Goal: Task Accomplishment & Management: Use online tool/utility

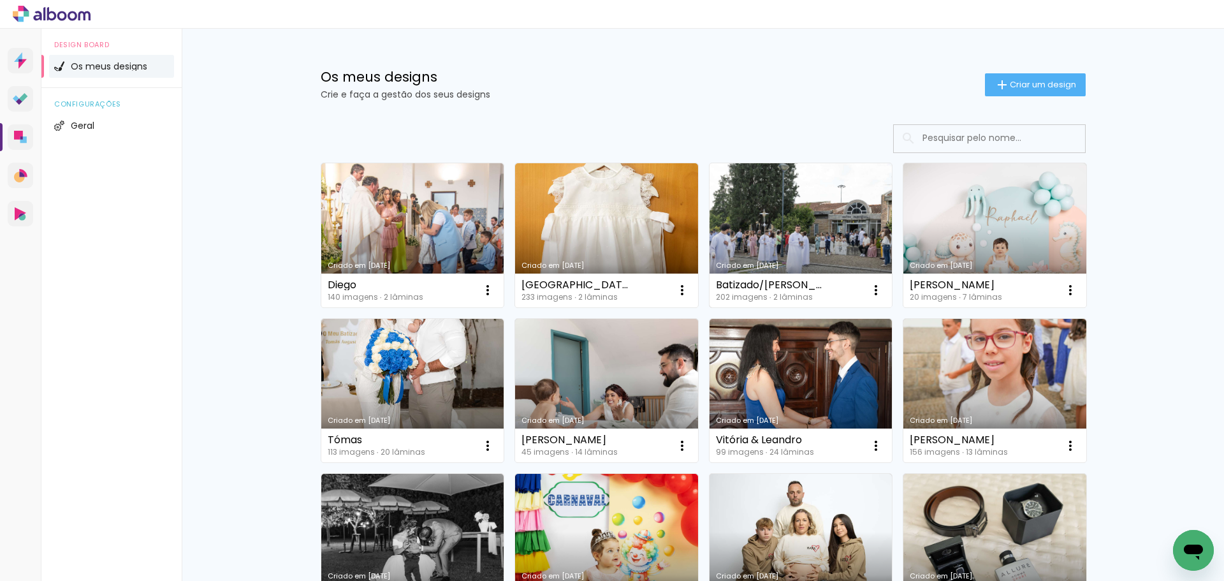
click at [836, 226] on link "Criado em [DATE]" at bounding box center [800, 235] width 183 height 144
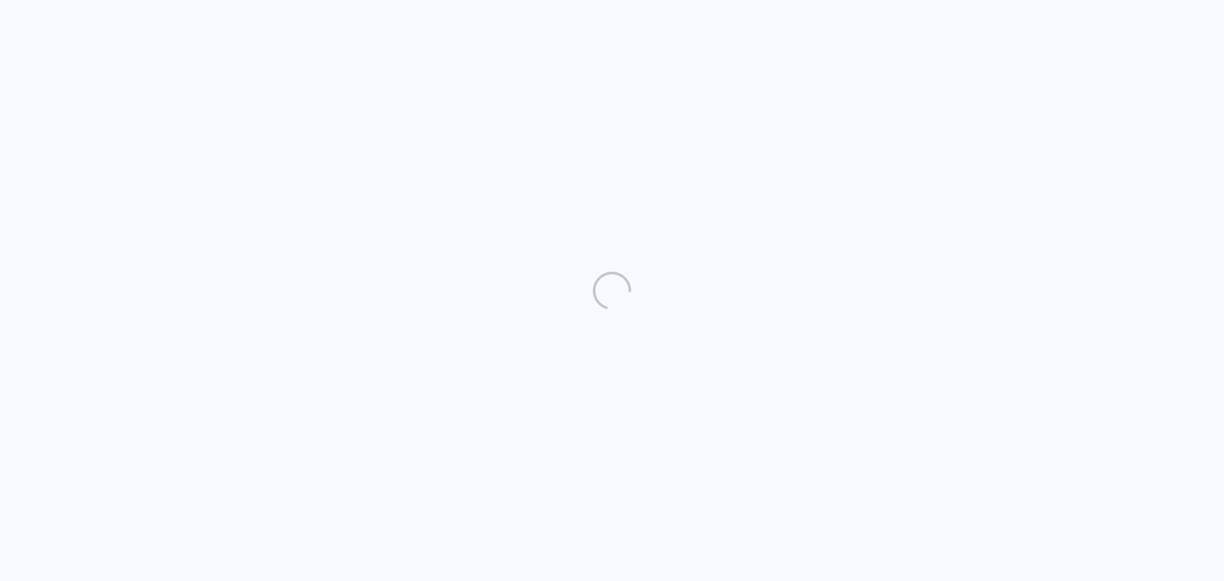
click at [437, 230] on quentale-directory at bounding box center [612, 290] width 1224 height 581
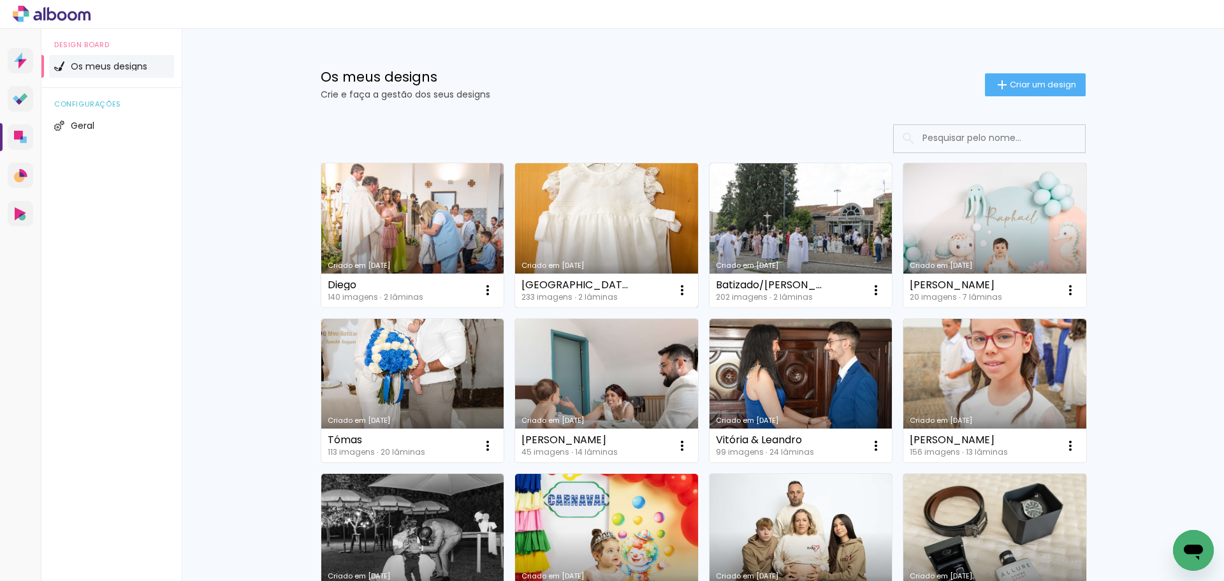
click at [583, 214] on link "Criado em [DATE]" at bounding box center [606, 235] width 183 height 144
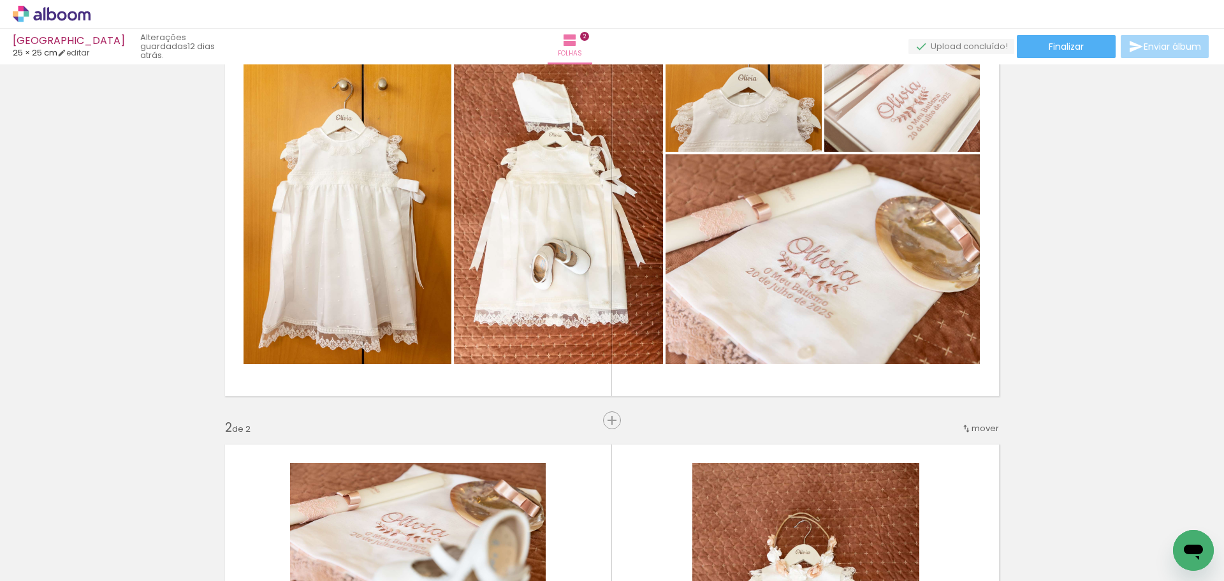
scroll to position [64, 0]
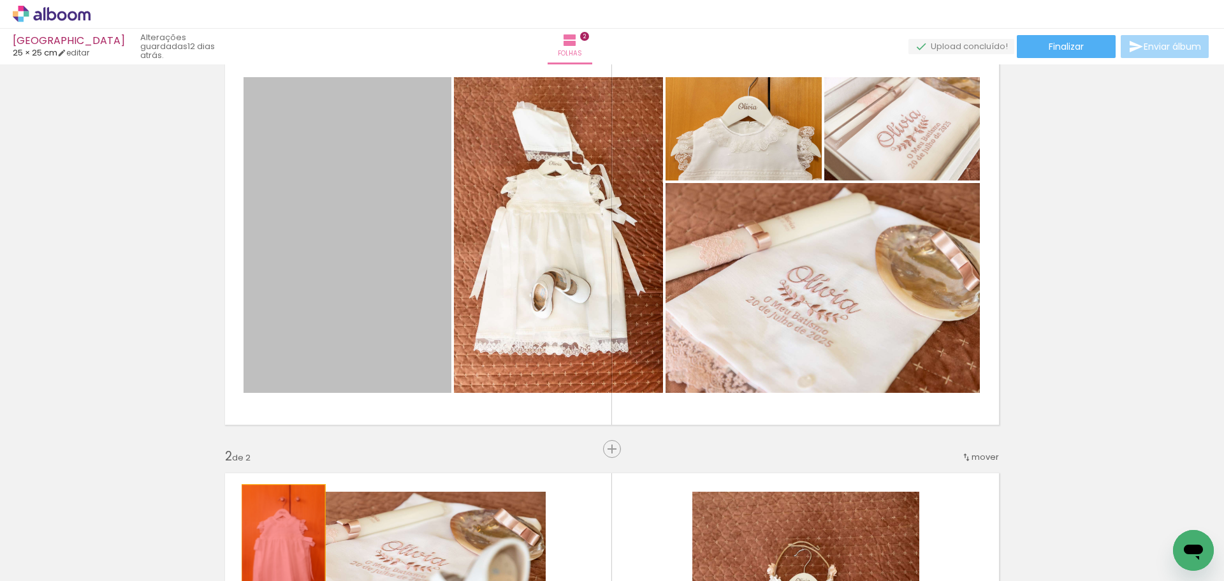
drag, startPoint x: 373, startPoint y: 219, endPoint x: 279, endPoint y: 548, distance: 341.6
click at [279, 548] on quentale-workspace at bounding box center [612, 290] width 1224 height 581
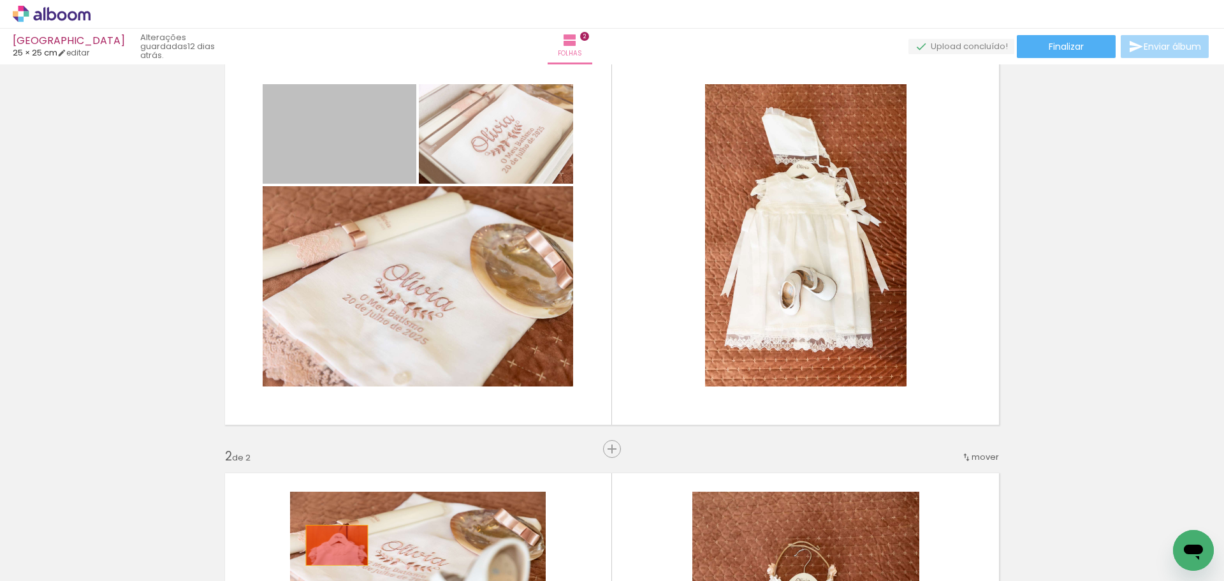
drag, startPoint x: 343, startPoint y: 124, endPoint x: 317, endPoint y: 550, distance: 427.2
click at [317, 550] on quentale-workspace at bounding box center [612, 290] width 1224 height 581
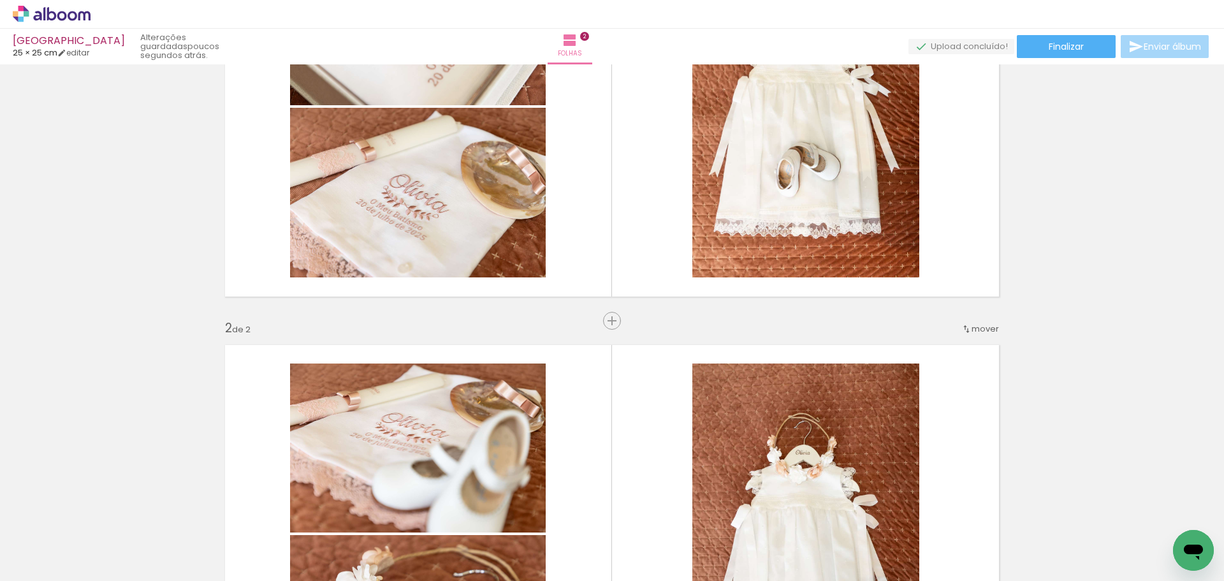
scroll to position [191, 0]
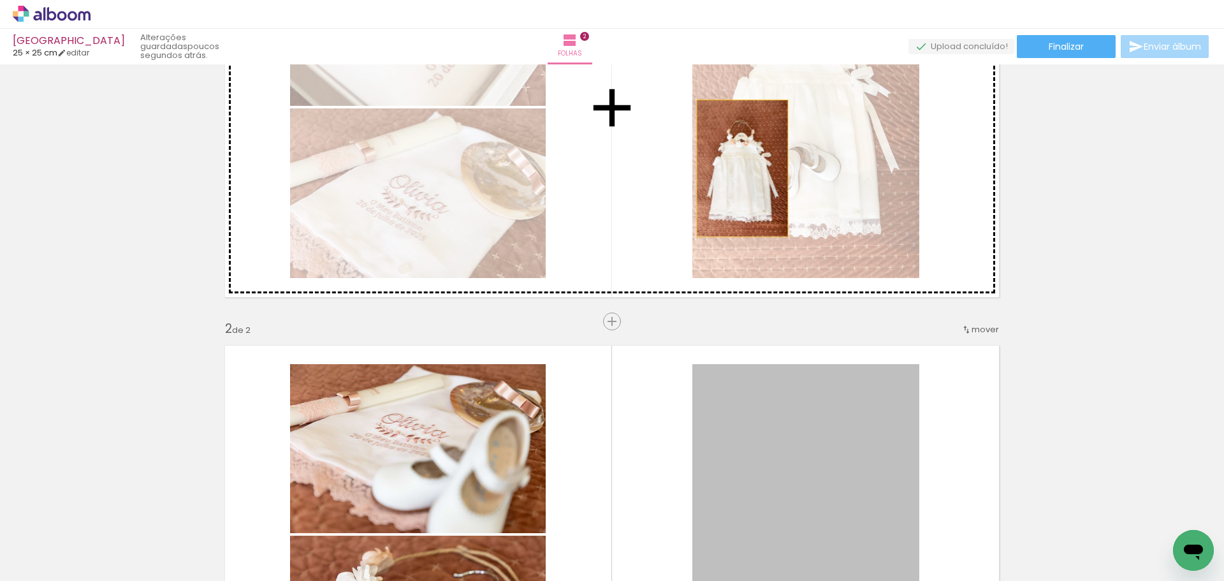
drag, startPoint x: 804, startPoint y: 471, endPoint x: 737, endPoint y: 168, distance: 310.9
click at [737, 168] on div "Inserir folha 1 de 2 Inserir folha 2 de 2" at bounding box center [612, 519] width 1224 height 1282
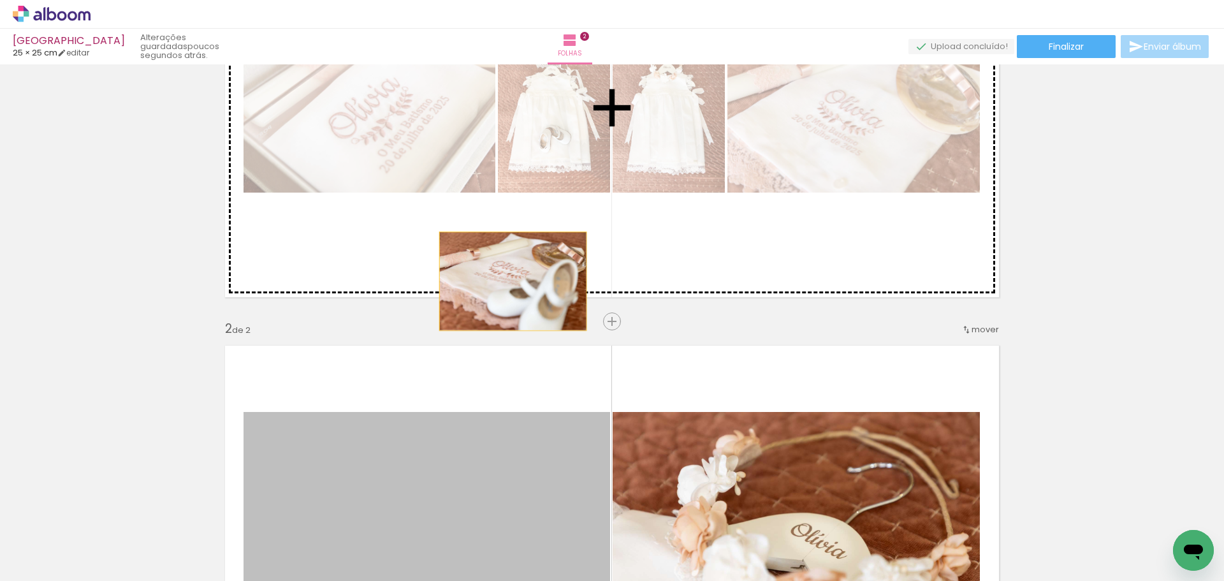
drag, startPoint x: 439, startPoint y: 465, endPoint x: 725, endPoint y: 417, distance: 290.8
click at [543, 163] on div "Inserir folha 1 de 2 Inserir folha 2 de 2" at bounding box center [612, 519] width 1224 height 1282
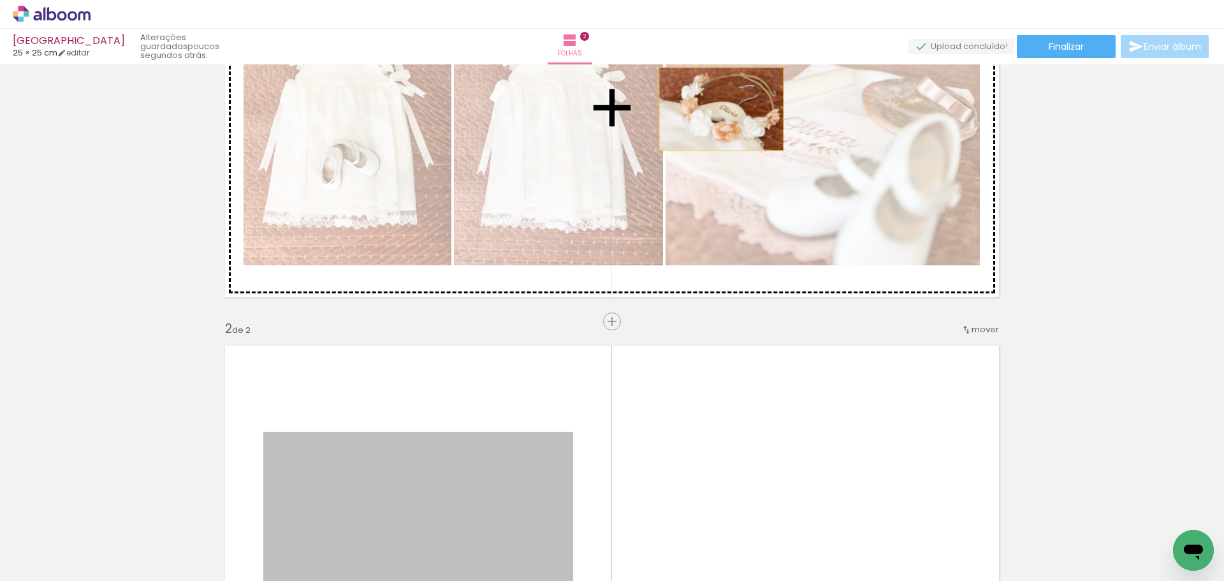
drag, startPoint x: 513, startPoint y: 477, endPoint x: 716, endPoint y: 109, distance: 420.3
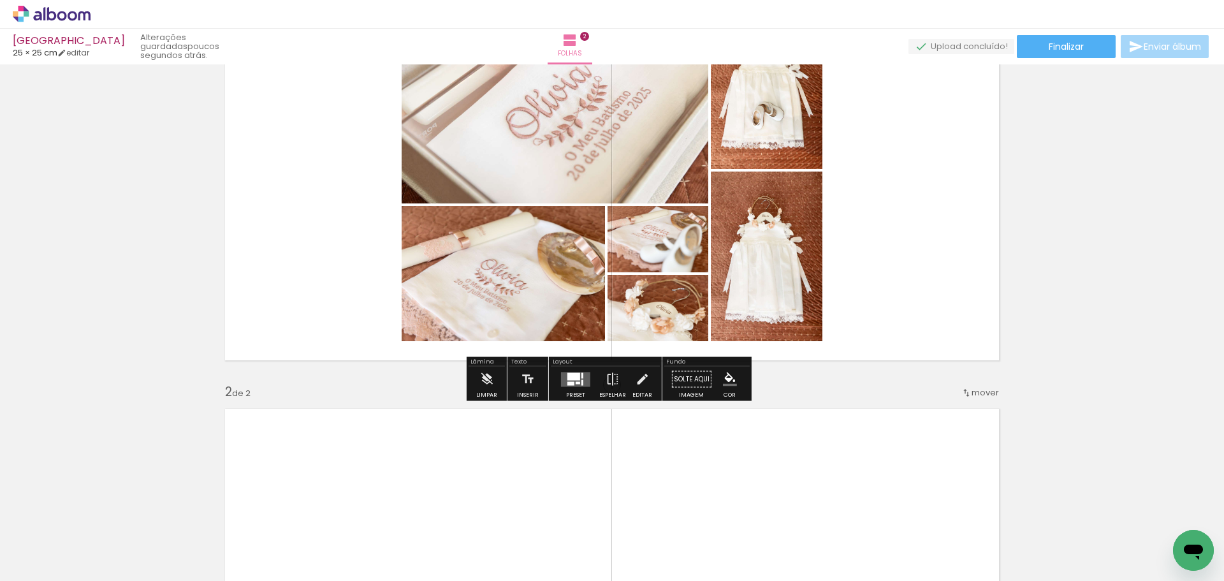
scroll to position [129, 0]
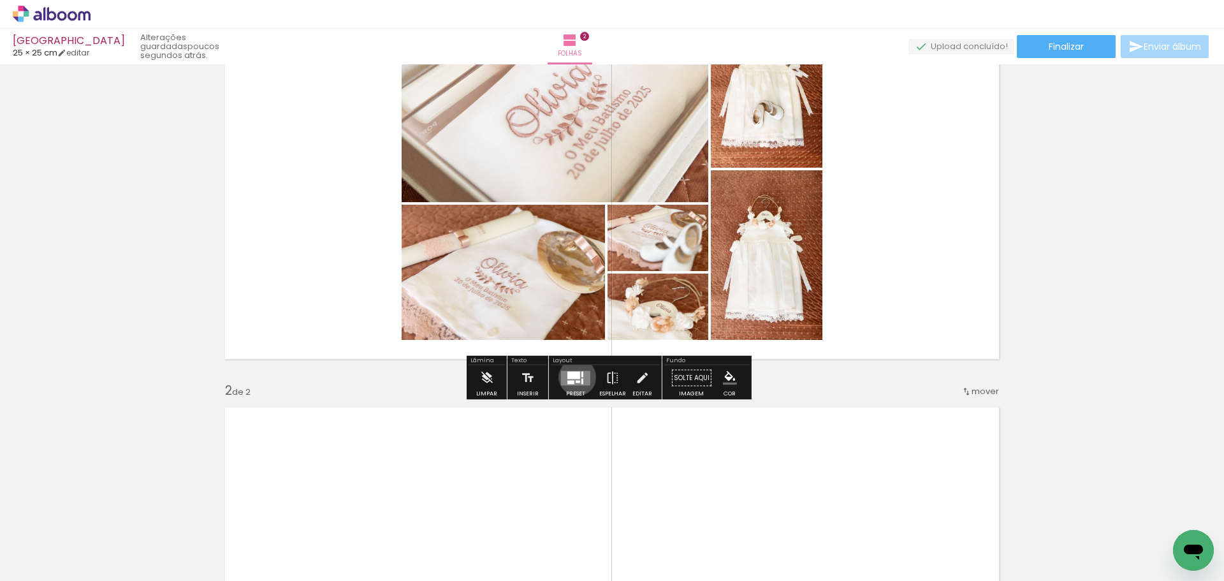
click at [574, 377] on div at bounding box center [573, 375] width 13 height 8
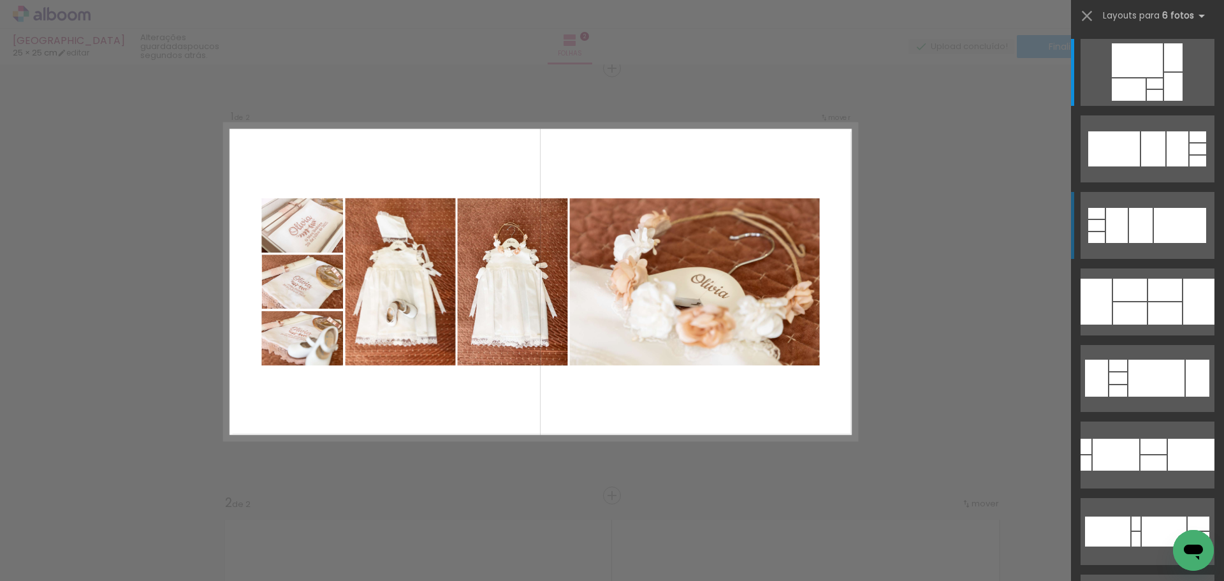
scroll to position [17, 0]
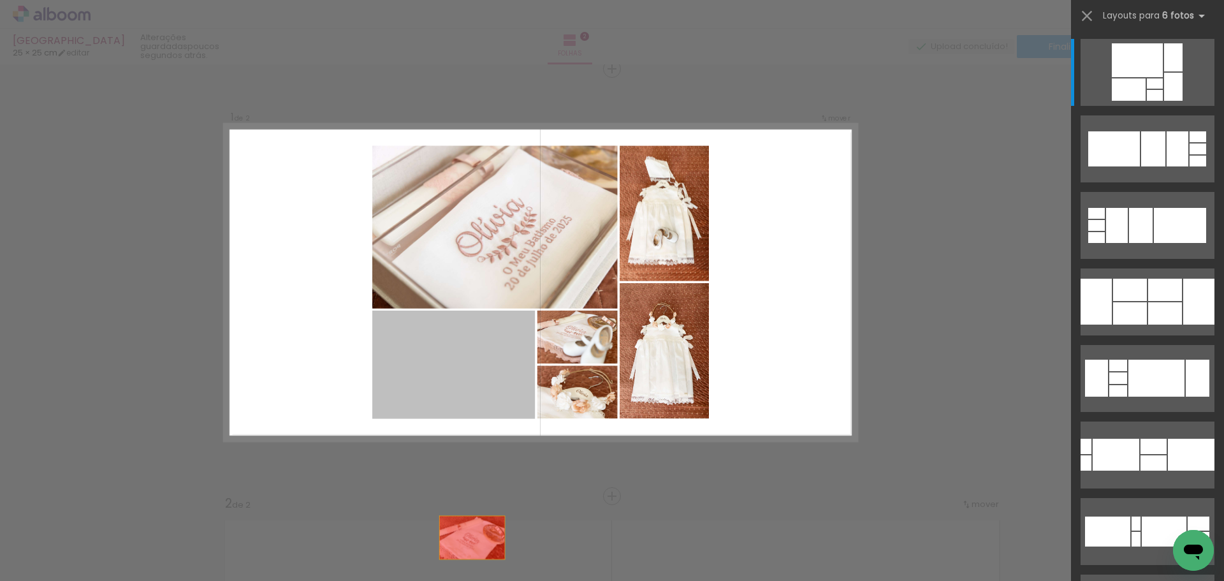
drag, startPoint x: 488, startPoint y: 417, endPoint x: 888, endPoint y: 318, distance: 412.3
click at [477, 553] on quentale-workspace at bounding box center [612, 290] width 1224 height 581
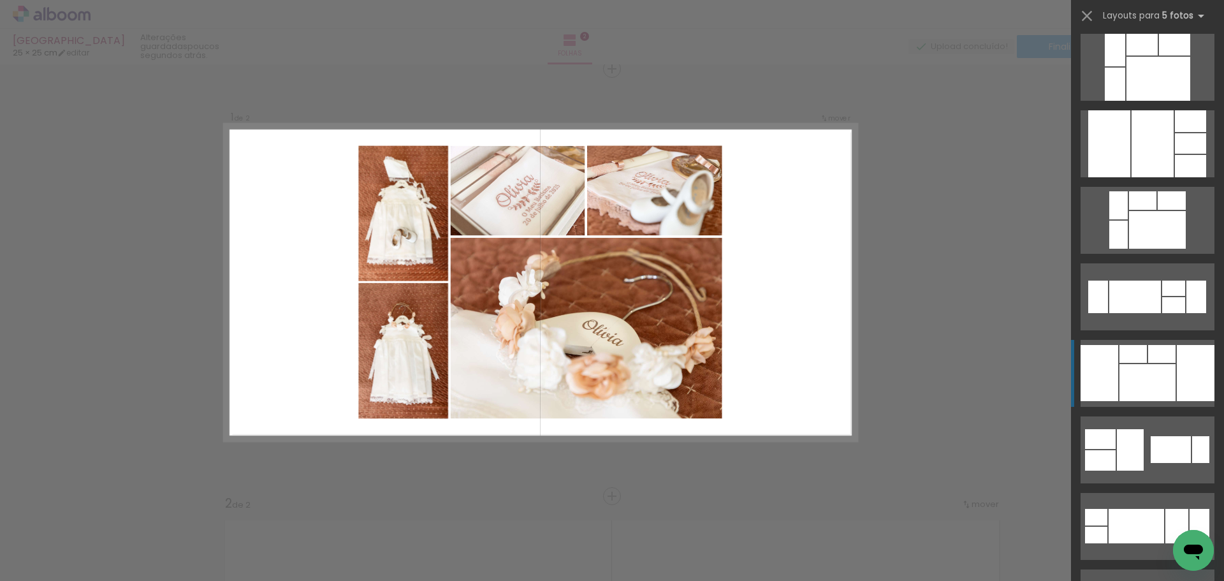
scroll to position [382, 0]
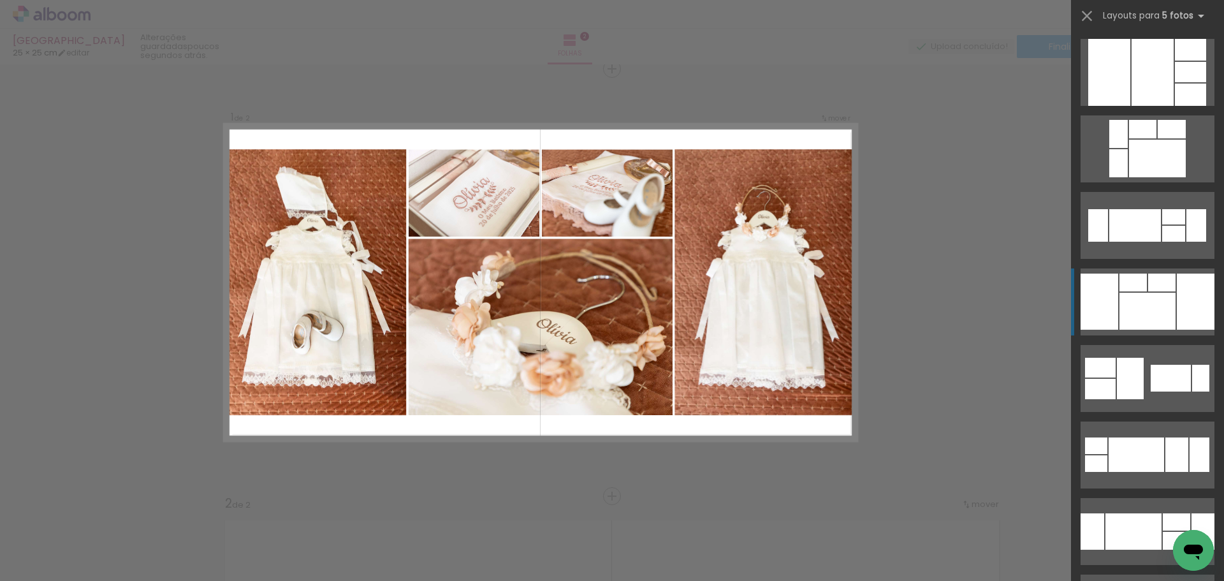
click at [1157, 305] on div at bounding box center [1147, 311] width 56 height 37
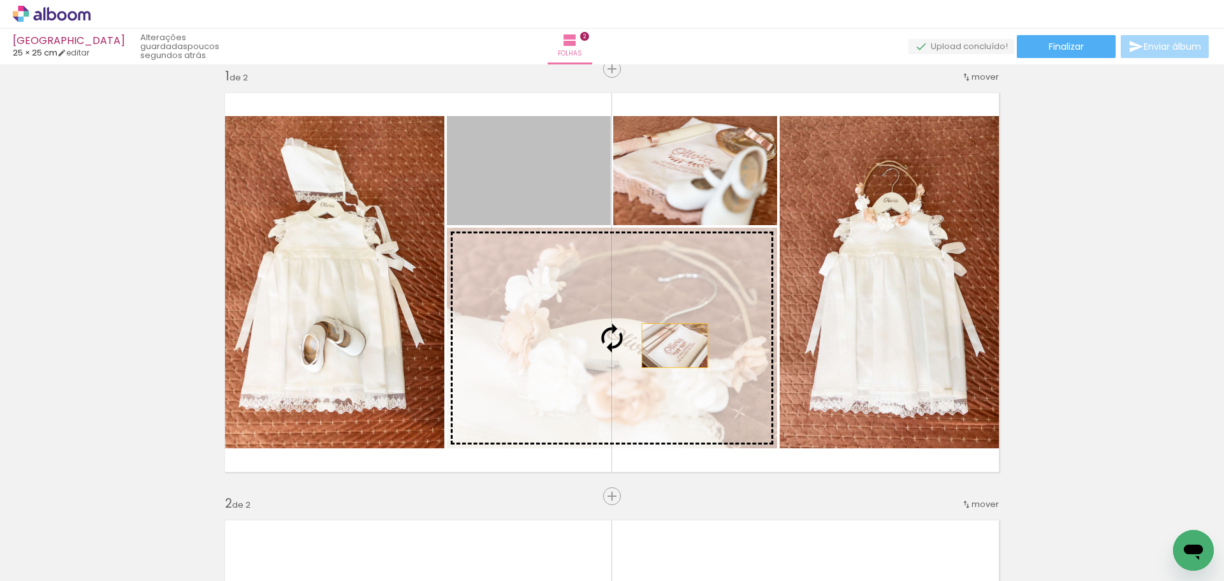
drag, startPoint x: 569, startPoint y: 176, endPoint x: 670, endPoint y: 348, distance: 199.4
click at [0, 0] on slot at bounding box center [0, 0] width 0 height 0
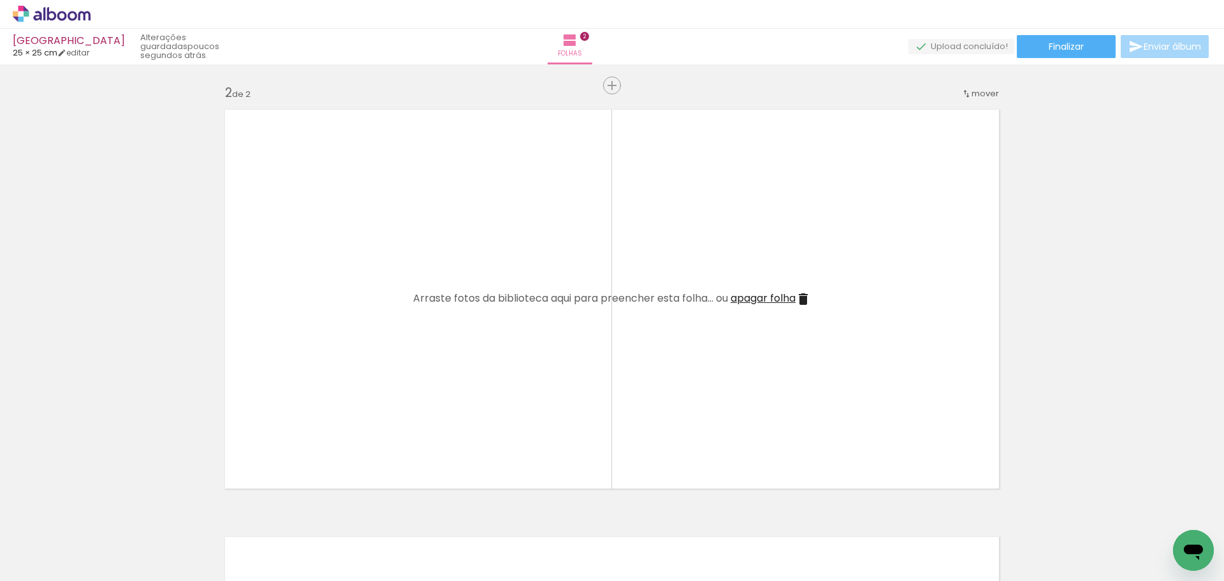
scroll to position [463, 0]
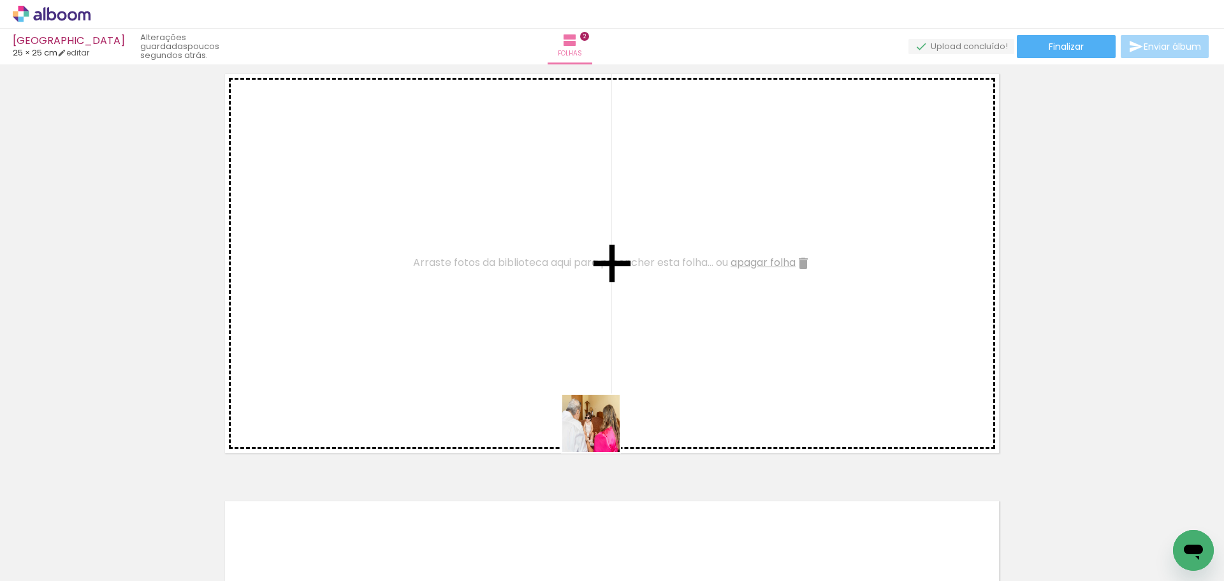
drag, startPoint x: 695, startPoint y: 549, endPoint x: 699, endPoint y: 498, distance: 51.1
click at [543, 340] on quentale-workspace at bounding box center [612, 290] width 1224 height 581
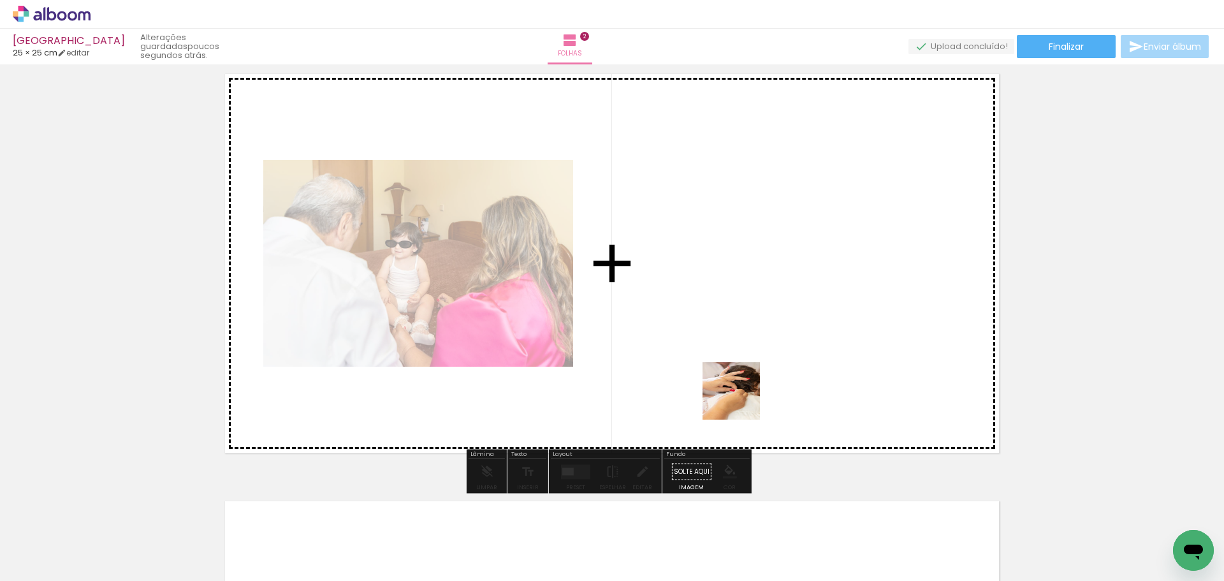
drag, startPoint x: 774, startPoint y: 556, endPoint x: 812, endPoint y: 490, distance: 76.5
click at [748, 371] on quentale-workspace at bounding box center [612, 290] width 1224 height 581
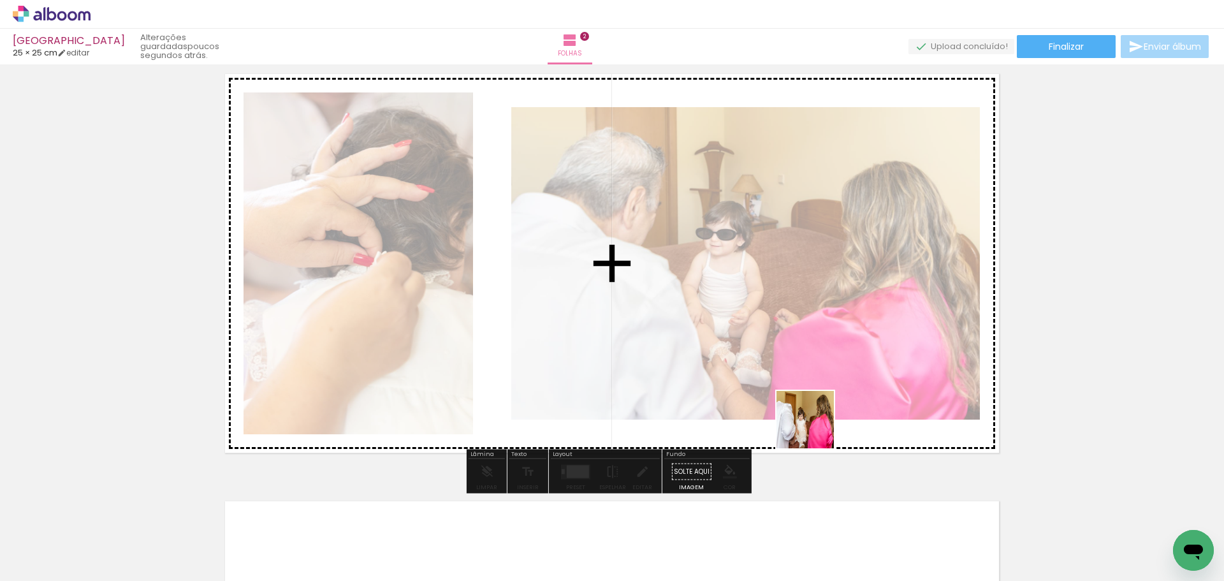
drag, startPoint x: 848, startPoint y: 550, endPoint x: 816, endPoint y: 409, distance: 144.6
click at [810, 376] on quentale-workspace at bounding box center [612, 290] width 1224 height 581
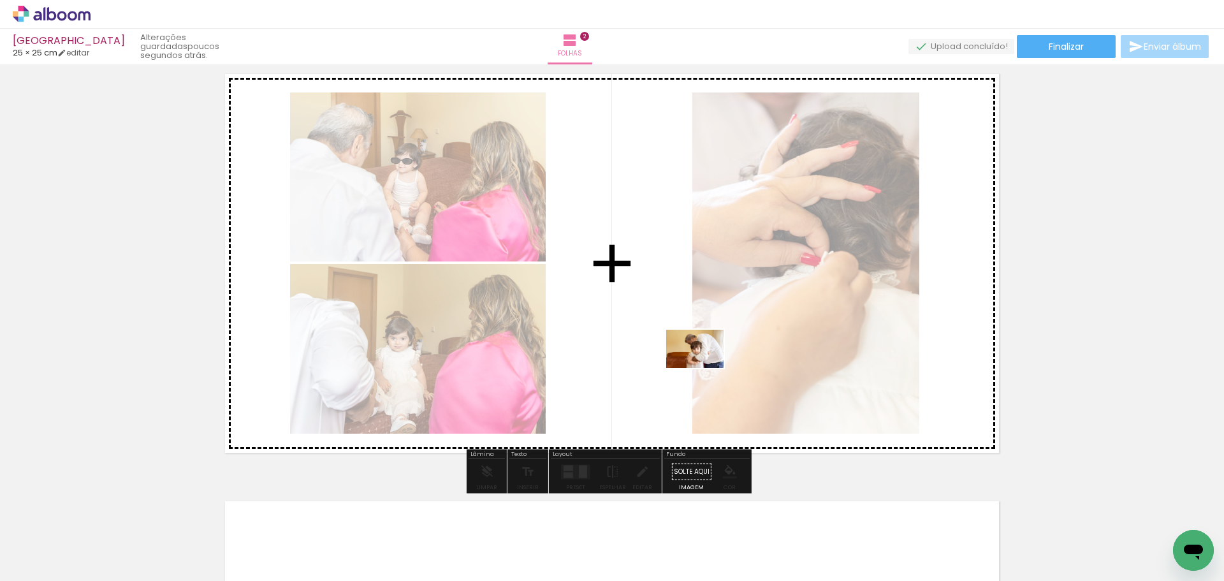
drag, startPoint x: 927, startPoint y: 546, endPoint x: 801, endPoint y: 344, distance: 238.5
click at [696, 353] on quentale-workspace at bounding box center [612, 290] width 1224 height 581
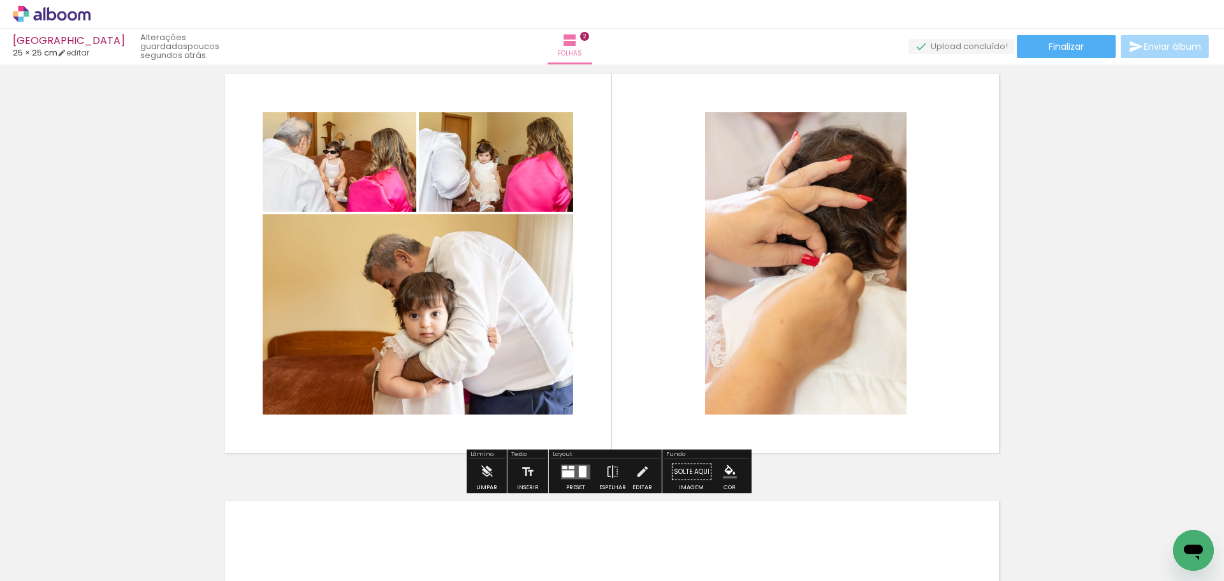
click at [574, 471] on quentale-layouter at bounding box center [575, 471] width 29 height 15
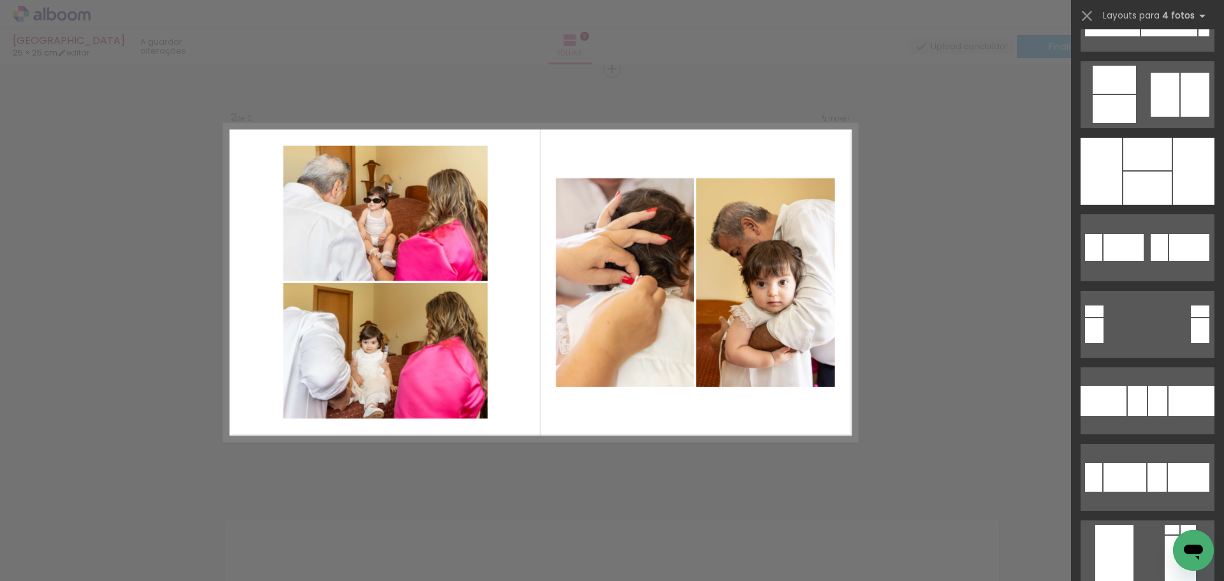
scroll to position [6757, 0]
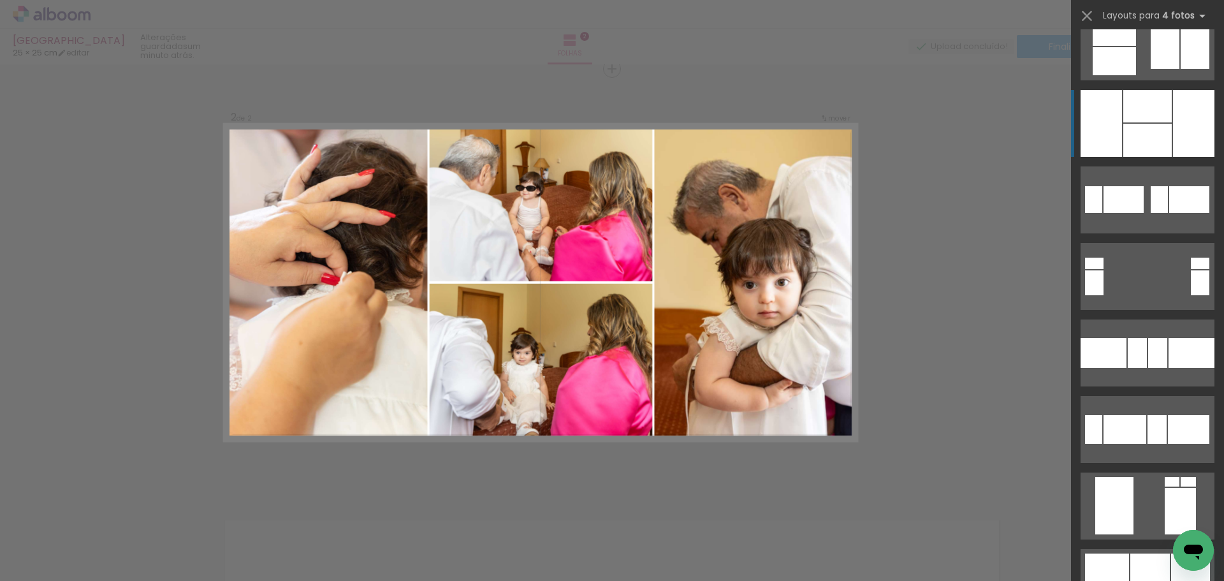
click at [1145, 126] on div at bounding box center [1147, 140] width 48 height 33
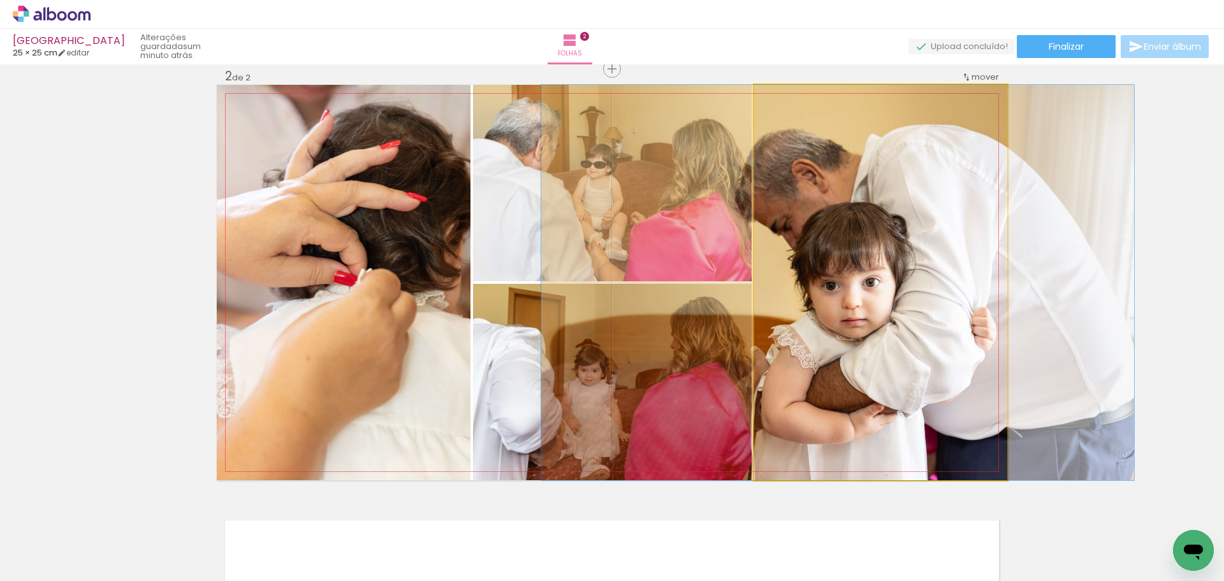
drag, startPoint x: 916, startPoint y: 312, endPoint x: 867, endPoint y: 317, distance: 49.4
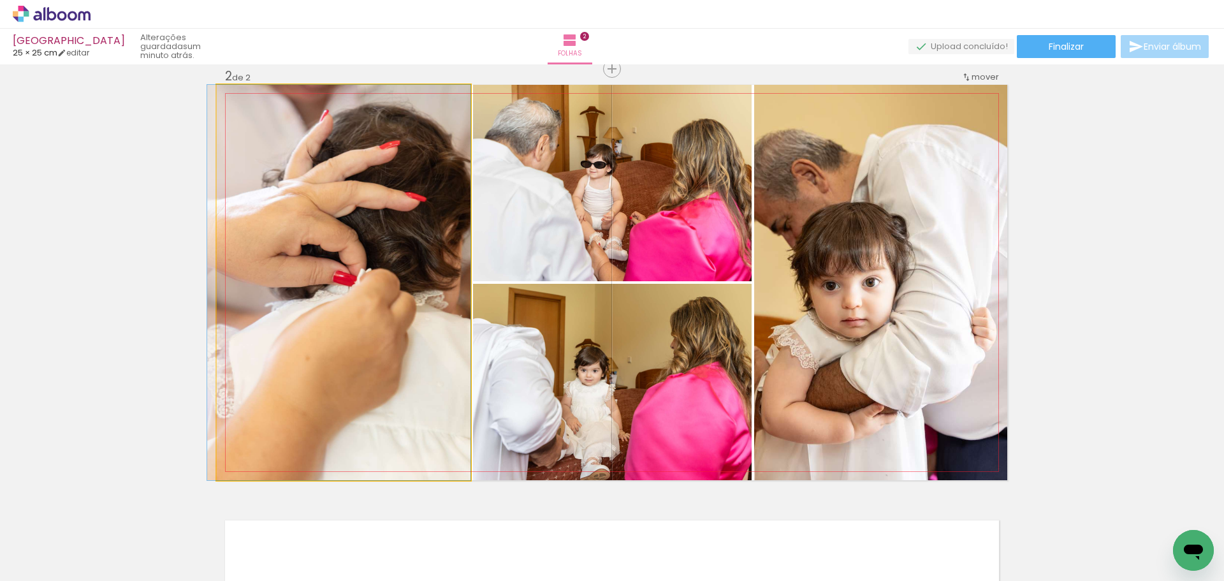
drag, startPoint x: 442, startPoint y: 378, endPoint x: 386, endPoint y: 347, distance: 64.2
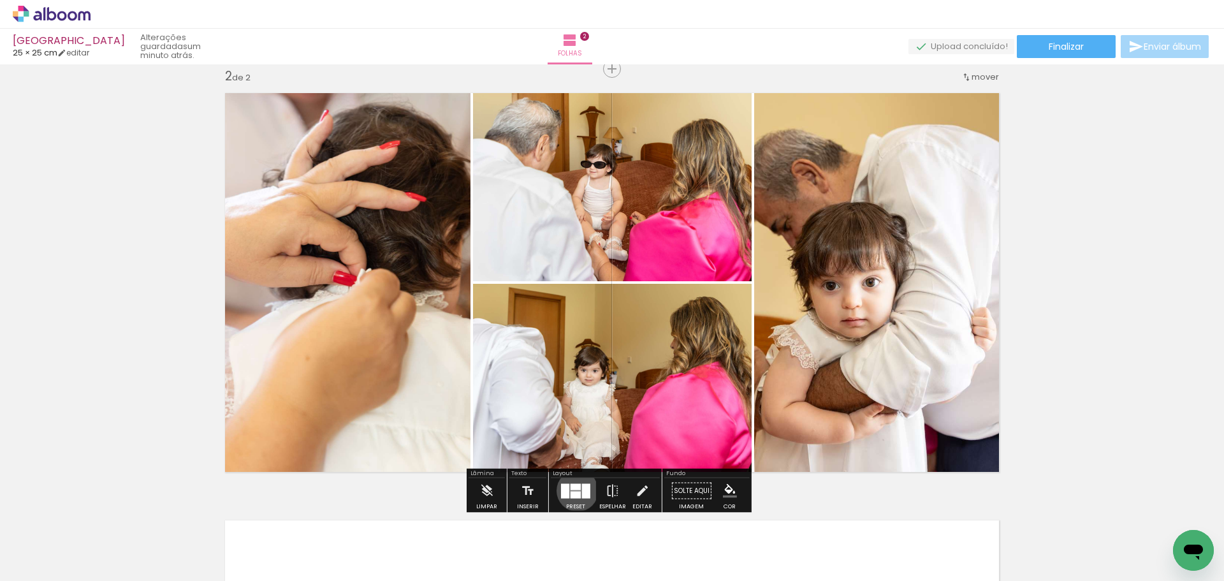
click at [574, 490] on quentale-layouter at bounding box center [575, 490] width 29 height 15
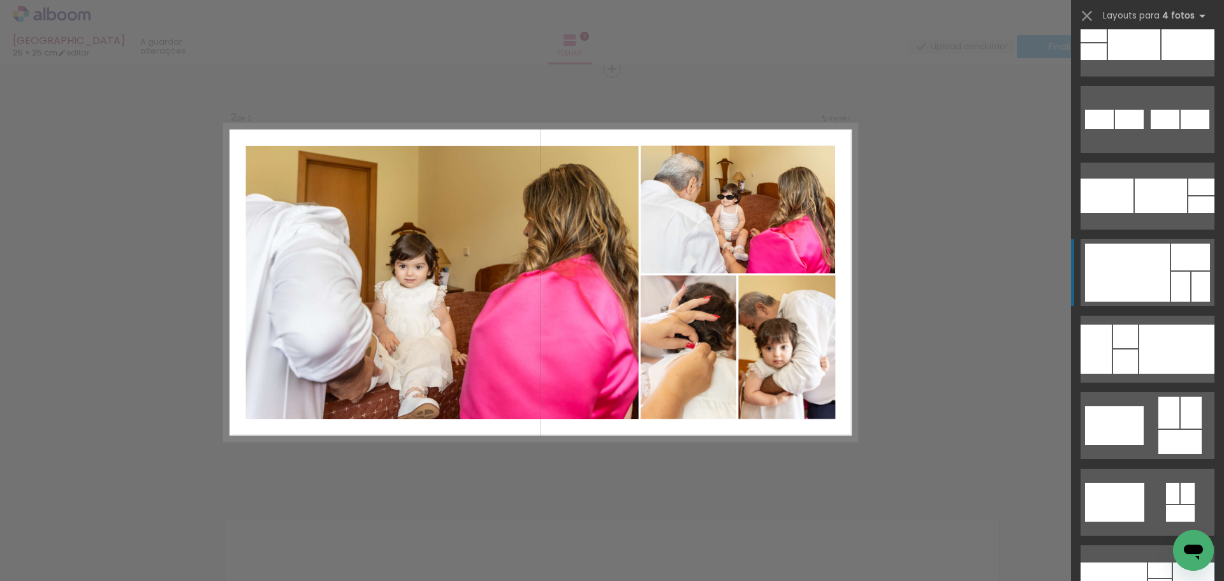
scroll to position [13501, 0]
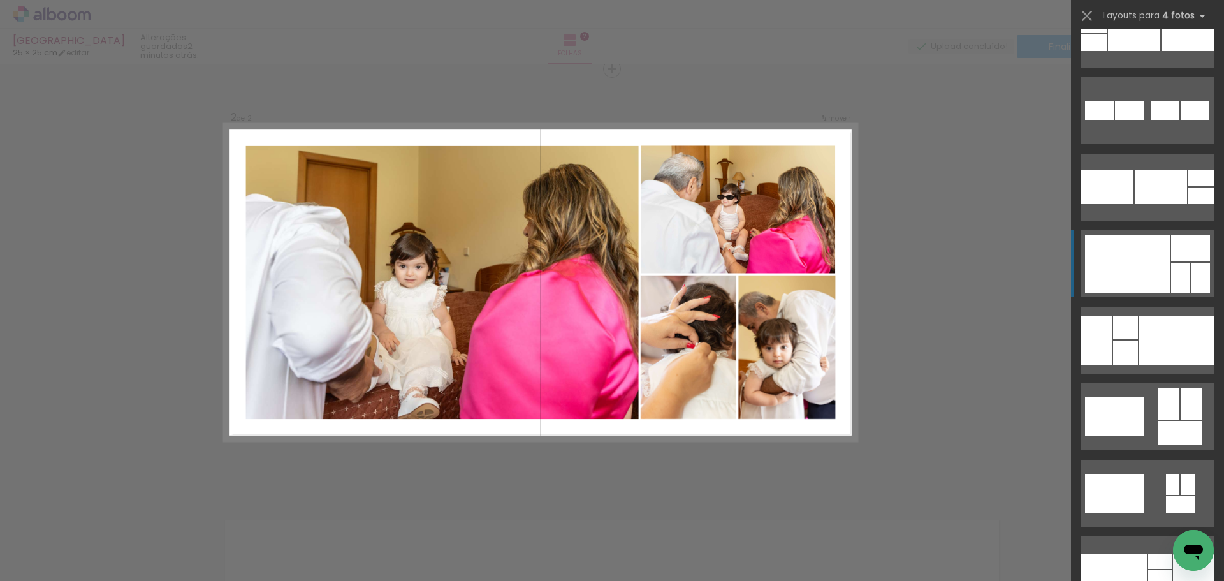
click at [1130, 256] on div at bounding box center [1127, 264] width 85 height 58
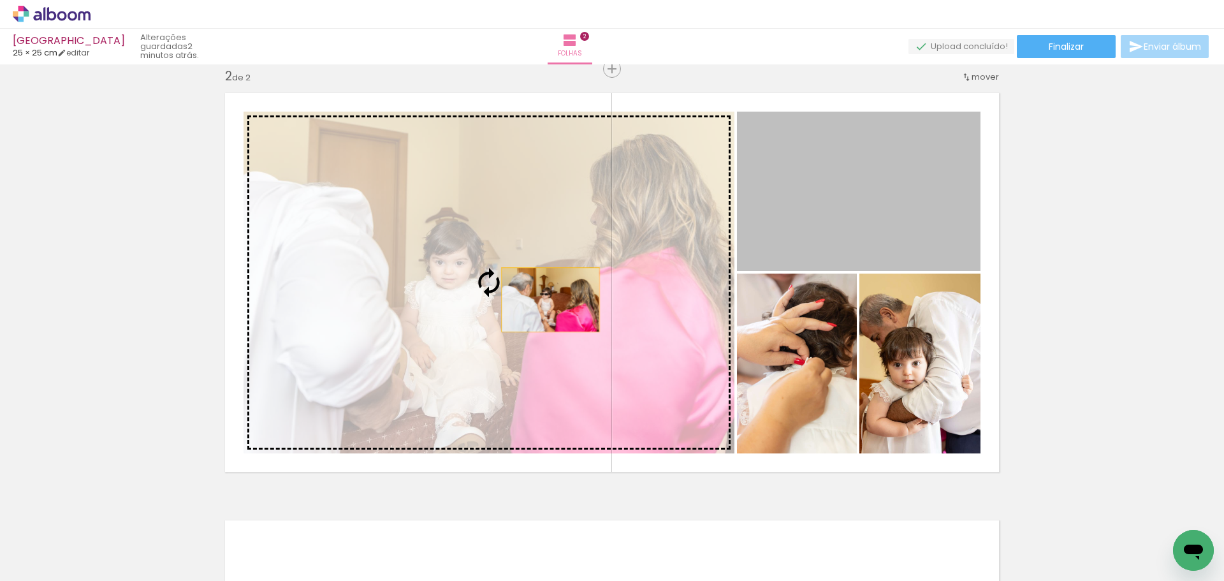
drag, startPoint x: 917, startPoint y: 209, endPoint x: 644, endPoint y: 296, distance: 286.9
click at [0, 0] on slot at bounding box center [0, 0] width 0 height 0
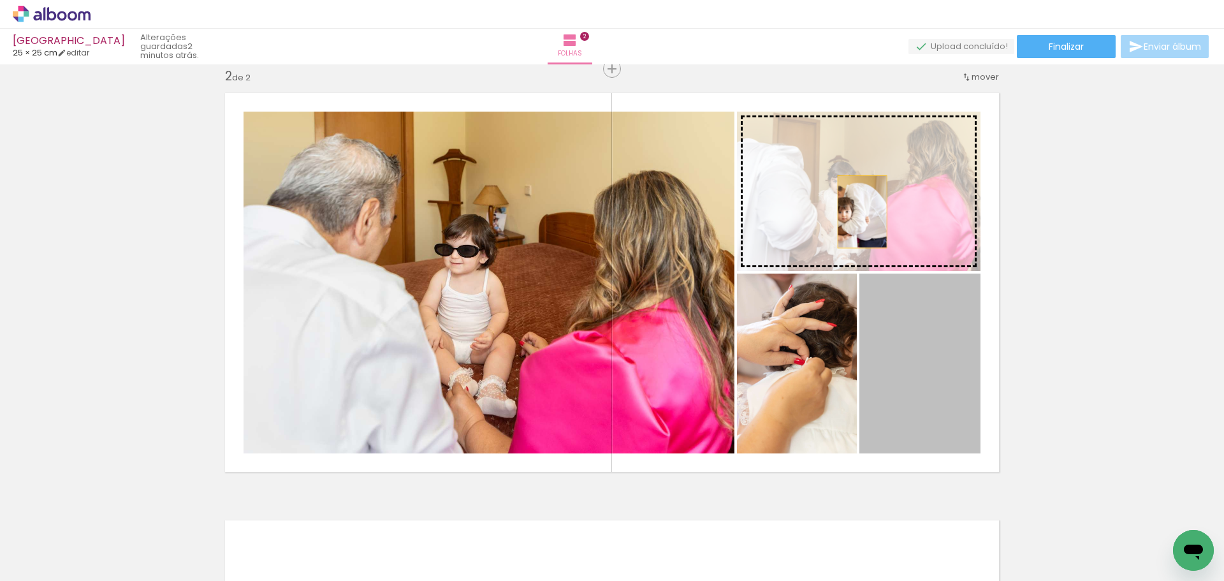
drag, startPoint x: 909, startPoint y: 367, endPoint x: 906, endPoint y: 208, distance: 159.4
click at [0, 0] on slot at bounding box center [0, 0] width 0 height 0
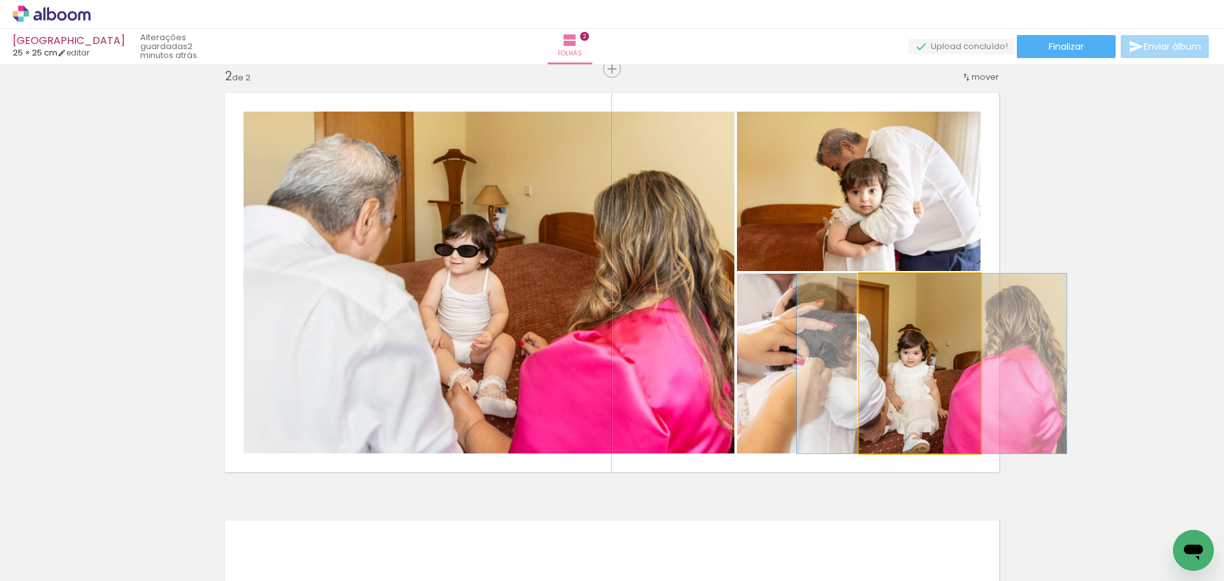
drag, startPoint x: 897, startPoint y: 391, endPoint x: 909, endPoint y: 395, distance: 12.7
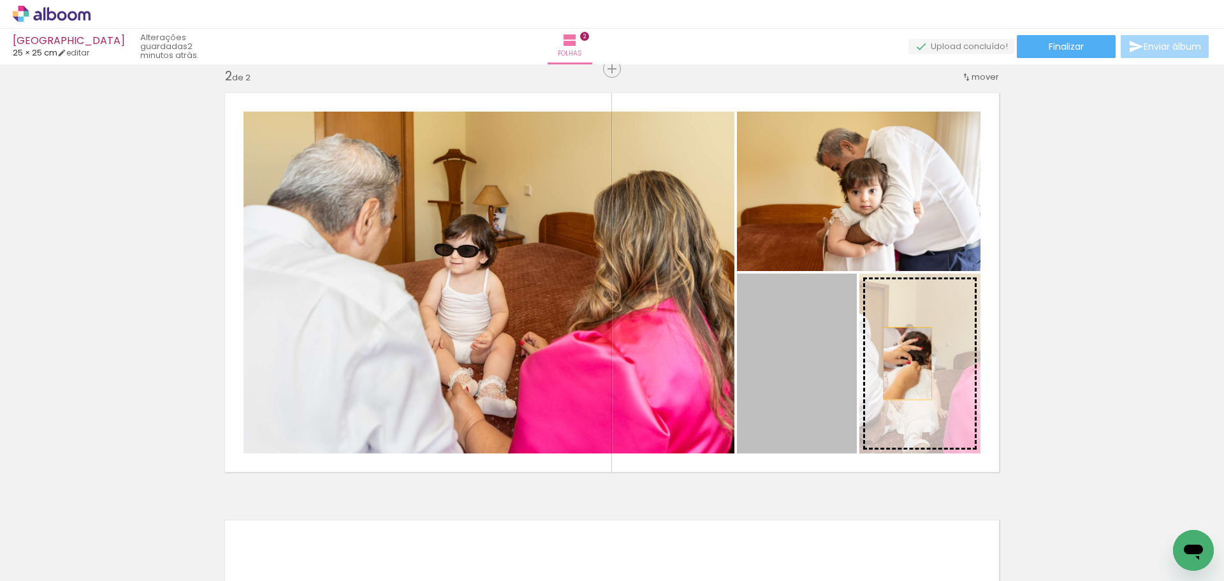
drag, startPoint x: 770, startPoint y: 366, endPoint x: 903, endPoint y: 363, distance: 132.6
click at [0, 0] on slot at bounding box center [0, 0] width 0 height 0
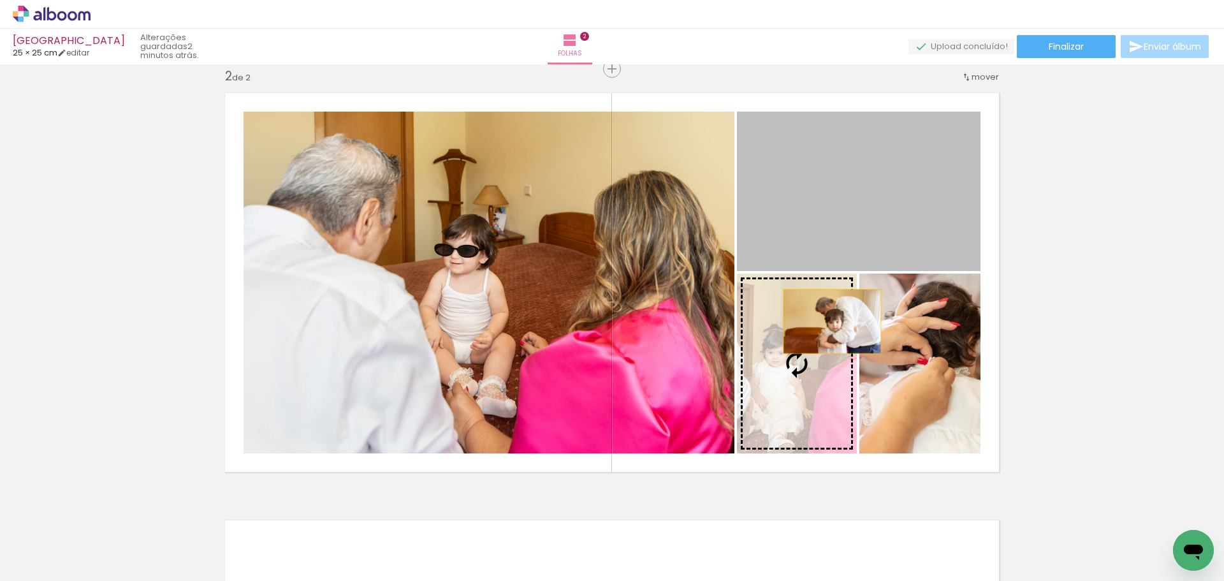
drag, startPoint x: 904, startPoint y: 204, endPoint x: 804, endPoint y: 370, distance: 194.2
click at [0, 0] on slot at bounding box center [0, 0] width 0 height 0
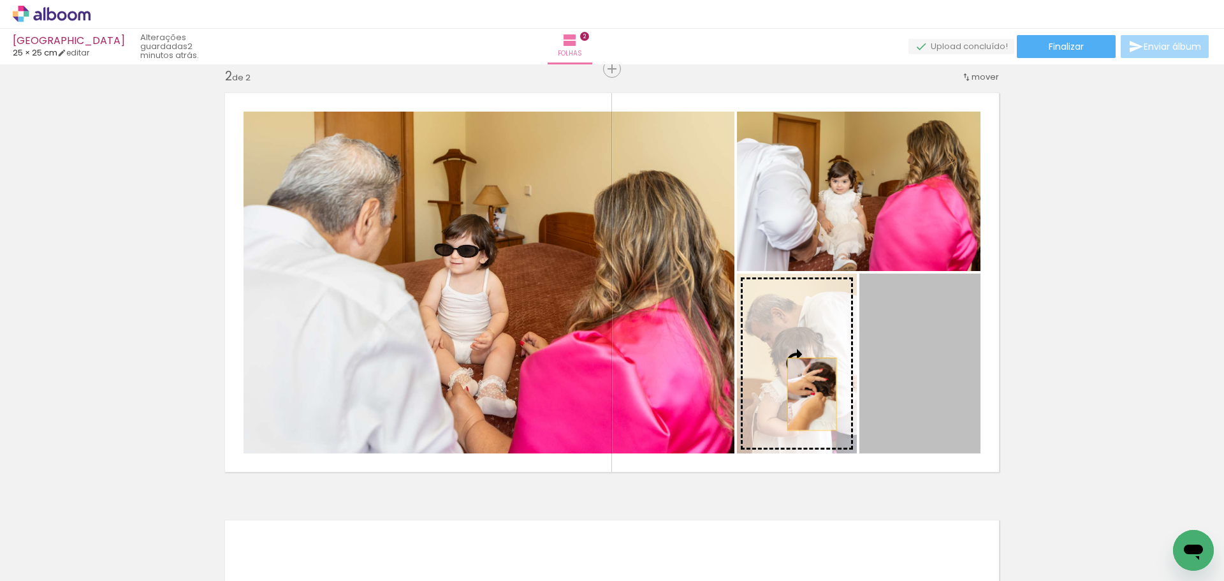
drag, startPoint x: 947, startPoint y: 377, endPoint x: 806, endPoint y: 393, distance: 141.8
click at [0, 0] on slot at bounding box center [0, 0] width 0 height 0
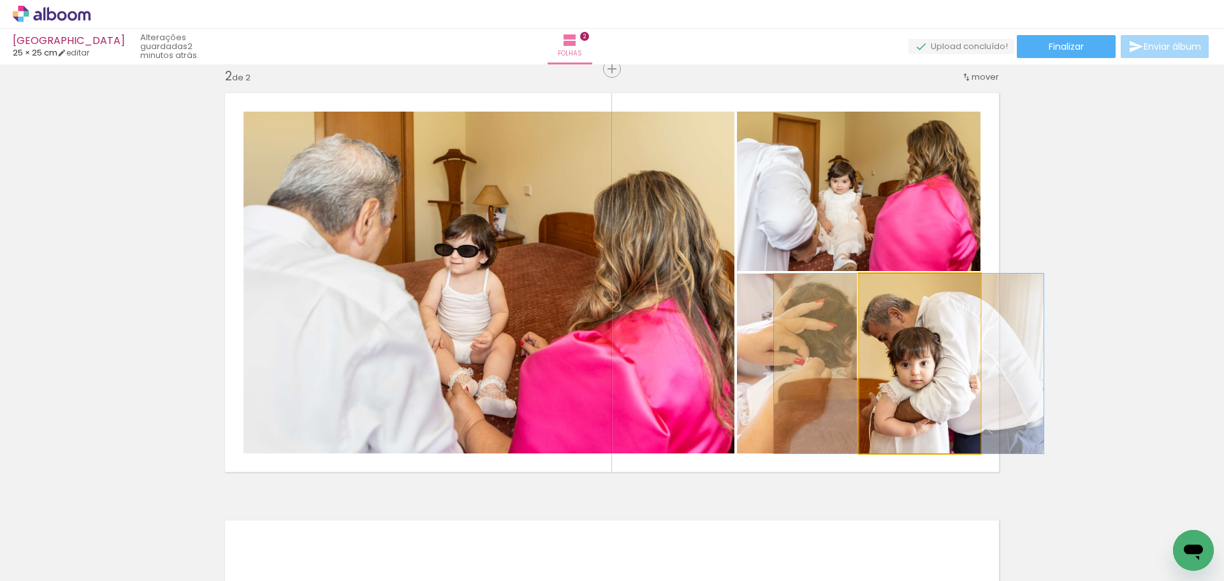
drag, startPoint x: 937, startPoint y: 375, endPoint x: 926, endPoint y: 377, distance: 11.0
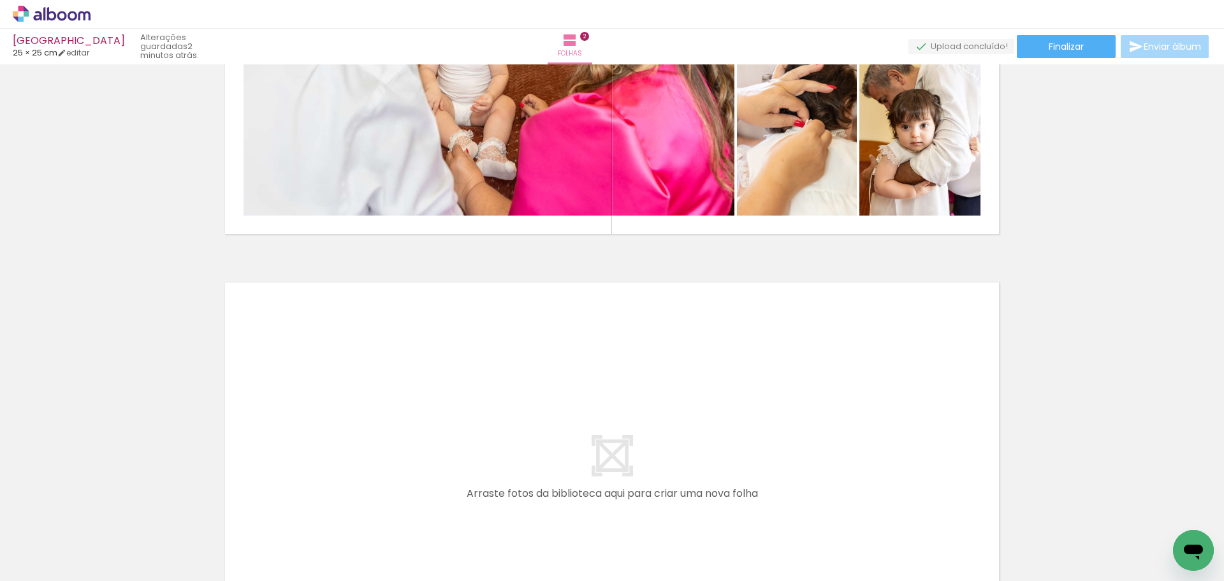
scroll to position [699, 0]
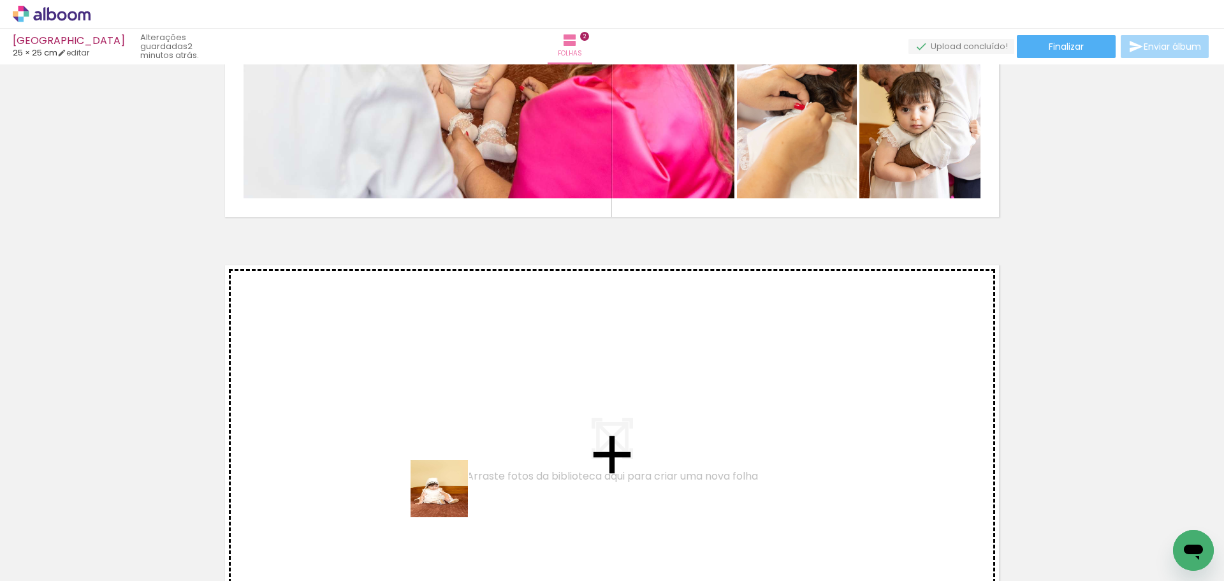
drag, startPoint x: 456, startPoint y: 552, endPoint x: 443, endPoint y: 430, distance: 122.5
click at [443, 430] on quentale-workspace at bounding box center [612, 290] width 1224 height 581
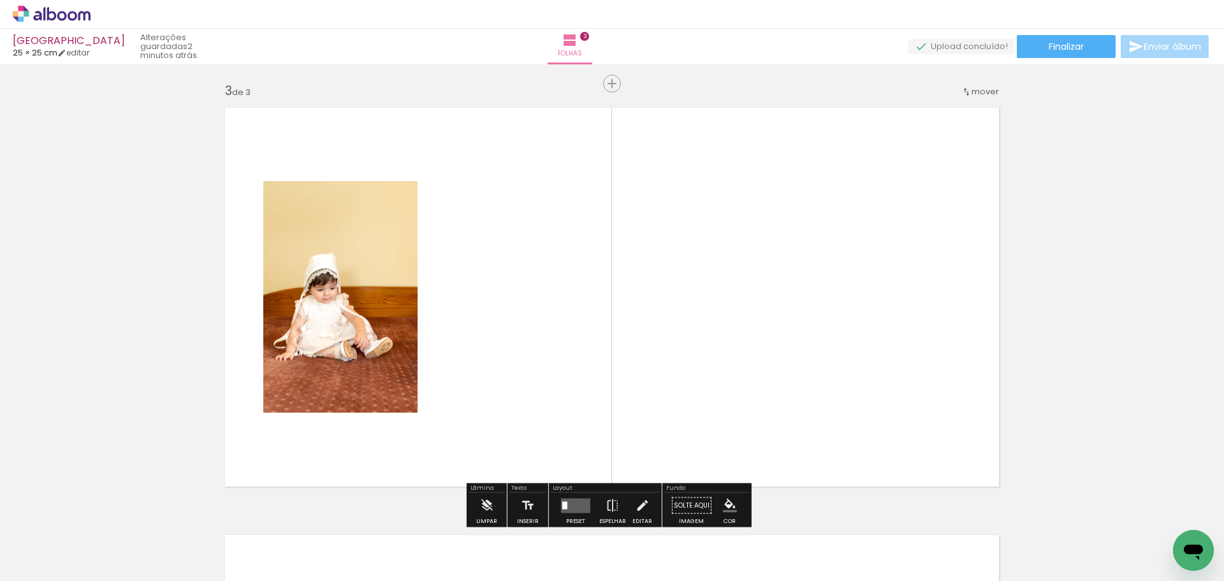
scroll to position [871, 0]
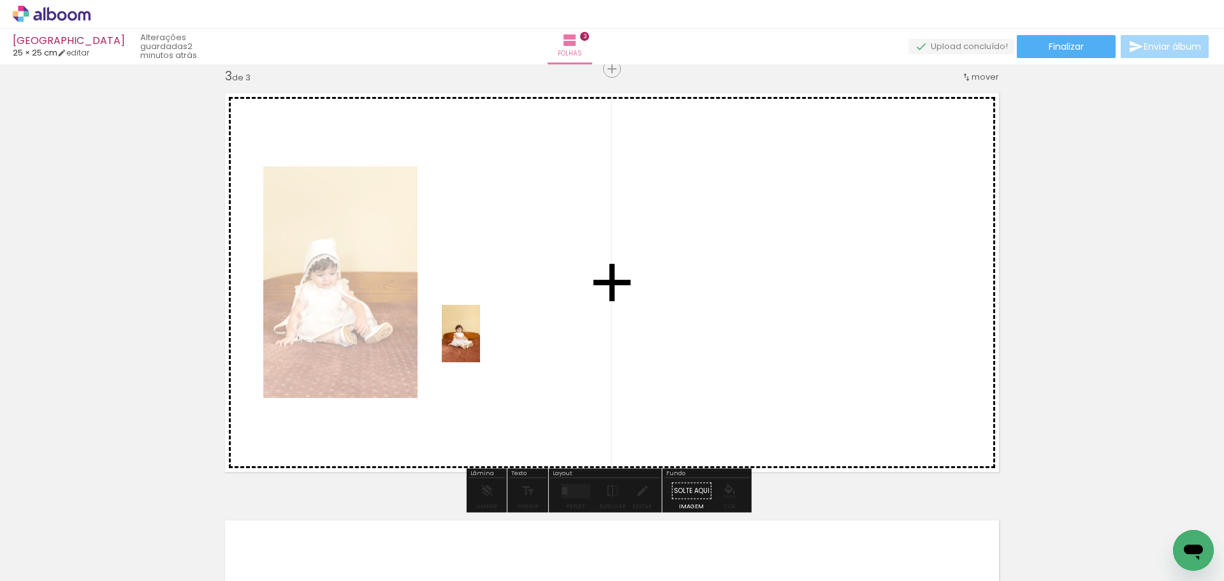
drag, startPoint x: 516, startPoint y: 527, endPoint x: 481, endPoint y: 327, distance: 203.3
click at [481, 327] on quentale-workspace at bounding box center [612, 290] width 1224 height 581
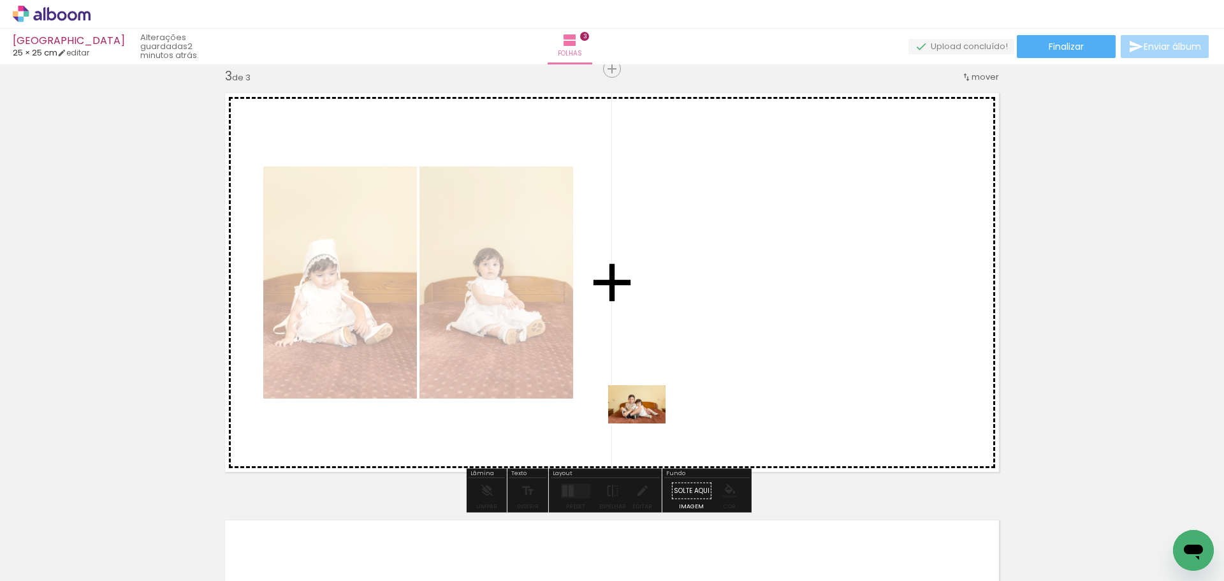
drag, startPoint x: 617, startPoint y: 552, endPoint x: 658, endPoint y: 414, distance: 143.6
click at [653, 400] on quentale-workspace at bounding box center [612, 290] width 1224 height 581
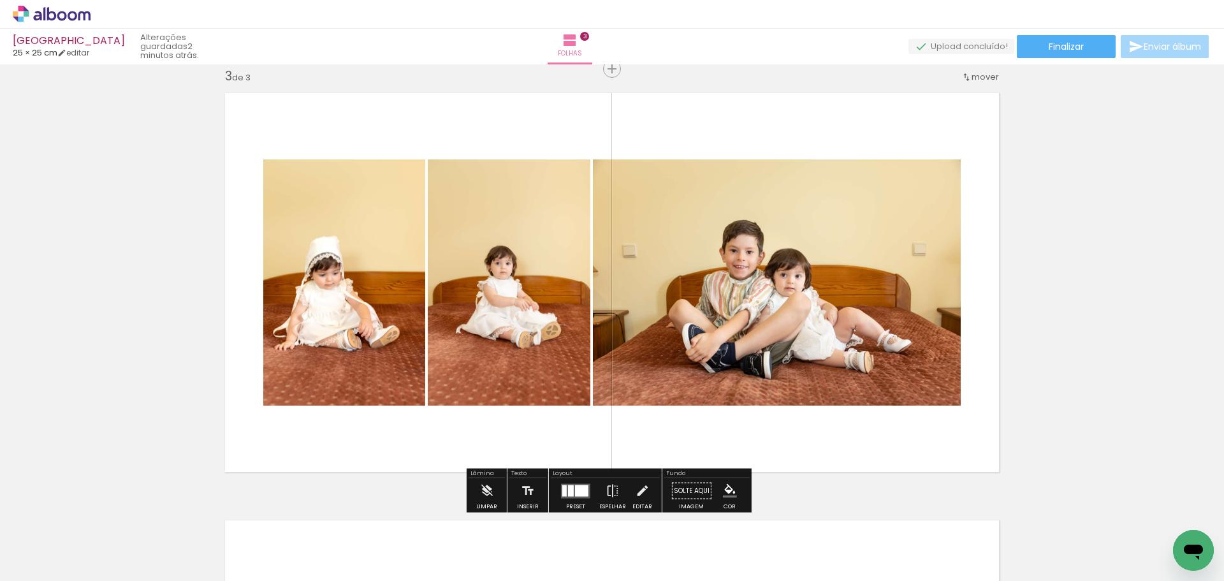
click at [584, 489] on div at bounding box center [581, 489] width 13 height 11
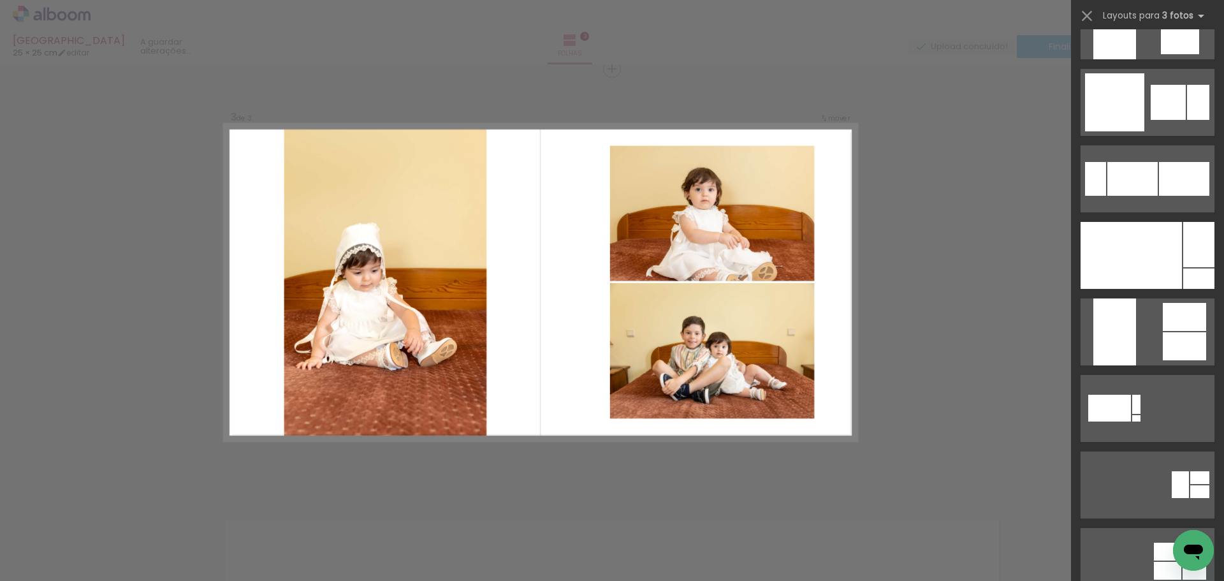
scroll to position [4335, 0]
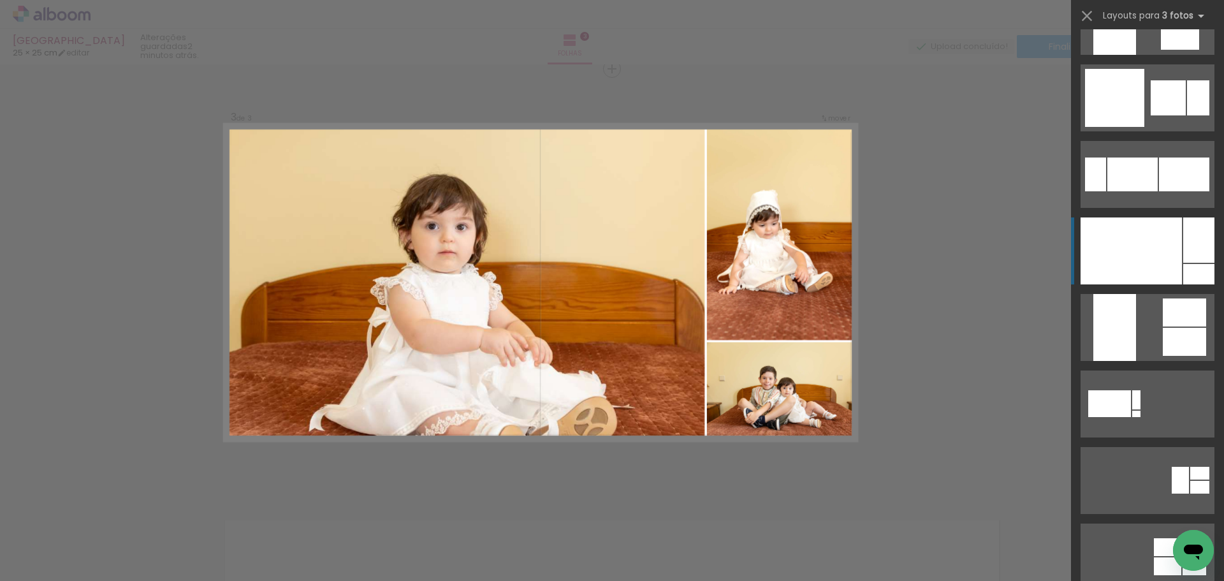
click at [1146, 251] on div at bounding box center [1130, 250] width 101 height 67
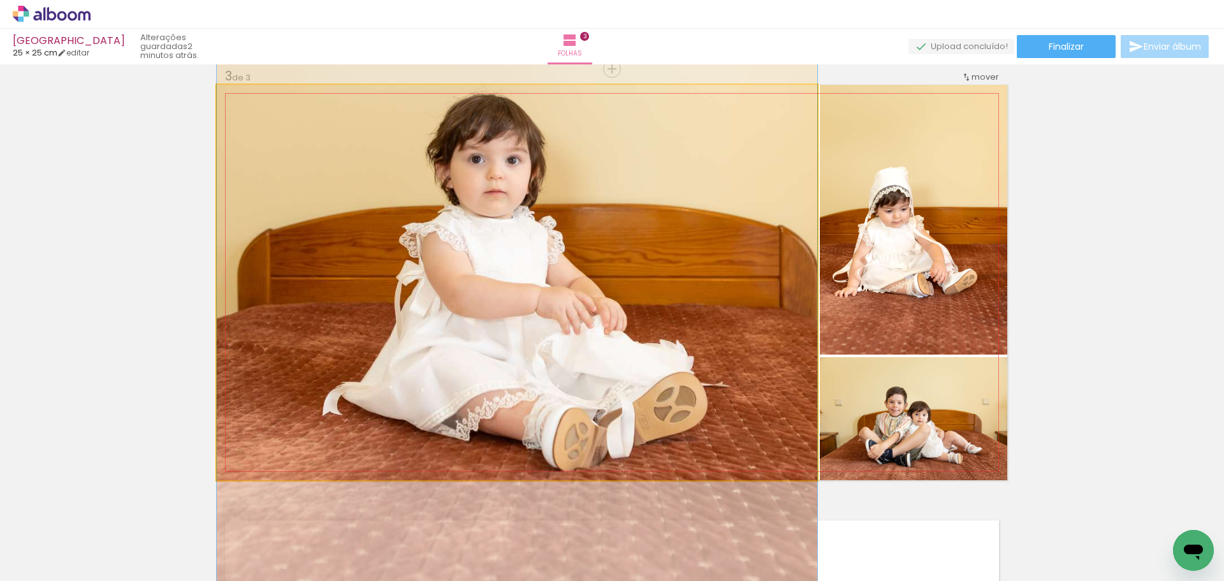
drag, startPoint x: 608, startPoint y: 355, endPoint x: 611, endPoint y: 302, distance: 53.0
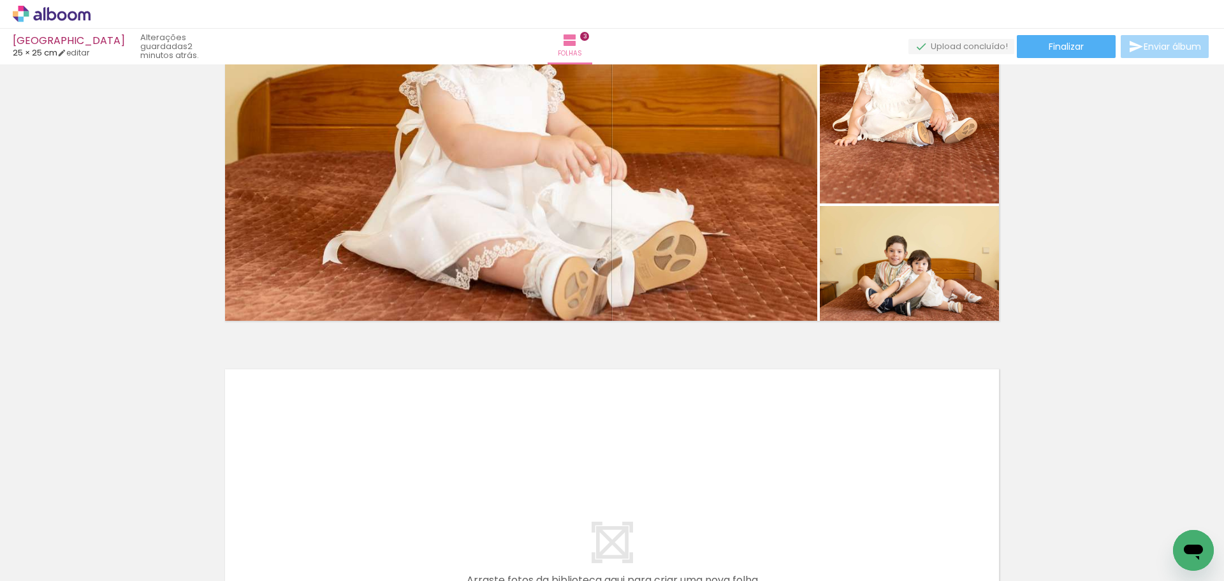
scroll to position [1062, 0]
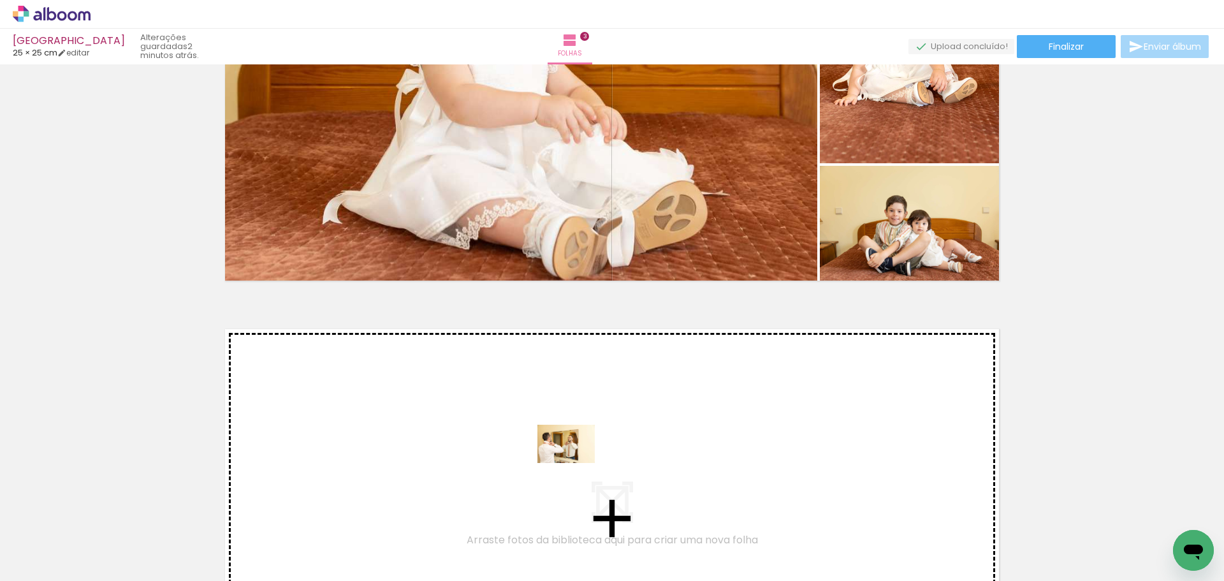
drag, startPoint x: 674, startPoint y: 549, endPoint x: 576, endPoint y: 463, distance: 131.0
click at [576, 463] on quentale-workspace at bounding box center [612, 290] width 1224 height 581
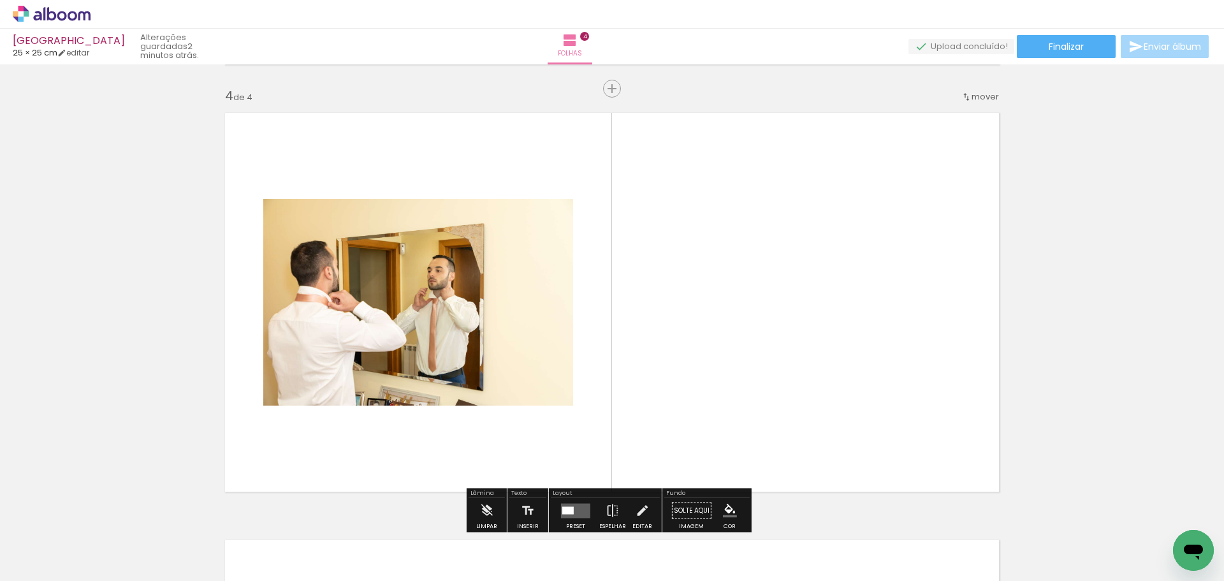
scroll to position [1298, 0]
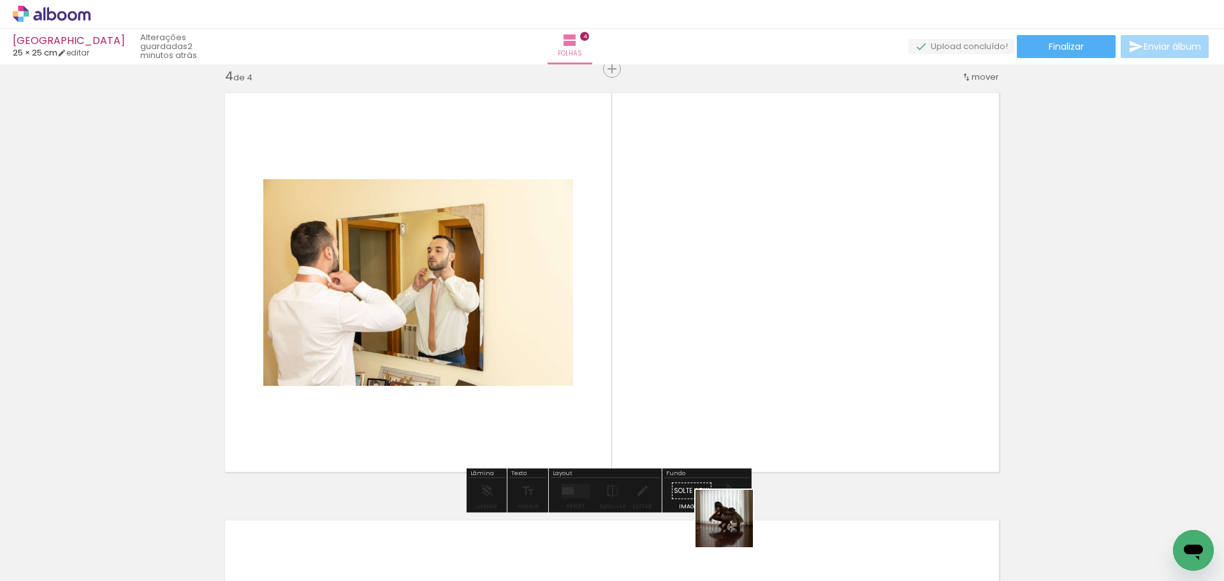
drag, startPoint x: 743, startPoint y: 548, endPoint x: 725, endPoint y: 374, distance: 175.6
click at [701, 382] on quentale-workspace at bounding box center [612, 290] width 1224 height 581
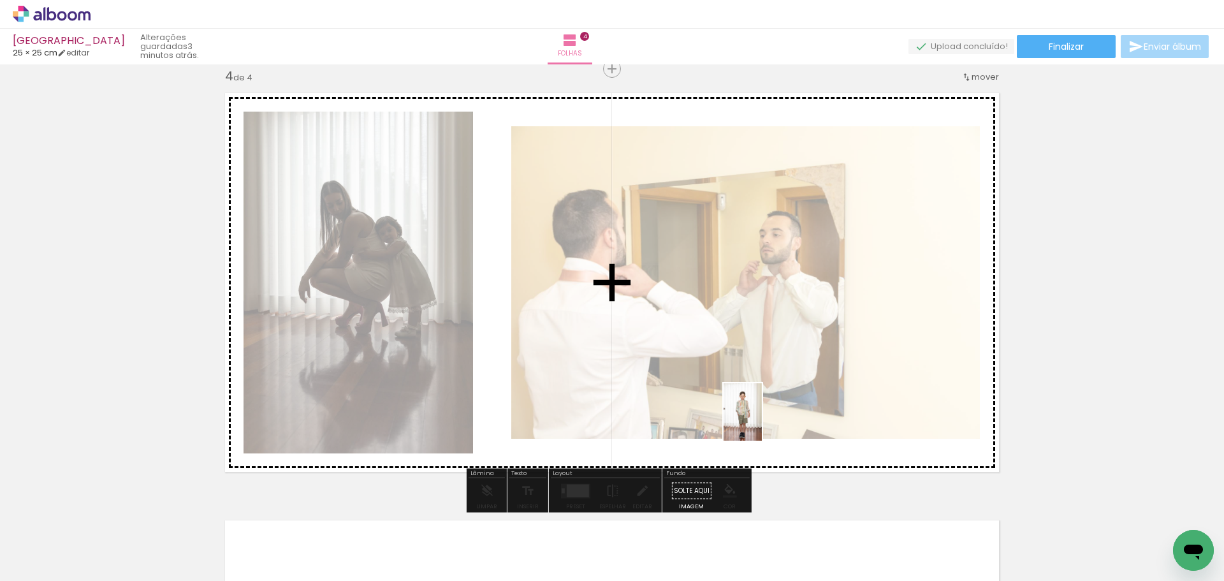
drag, startPoint x: 814, startPoint y: 545, endPoint x: 759, endPoint y: 379, distance: 175.2
click at [744, 391] on quentale-workspace at bounding box center [612, 290] width 1224 height 581
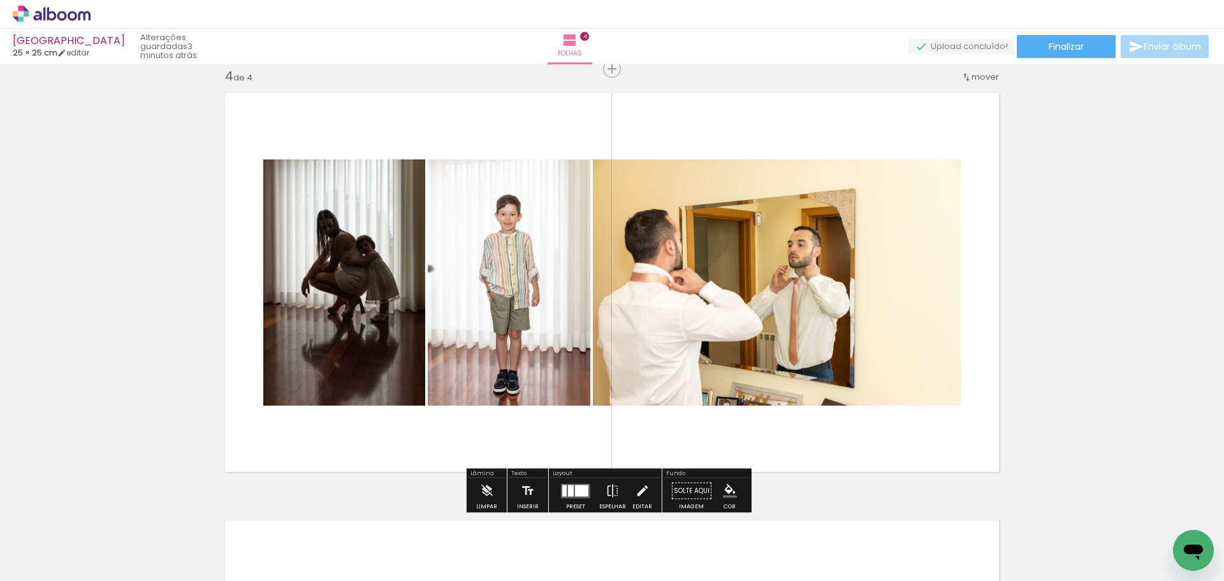
click at [575, 489] on div at bounding box center [581, 489] width 13 height 11
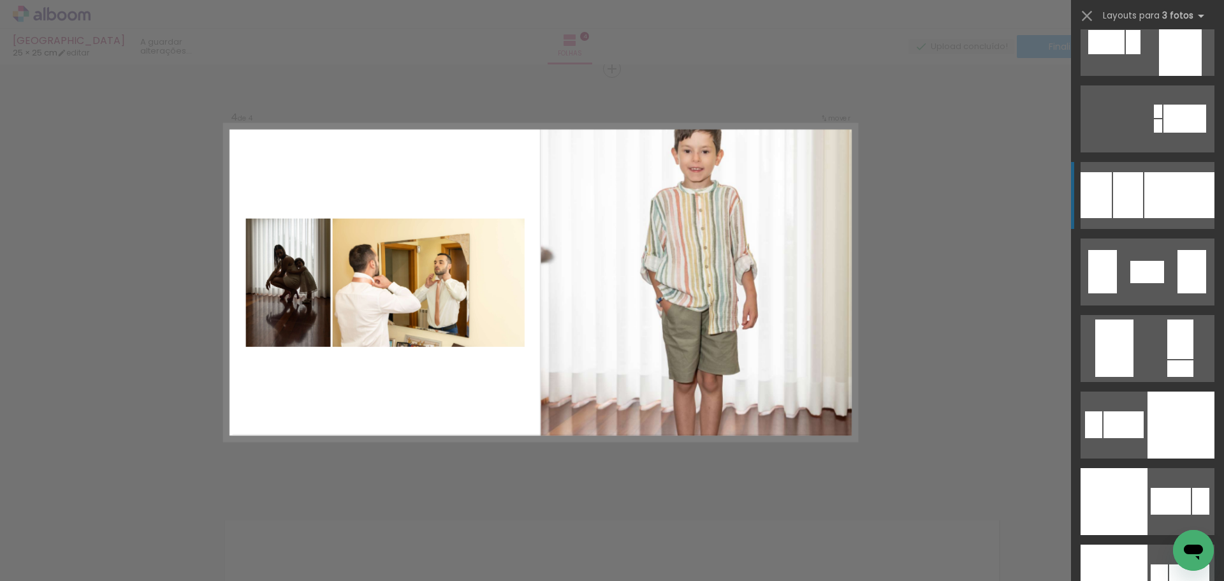
scroll to position [2550, 0]
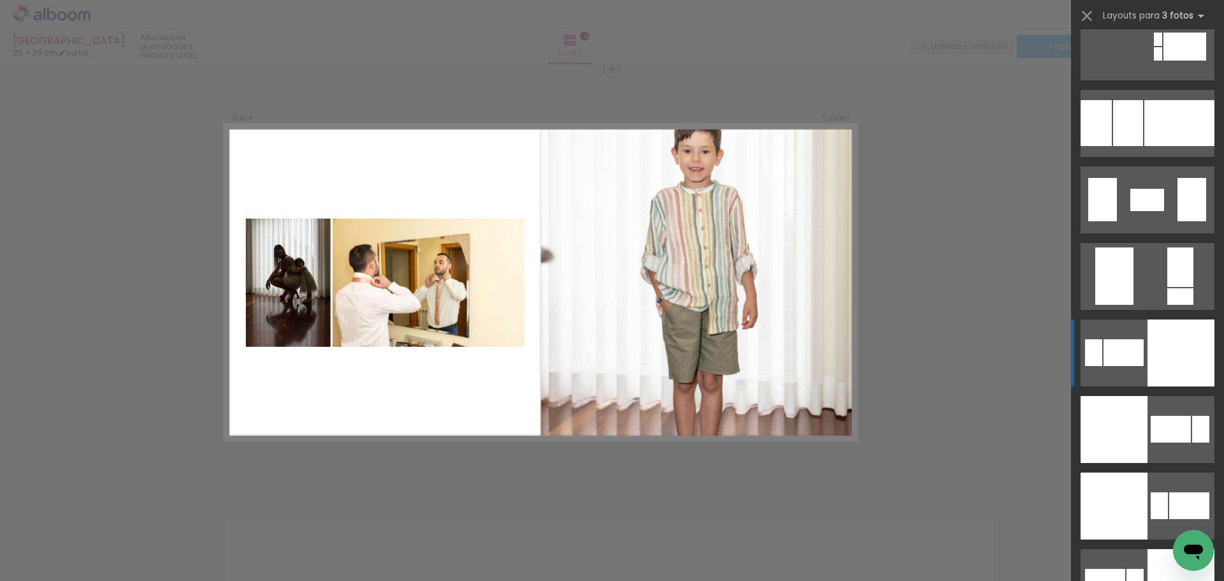
click at [1159, 360] on div at bounding box center [1180, 352] width 67 height 67
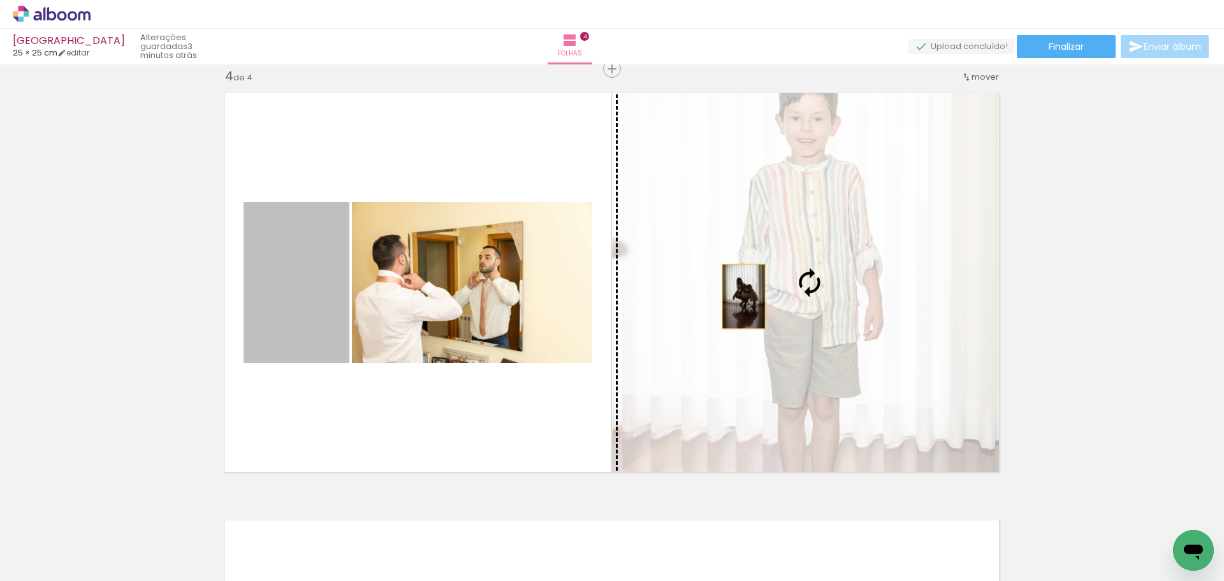
drag, startPoint x: 316, startPoint y: 293, endPoint x: 861, endPoint y: 291, distance: 545.6
click at [0, 0] on slot at bounding box center [0, 0] width 0 height 0
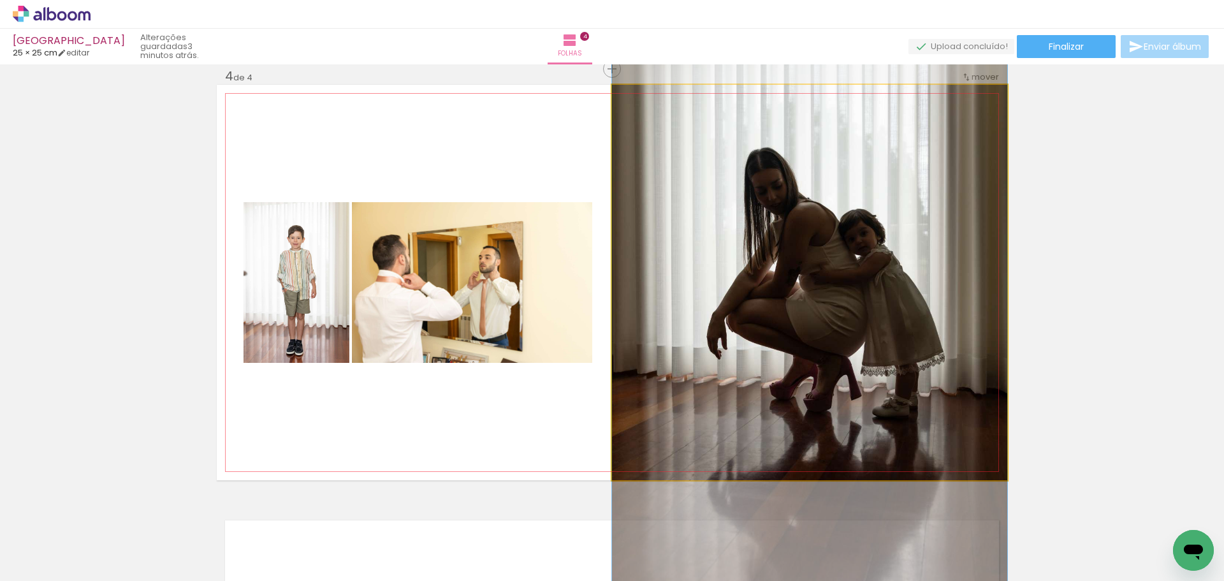
drag, startPoint x: 912, startPoint y: 304, endPoint x: 917, endPoint y: 346, distance: 42.5
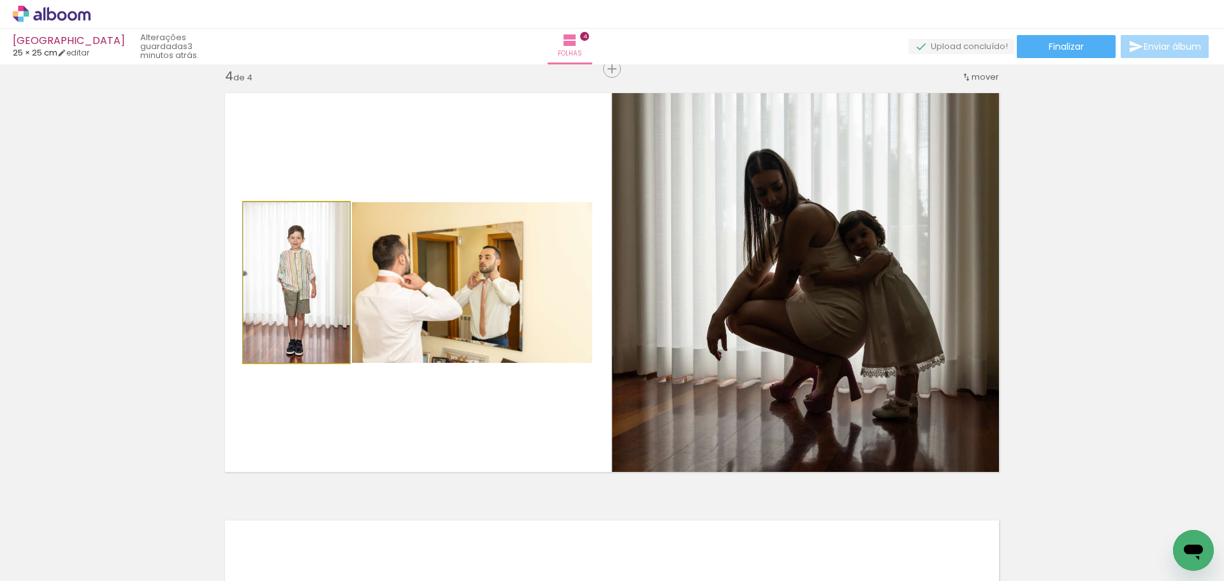
click at [302, 305] on quentale-photo at bounding box center [297, 282] width 106 height 161
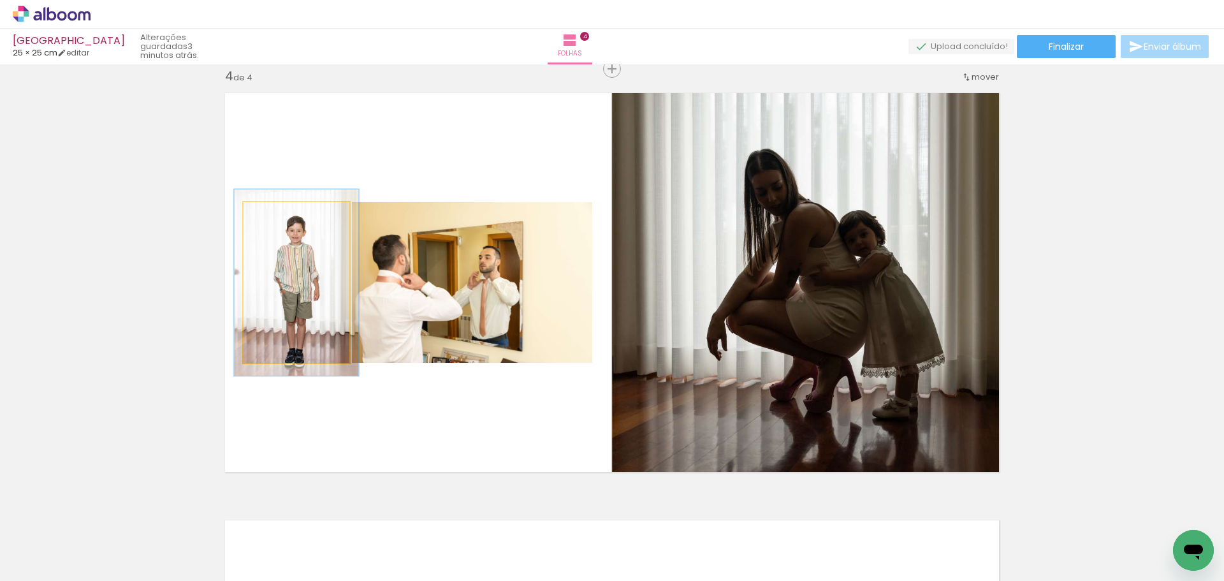
drag, startPoint x: 275, startPoint y: 215, endPoint x: 282, endPoint y: 217, distance: 7.5
click at [282, 217] on div at bounding box center [280, 215] width 20 height 20
drag, startPoint x: 300, startPoint y: 286, endPoint x: 297, endPoint y: 277, distance: 9.5
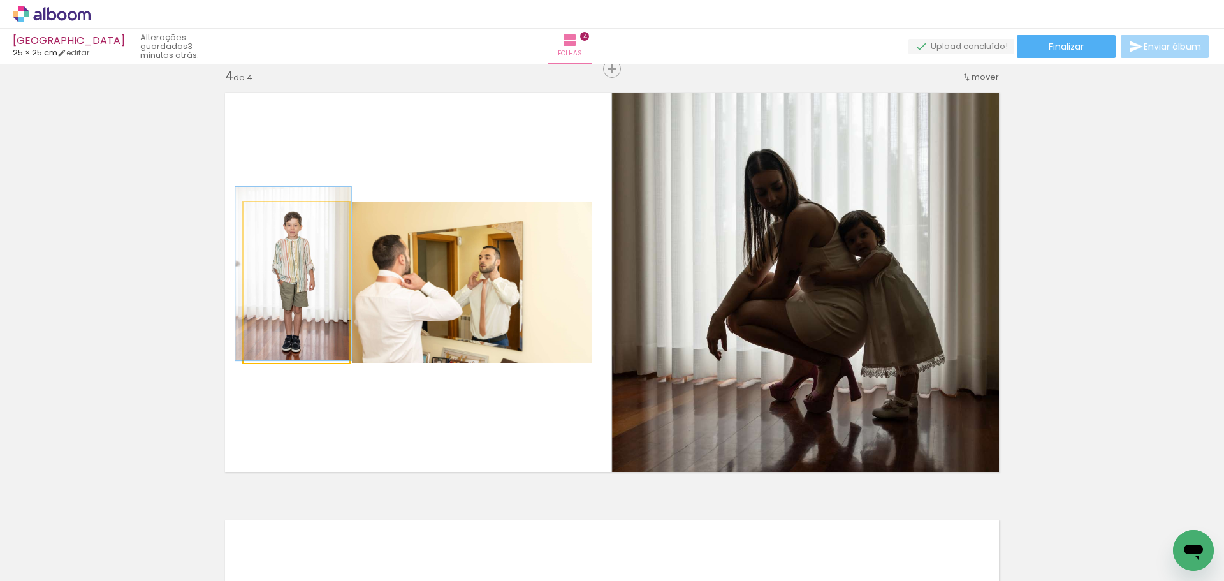
type paper-slider "108"
click at [275, 216] on div at bounding box center [277, 215] width 11 height 11
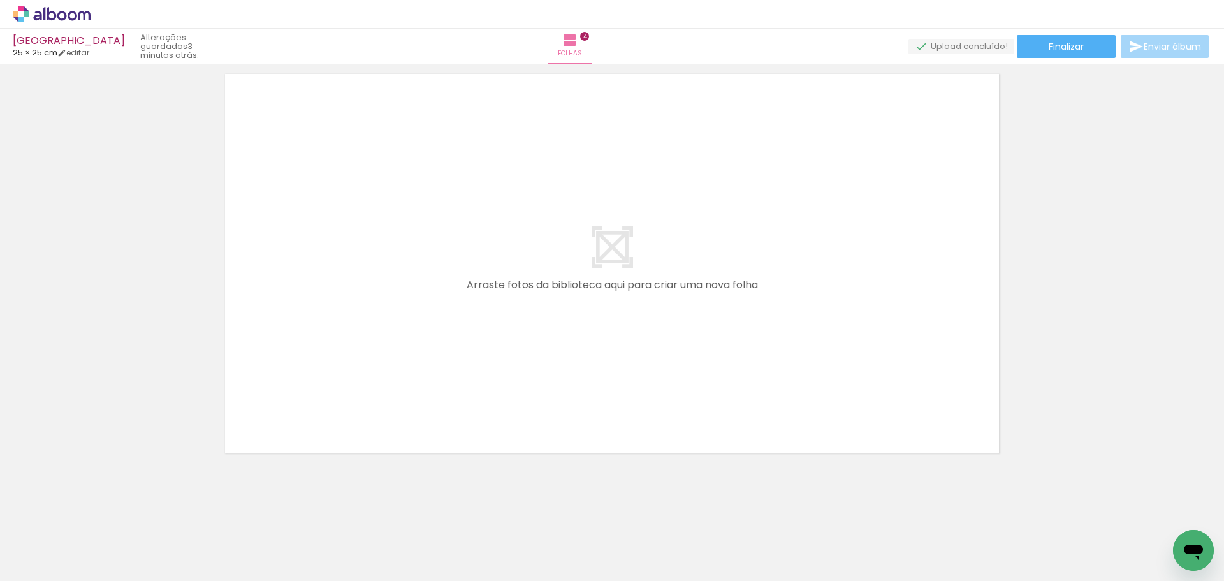
scroll to position [0, 1178]
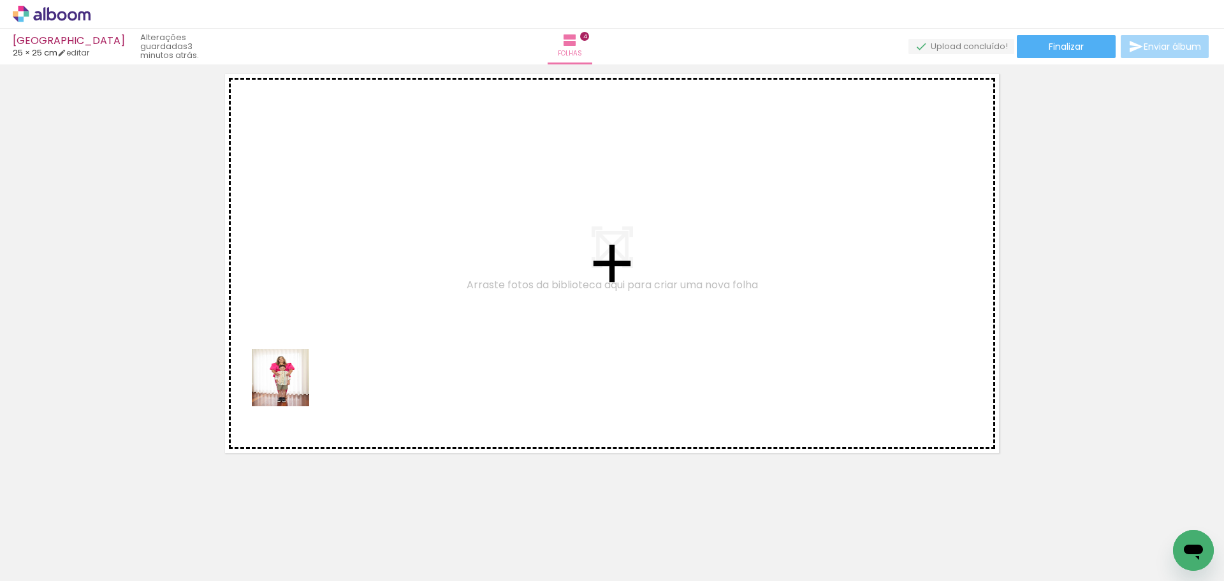
drag, startPoint x: 235, startPoint y: 546, endPoint x: 307, endPoint y: 515, distance: 79.1
click at [294, 375] on quentale-workspace at bounding box center [612, 290] width 1224 height 581
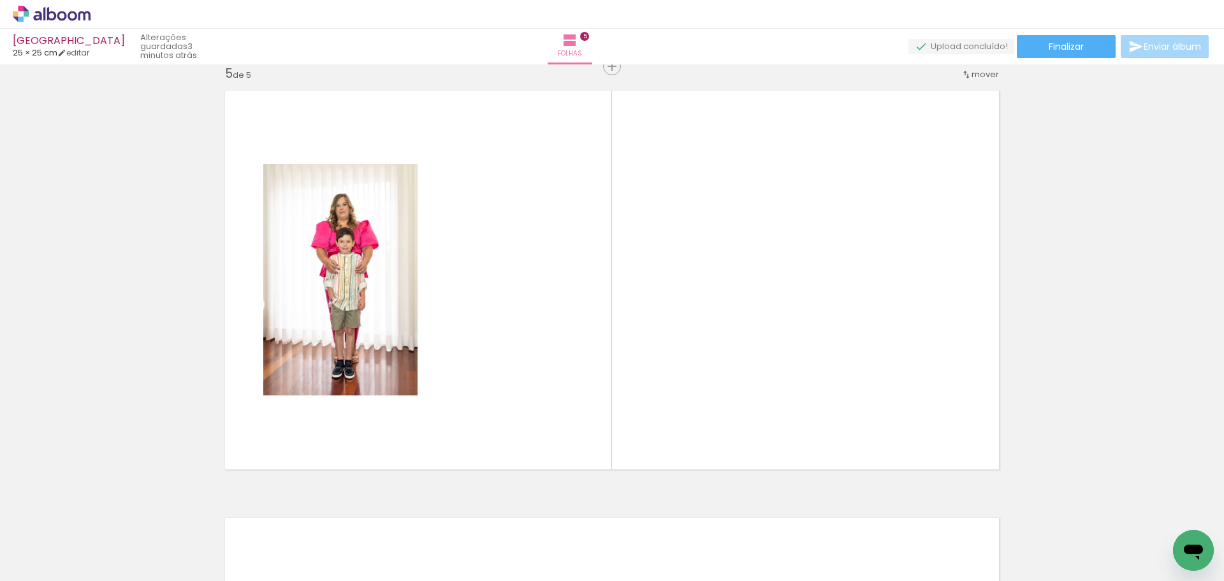
scroll to position [1725, 0]
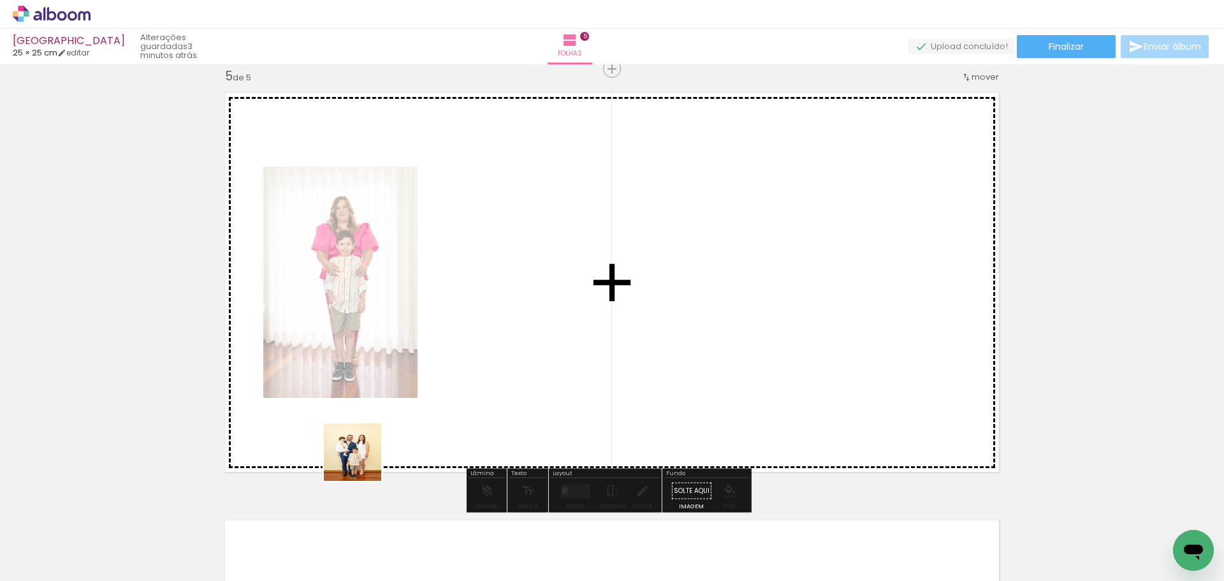
drag, startPoint x: 312, startPoint y: 558, endPoint x: 456, endPoint y: 342, distance: 260.2
click at [456, 342] on quentale-workspace at bounding box center [612, 290] width 1224 height 581
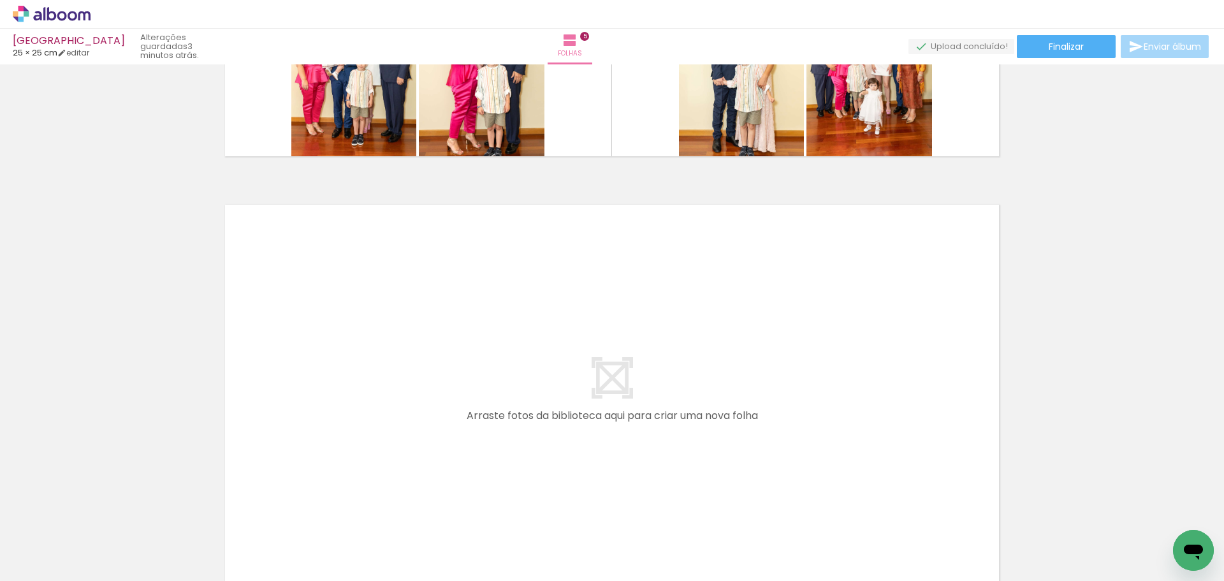
scroll to position [2044, 0]
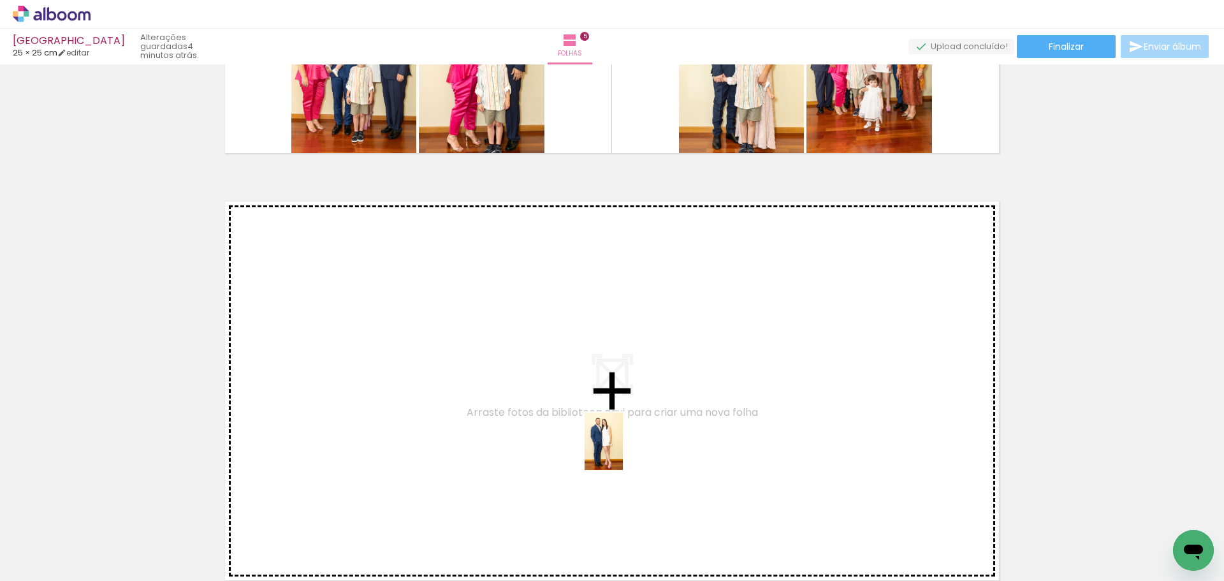
drag, startPoint x: 666, startPoint y: 554, endPoint x: 620, endPoint y: 431, distance: 131.3
click at [620, 431] on quentale-workspace at bounding box center [612, 290] width 1224 height 581
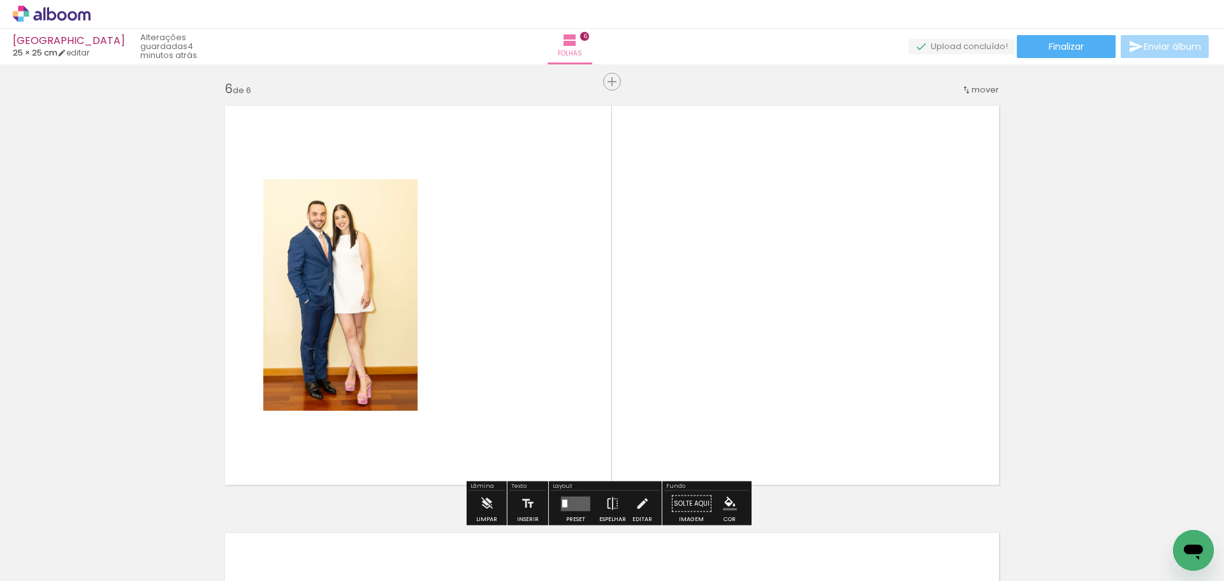
scroll to position [2152, 0]
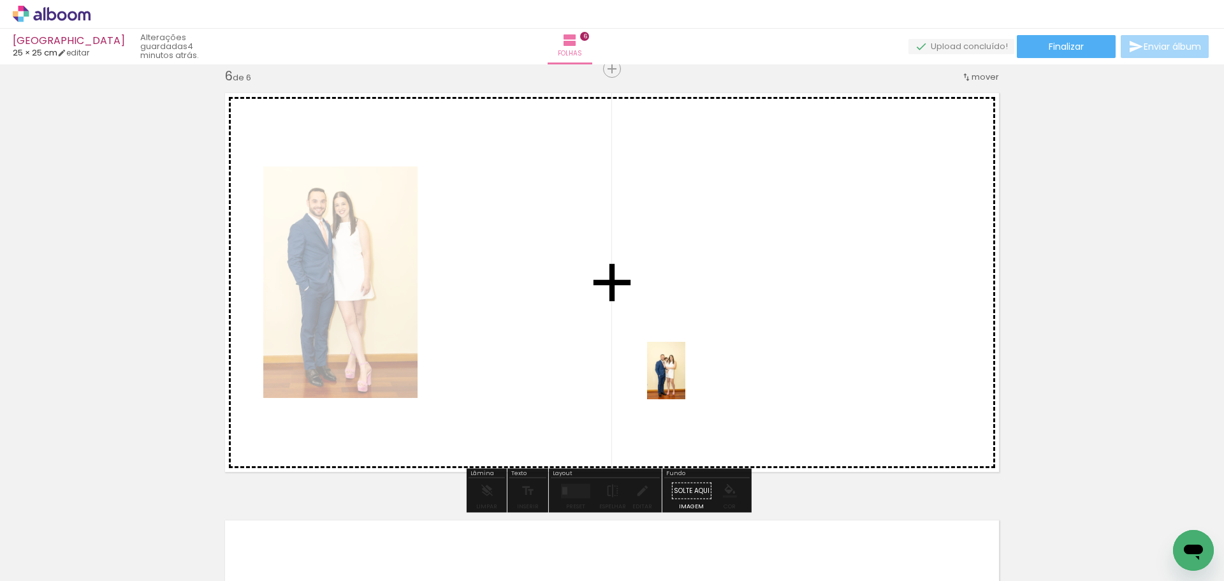
drag, startPoint x: 745, startPoint y: 557, endPoint x: 638, endPoint y: 337, distance: 245.2
click at [641, 328] on quentale-workspace at bounding box center [612, 290] width 1224 height 581
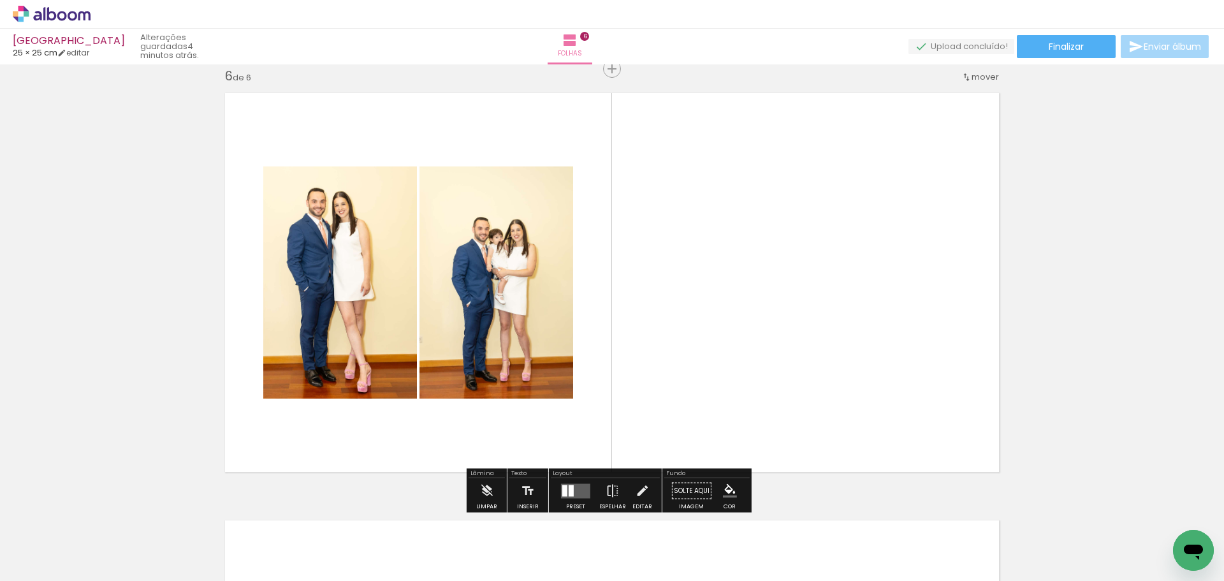
scroll to position [0, 1576]
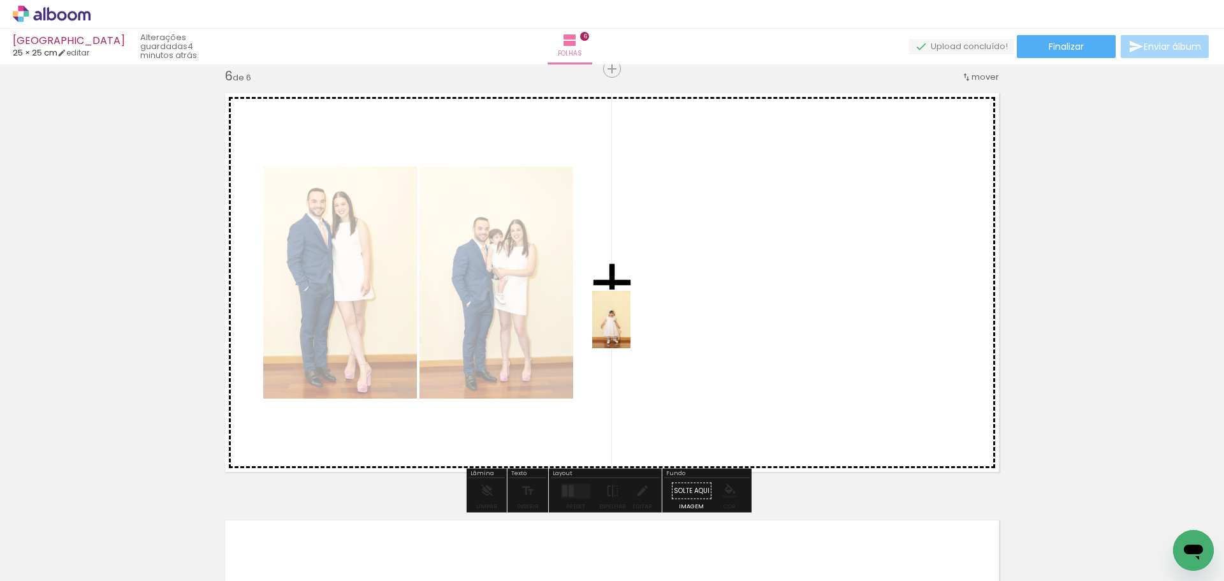
drag, startPoint x: 548, startPoint y: 548, endPoint x: 625, endPoint y: 338, distance: 223.5
click at [632, 326] on quentale-workspace at bounding box center [612, 290] width 1224 height 581
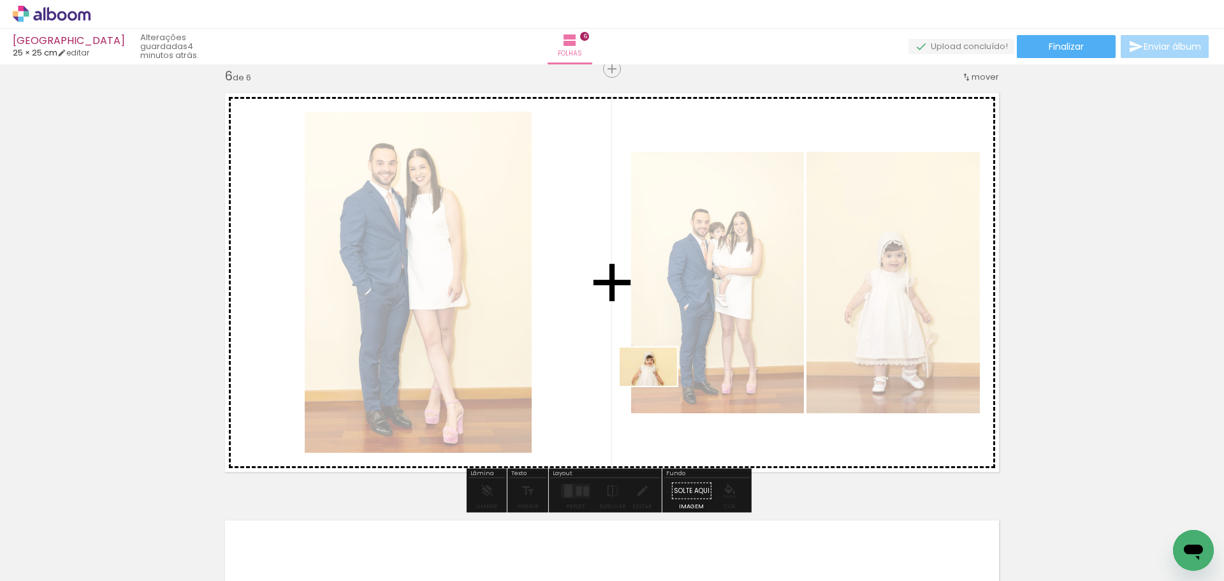
drag, startPoint x: 628, startPoint y: 551, endPoint x: 689, endPoint y: 391, distance: 171.9
click at [660, 360] on quentale-workspace at bounding box center [612, 290] width 1224 height 581
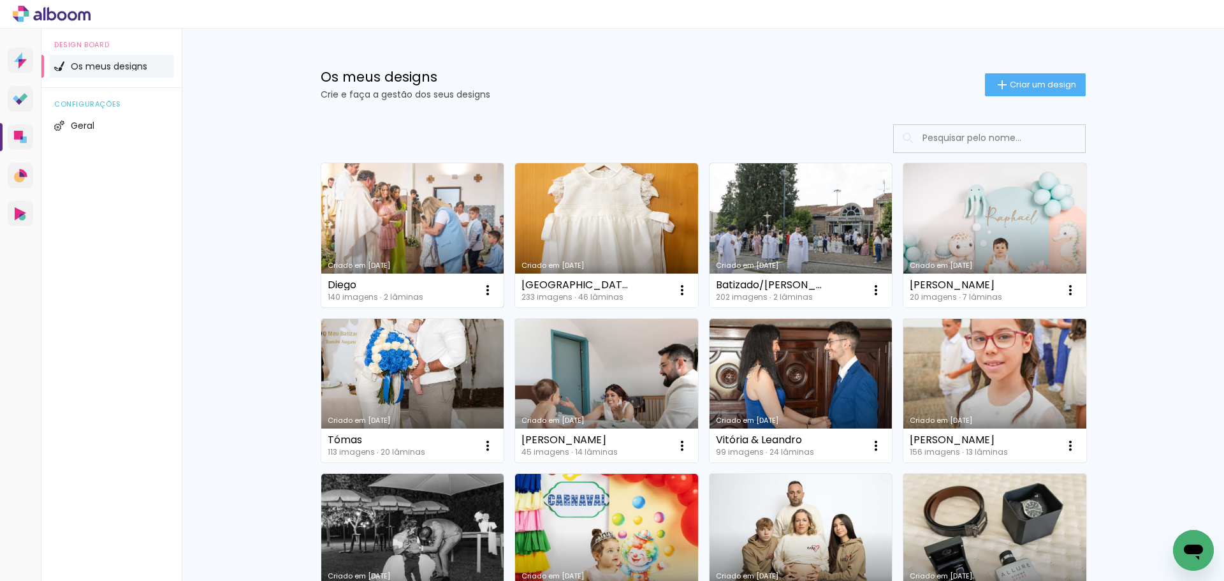
click at [425, 215] on link "Criado em [DATE]" at bounding box center [412, 235] width 183 height 144
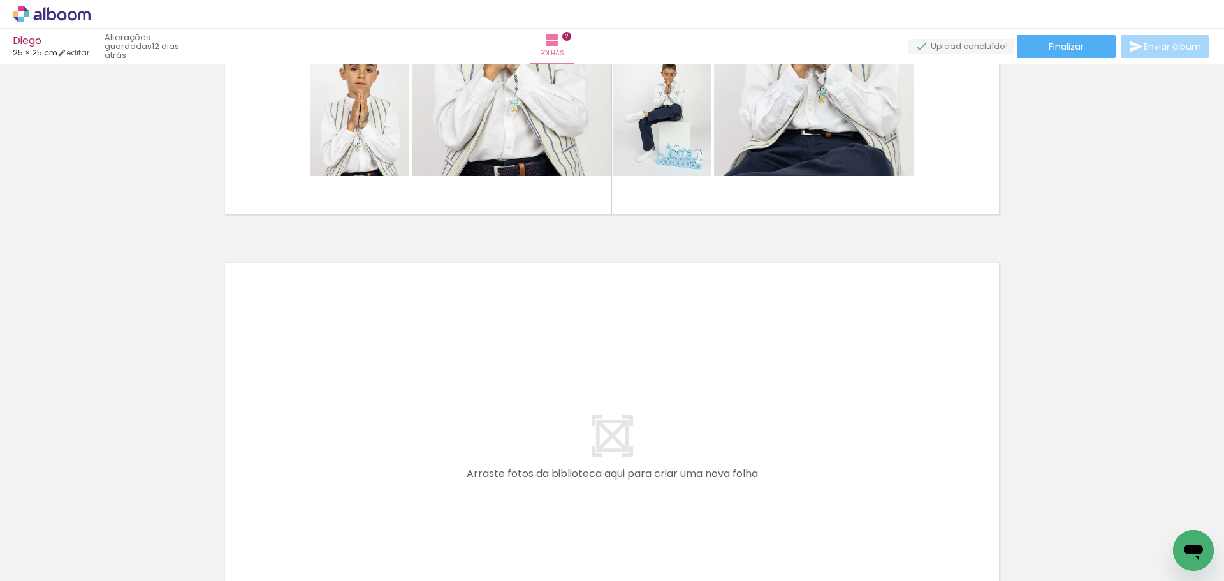
scroll to position [0, 1234]
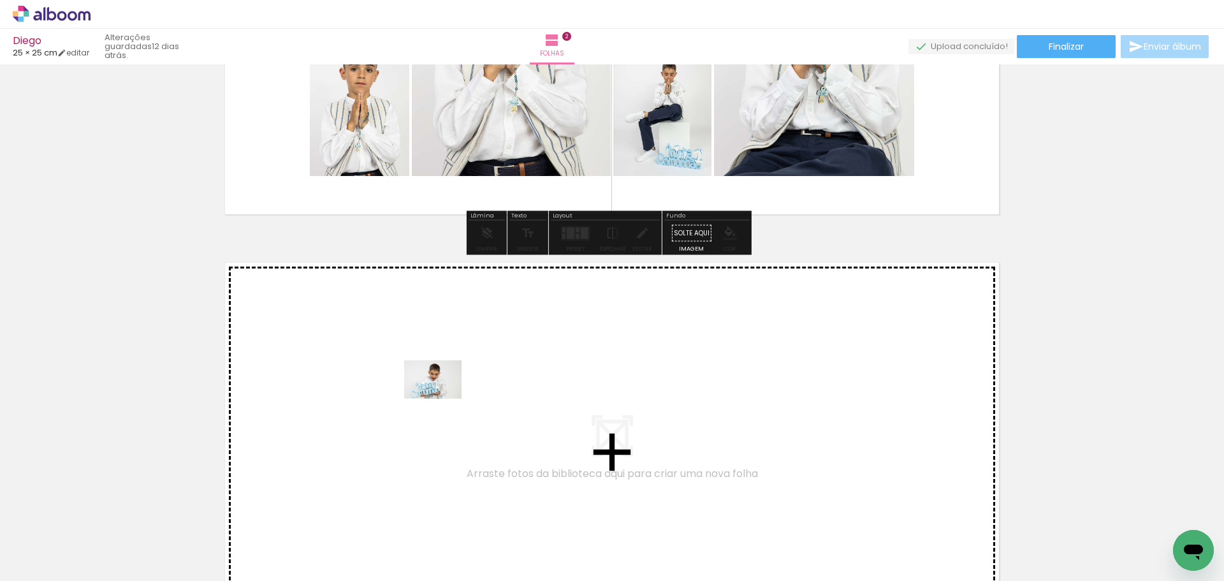
drag, startPoint x: 395, startPoint y: 553, endPoint x: 476, endPoint y: 534, distance: 83.8
click at [443, 398] on quentale-workspace at bounding box center [612, 290] width 1224 height 581
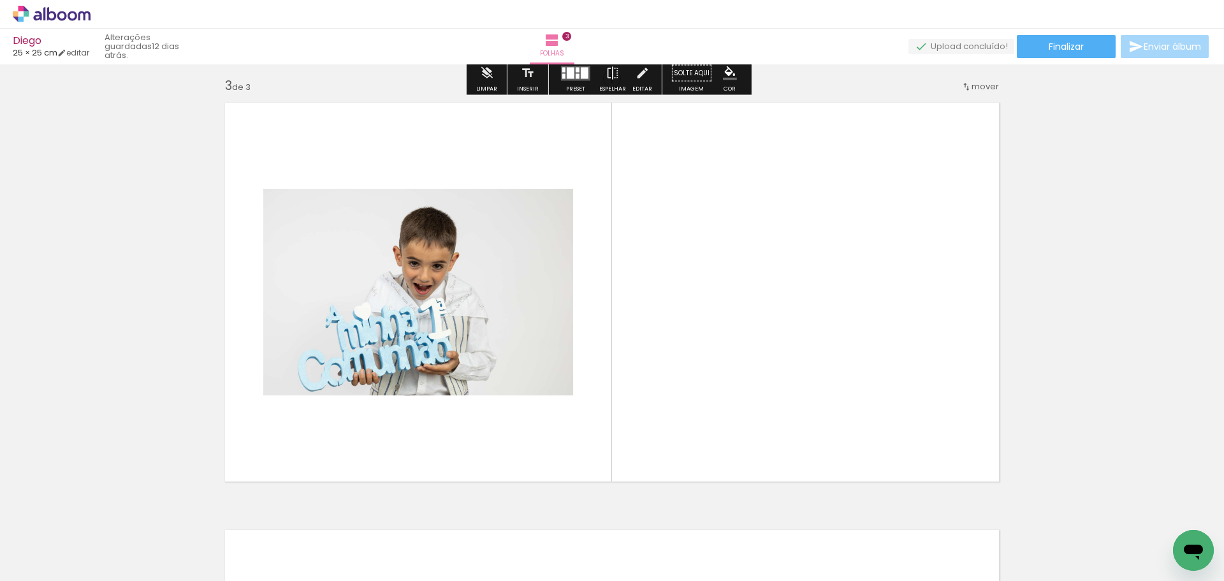
scroll to position [871, 0]
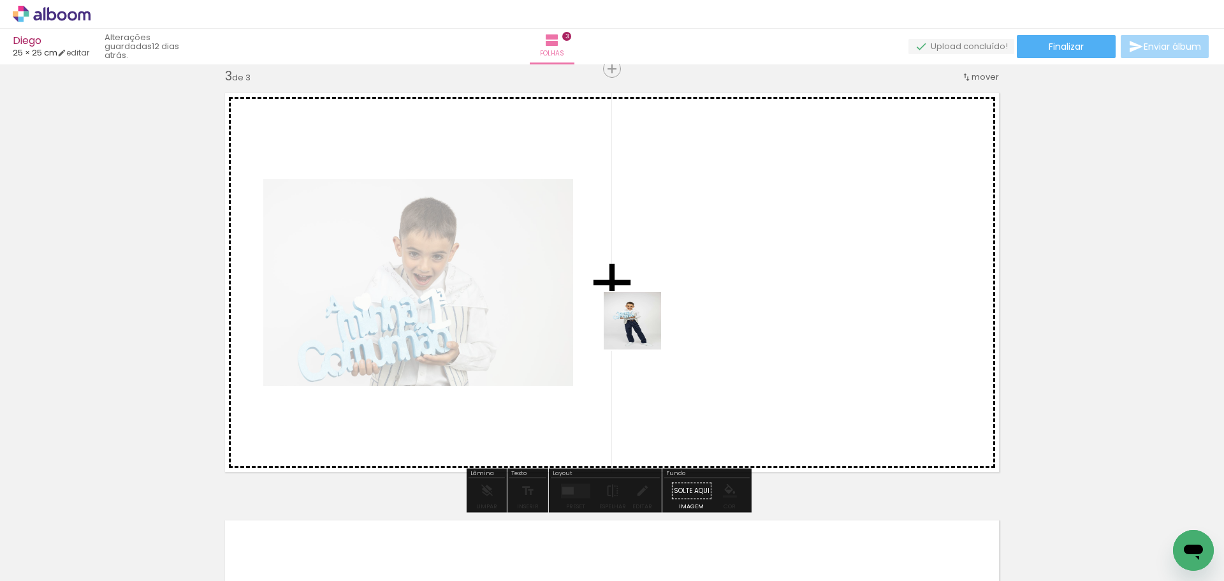
drag, startPoint x: 476, startPoint y: 542, endPoint x: 618, endPoint y: 418, distance: 187.9
click at [657, 313] on quentale-workspace at bounding box center [612, 290] width 1224 height 581
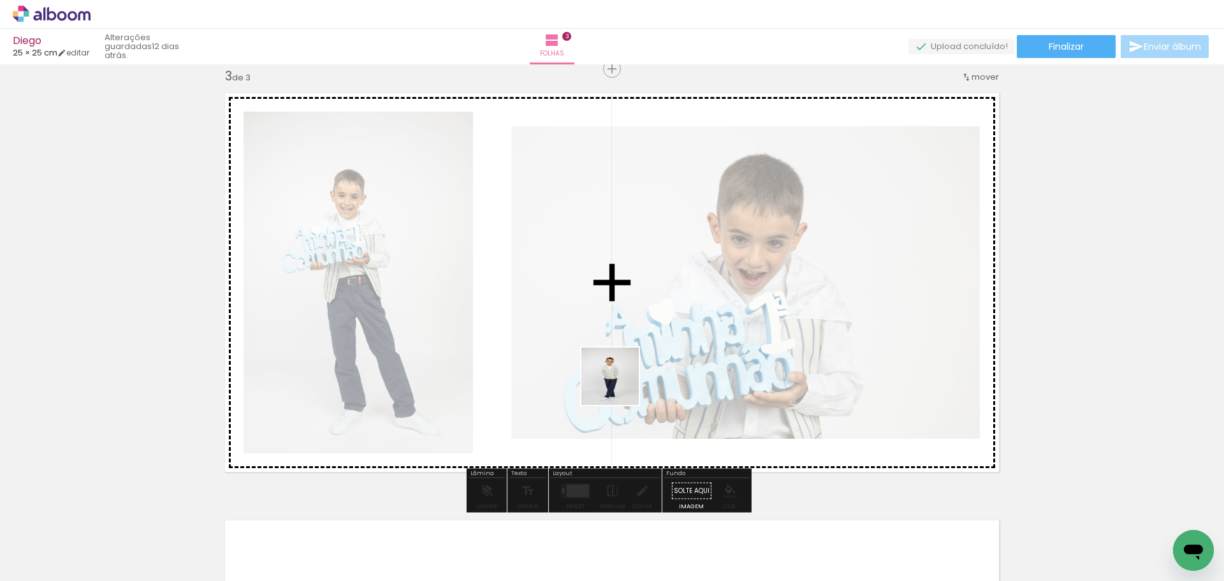
drag, startPoint x: 539, startPoint y: 559, endPoint x: 602, endPoint y: 490, distance: 93.9
click at [638, 340] on quentale-workspace at bounding box center [612, 290] width 1224 height 581
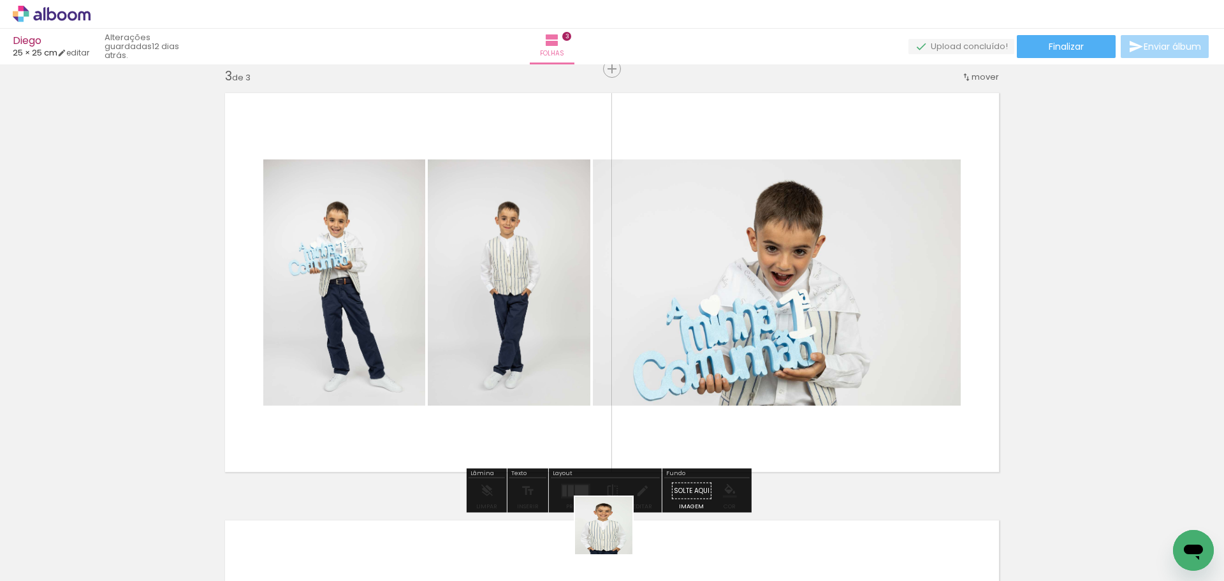
drag, startPoint x: 609, startPoint y: 551, endPoint x: 696, endPoint y: 384, distance: 188.2
click at [691, 306] on quentale-workspace at bounding box center [612, 290] width 1224 height 581
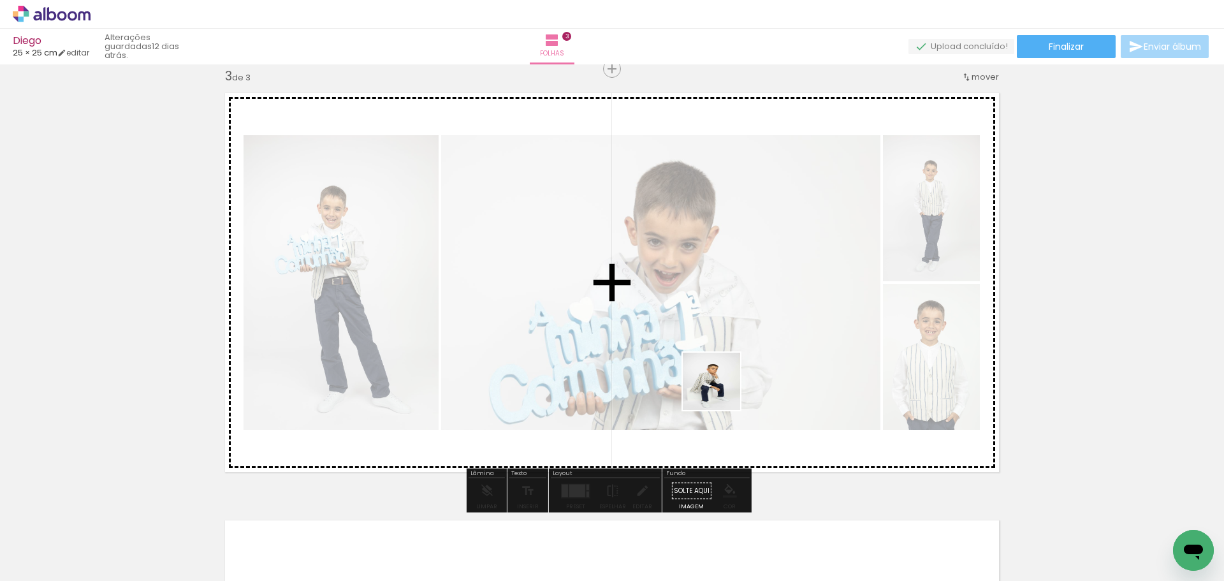
drag, startPoint x: 687, startPoint y: 561, endPoint x: 746, endPoint y: 492, distance: 90.8
click at [723, 384] on quentale-workspace at bounding box center [612, 290] width 1224 height 581
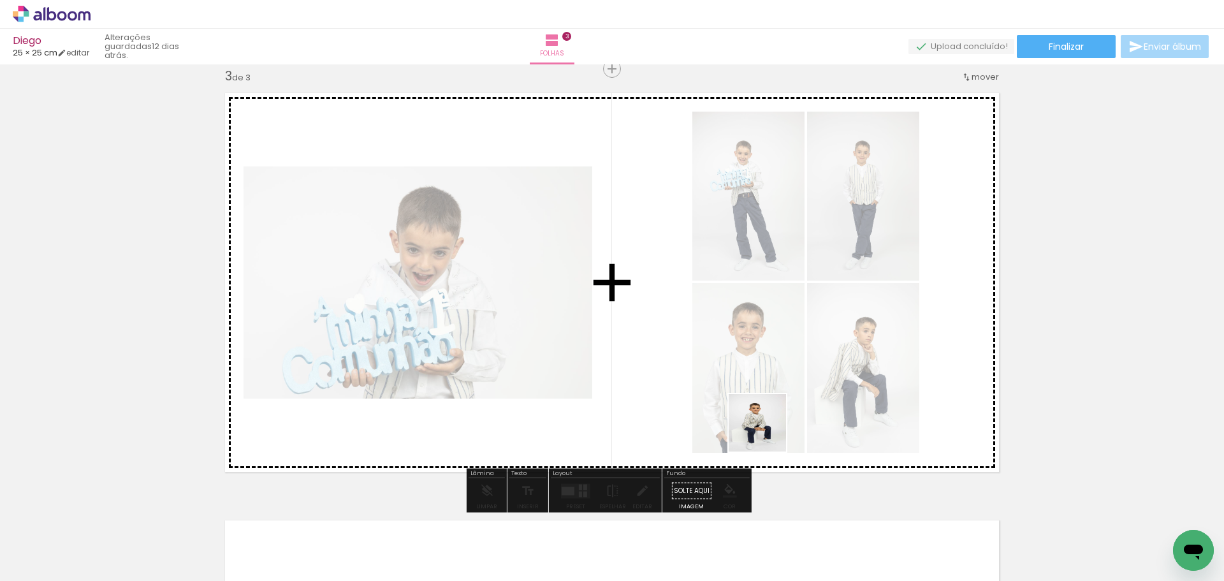
drag, startPoint x: 767, startPoint y: 432, endPoint x: 786, endPoint y: 513, distance: 83.2
click at [776, 365] on quentale-workspace at bounding box center [612, 290] width 1224 height 581
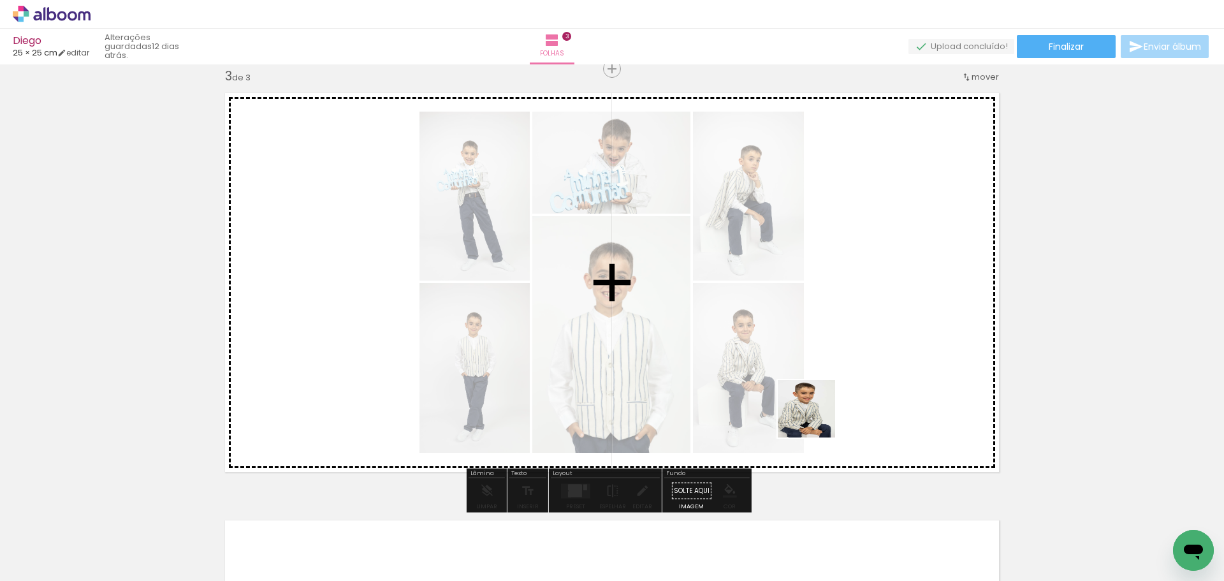
drag, startPoint x: 816, startPoint y: 418, endPoint x: 809, endPoint y: 291, distance: 127.0
click at [810, 302] on quentale-workspace at bounding box center [612, 290] width 1224 height 581
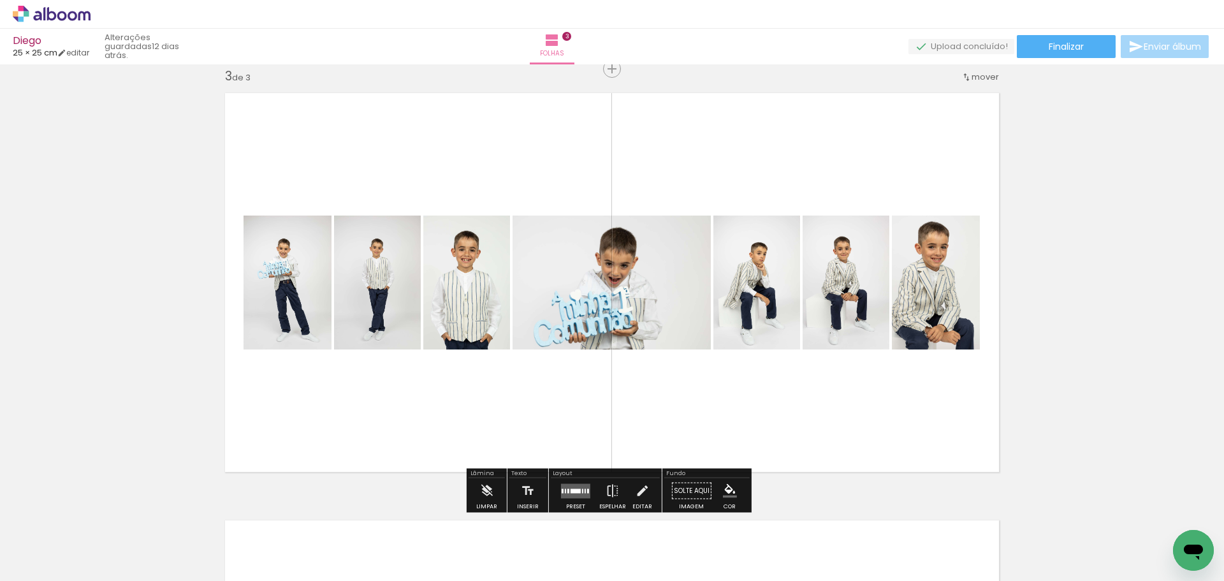
click at [573, 492] on div at bounding box center [576, 490] width 10 height 4
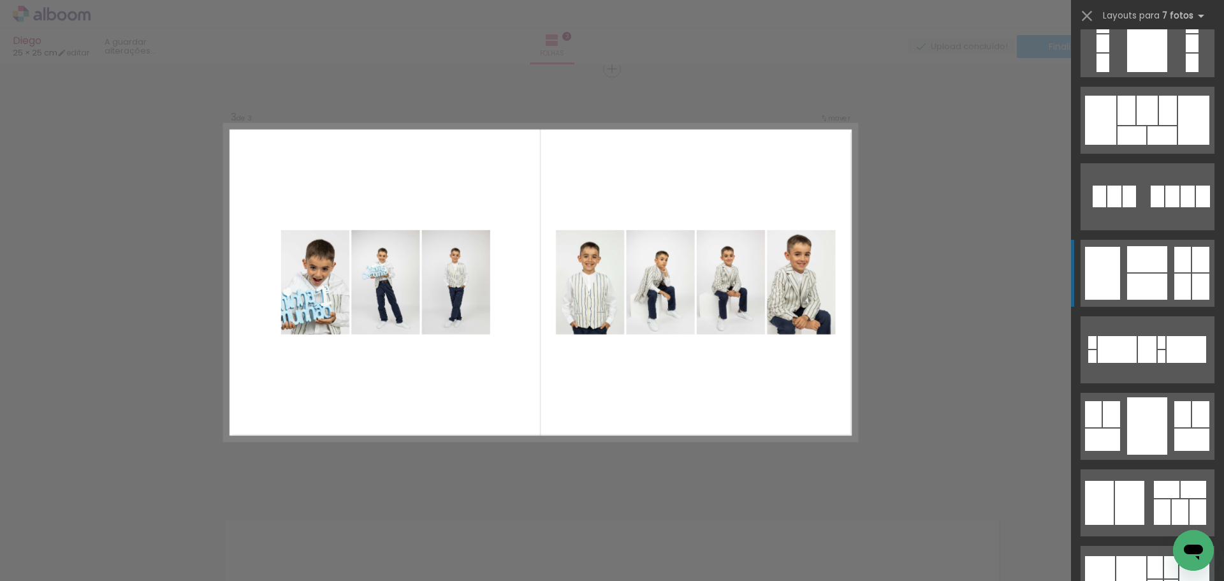
scroll to position [892, 0]
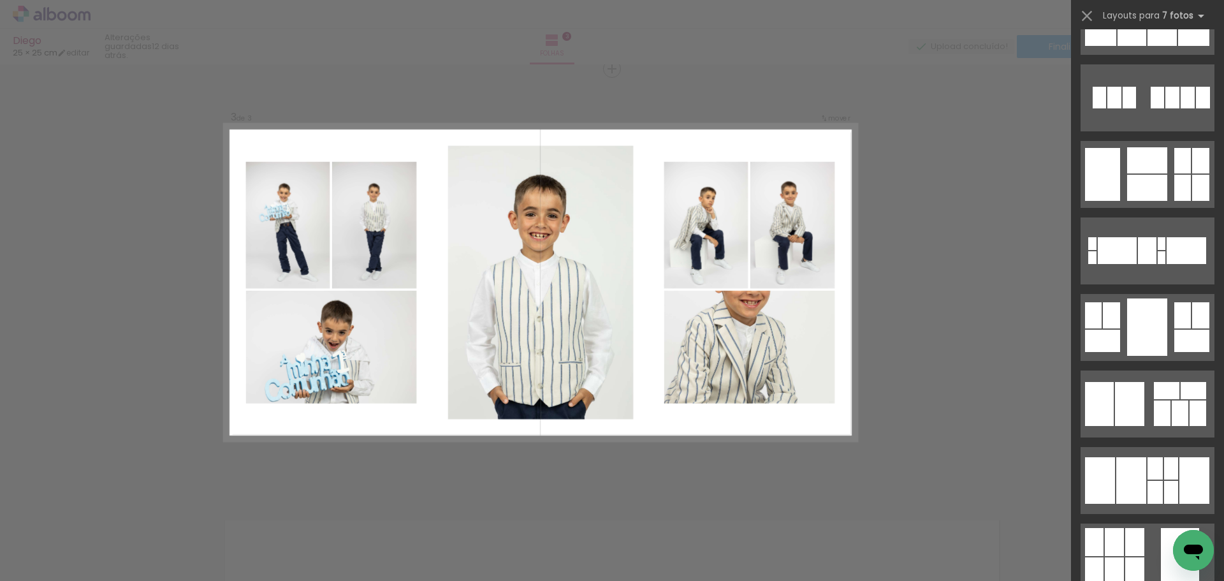
click at [973, 304] on div "Confirmar Cancelar" at bounding box center [612, 63] width 1224 height 1739
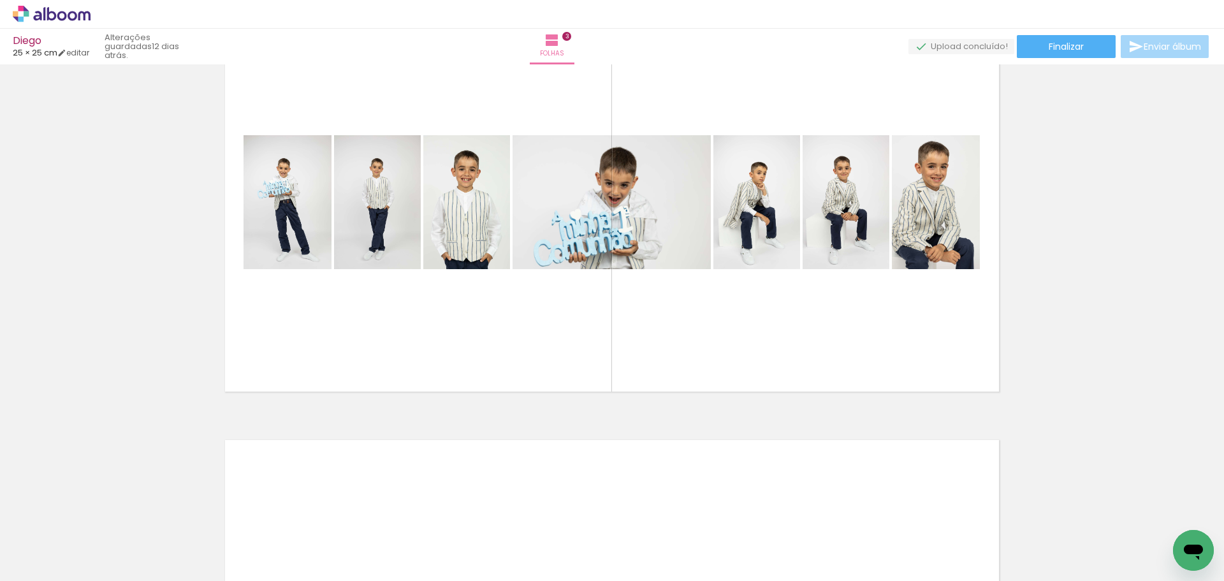
scroll to position [956, 0]
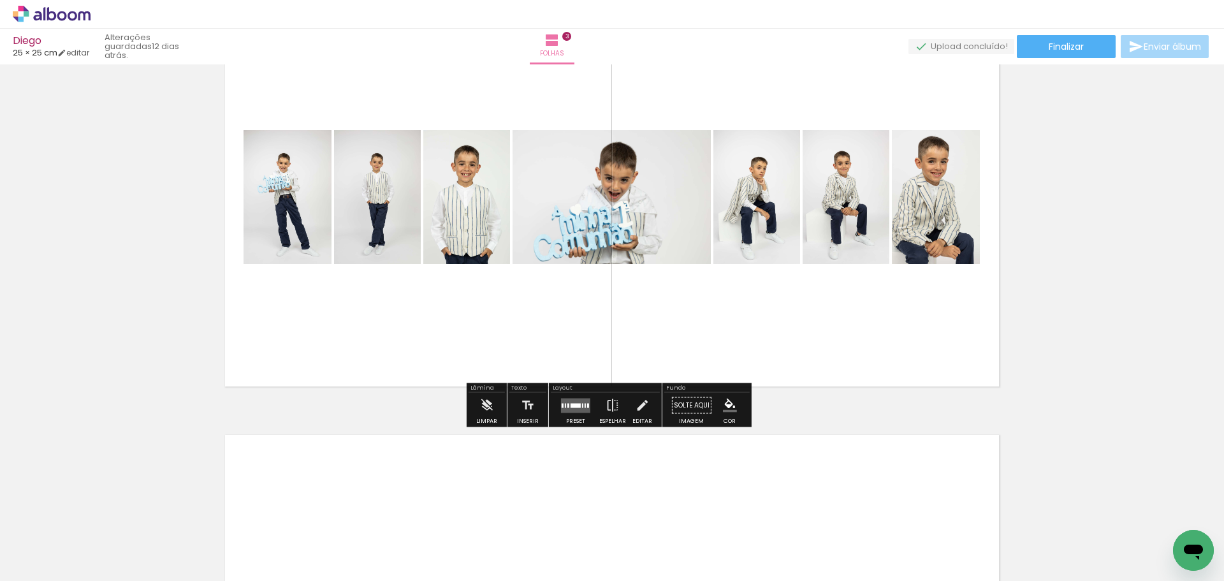
click at [572, 407] on div at bounding box center [576, 405] width 10 height 4
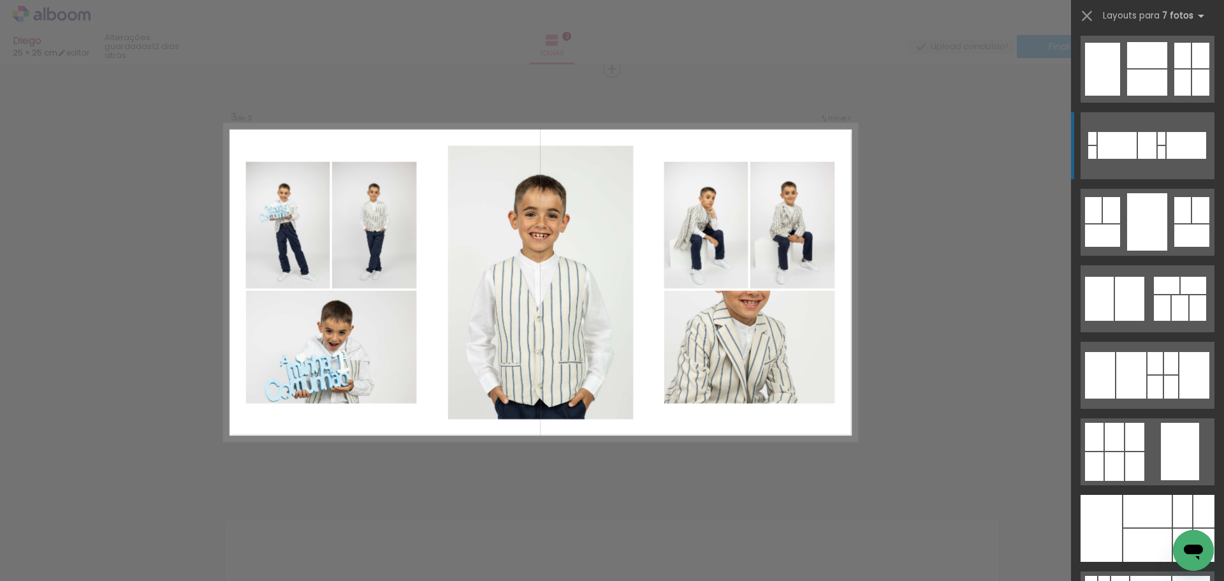
scroll to position [1084, 0]
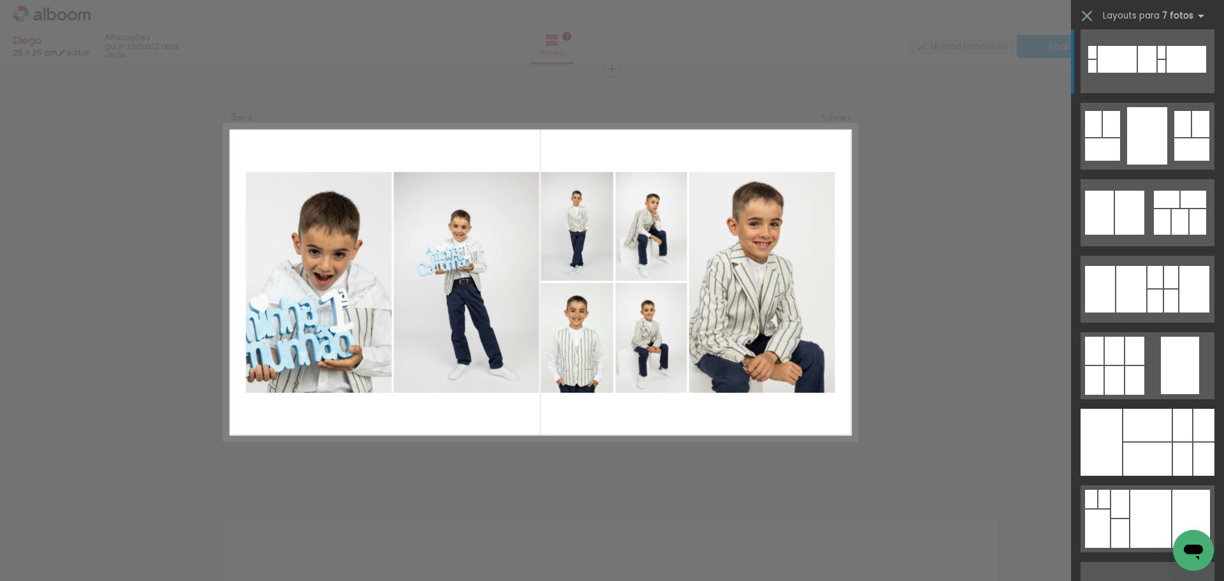
click at [1166, 279] on div at bounding box center [1171, 277] width 14 height 22
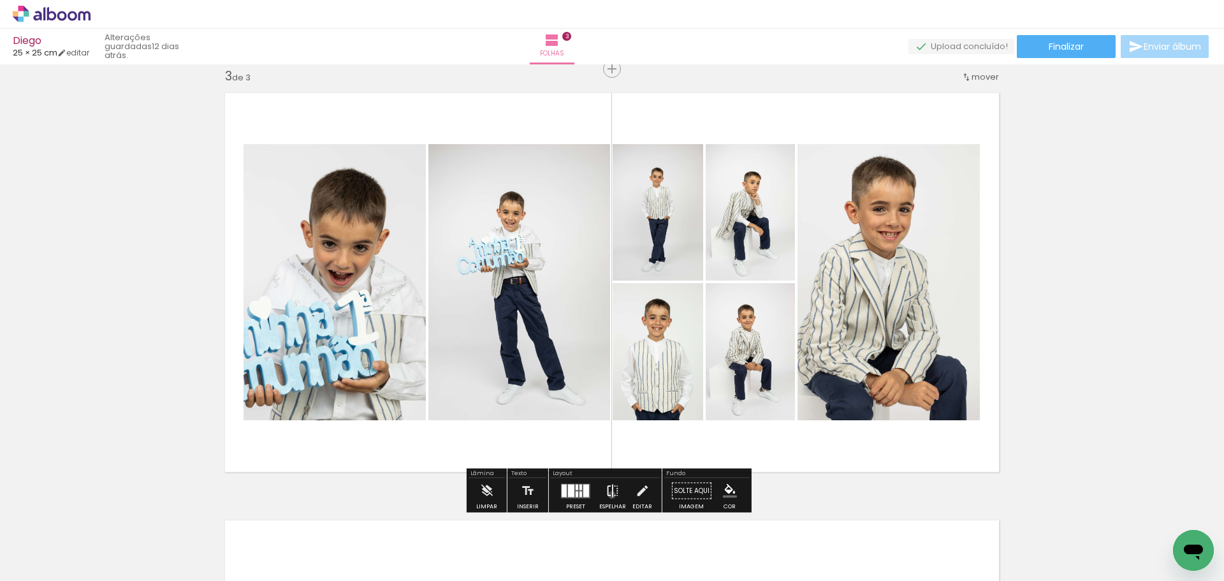
click at [609, 495] on iron-icon at bounding box center [613, 490] width 14 height 25
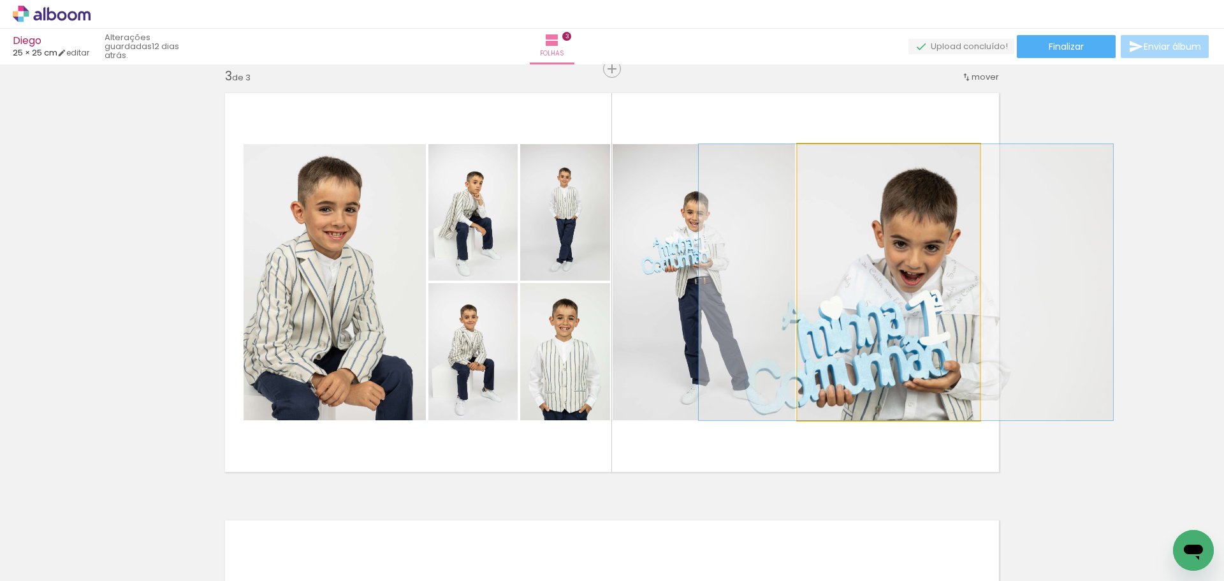
drag, startPoint x: 829, startPoint y: 337, endPoint x: 848, endPoint y: 337, distance: 19.8
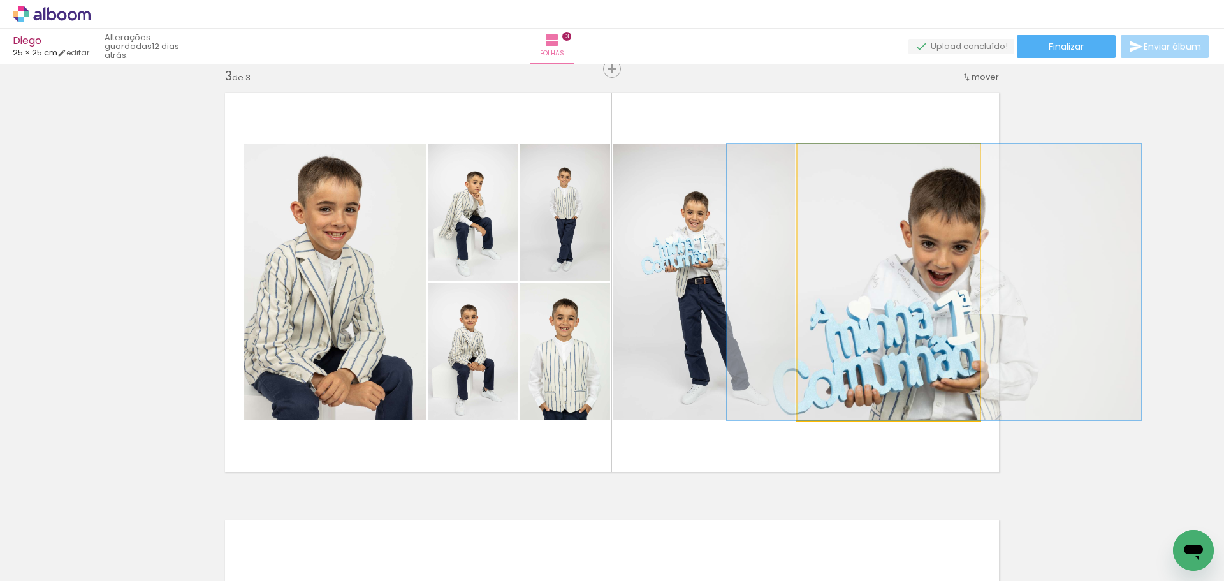
drag, startPoint x: 880, startPoint y: 338, endPoint x: 906, endPoint y: 338, distance: 25.5
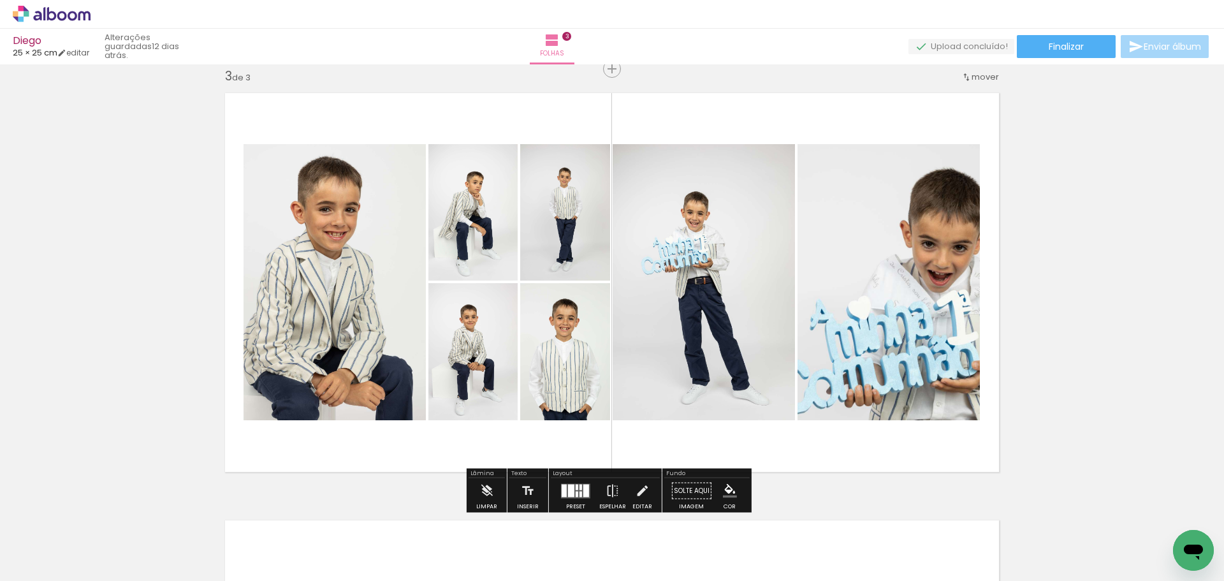
click at [579, 488] on div at bounding box center [580, 487] width 3 height 6
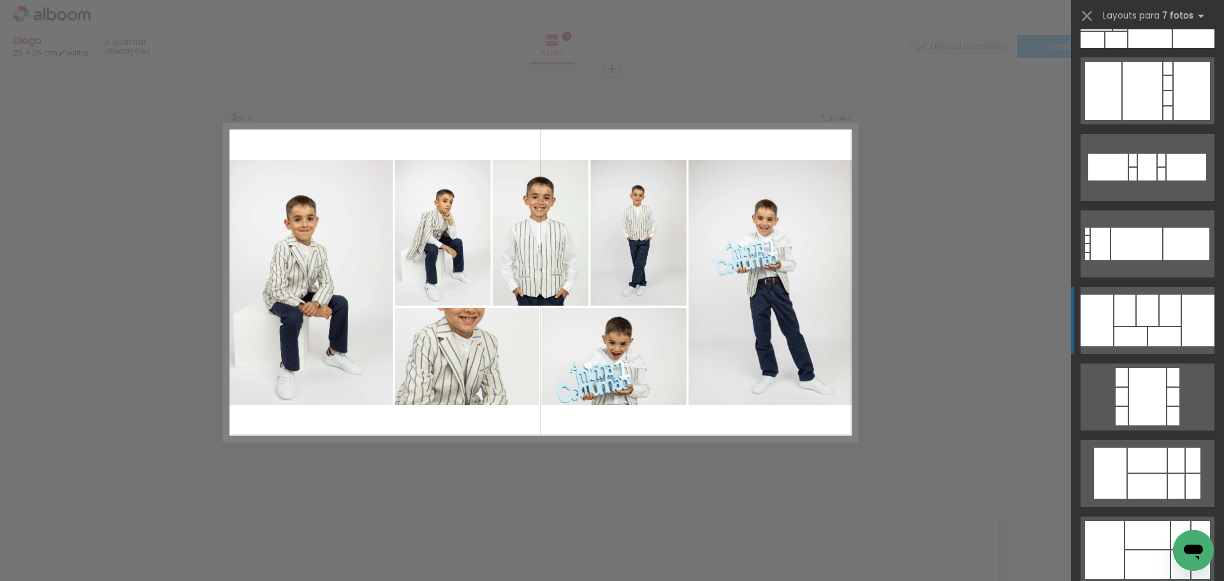
scroll to position [2129, 0]
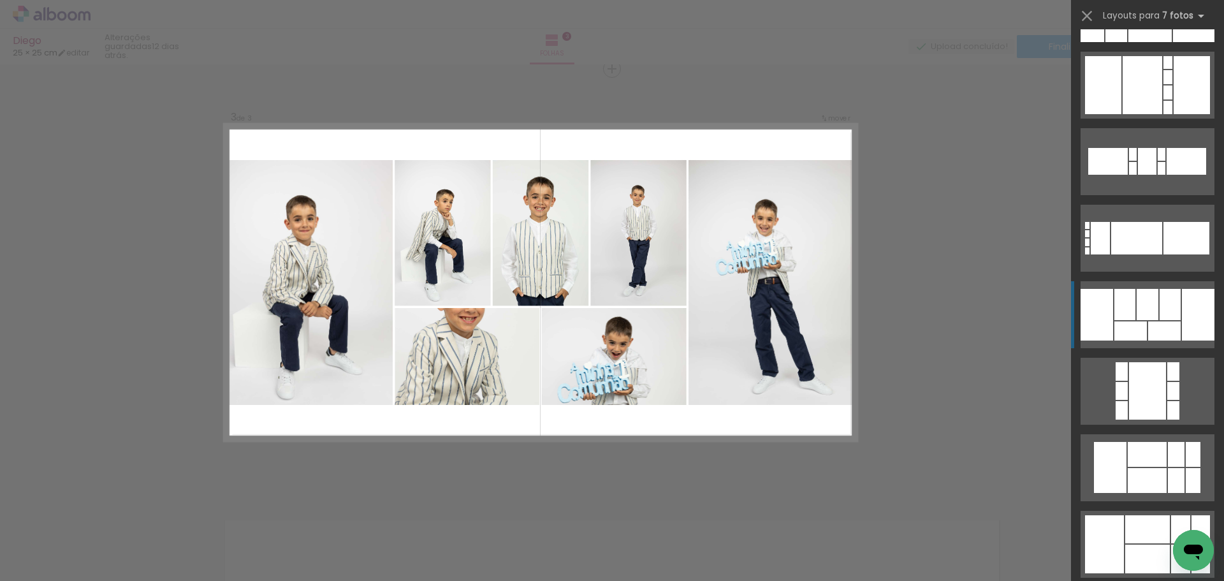
click at [1159, 312] on div at bounding box center [1169, 304] width 21 height 31
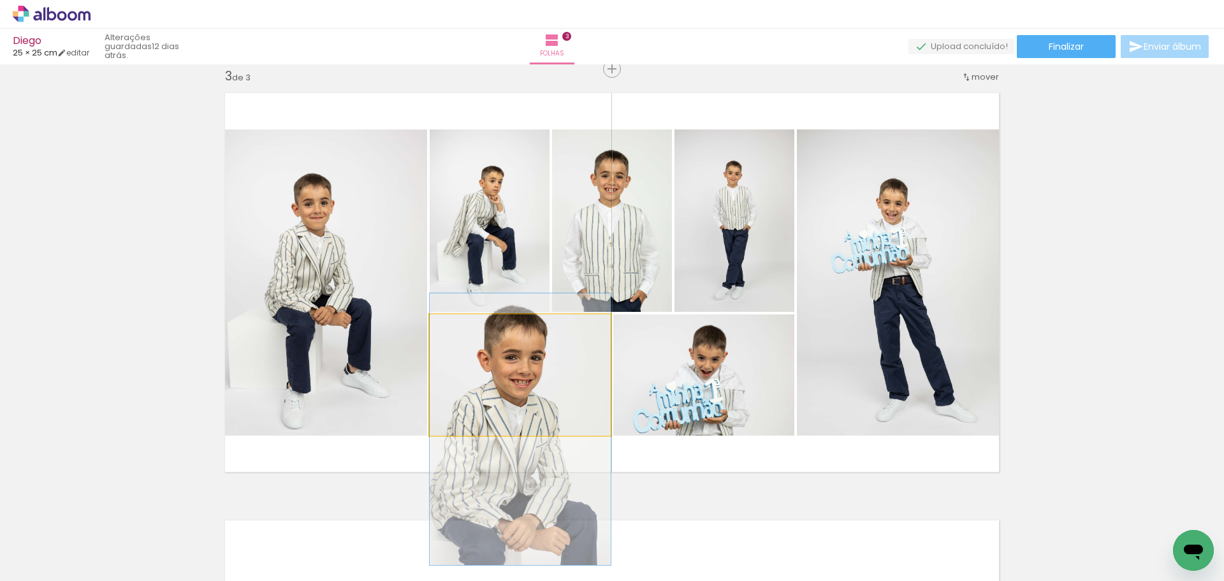
drag, startPoint x: 502, startPoint y: 381, endPoint x: 507, endPoint y: 435, distance: 54.4
click at [507, 435] on quentale-layouter at bounding box center [612, 282] width 790 height 395
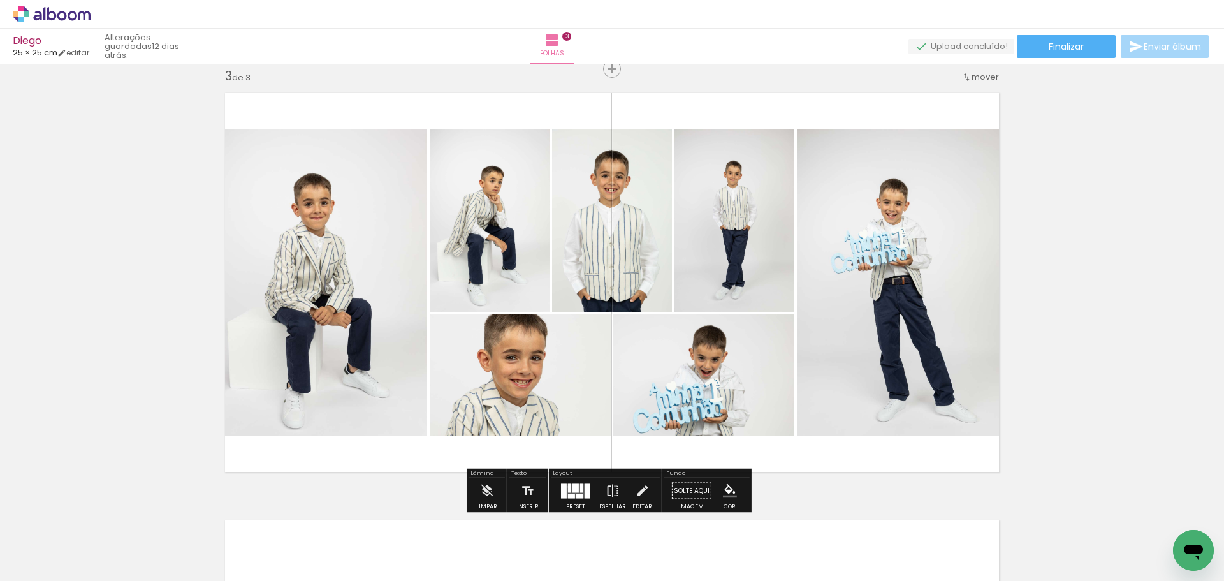
click at [568, 486] on div at bounding box center [569, 487] width 3 height 9
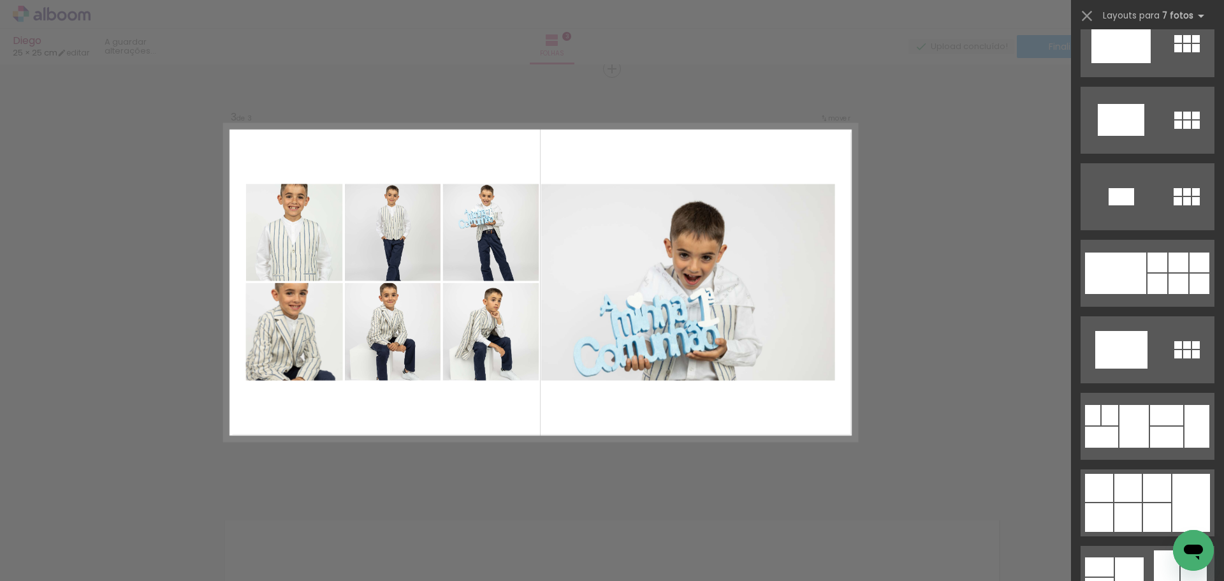
scroll to position [4730, 0]
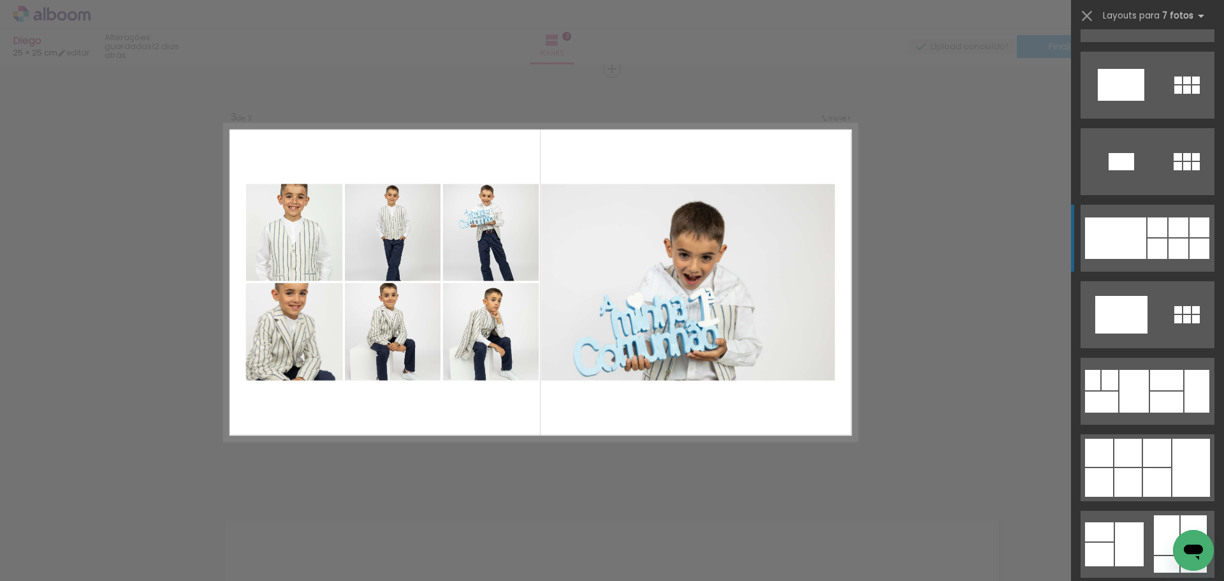
click at [1099, 245] on div at bounding box center [1115, 237] width 61 height 41
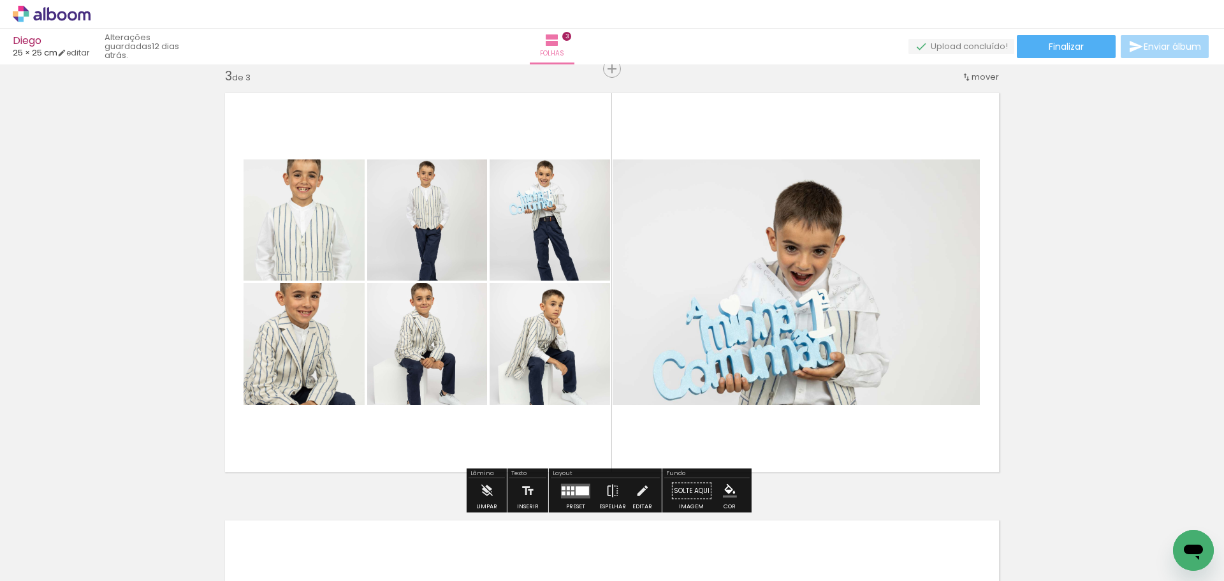
click at [570, 484] on quentale-layouter at bounding box center [575, 490] width 29 height 15
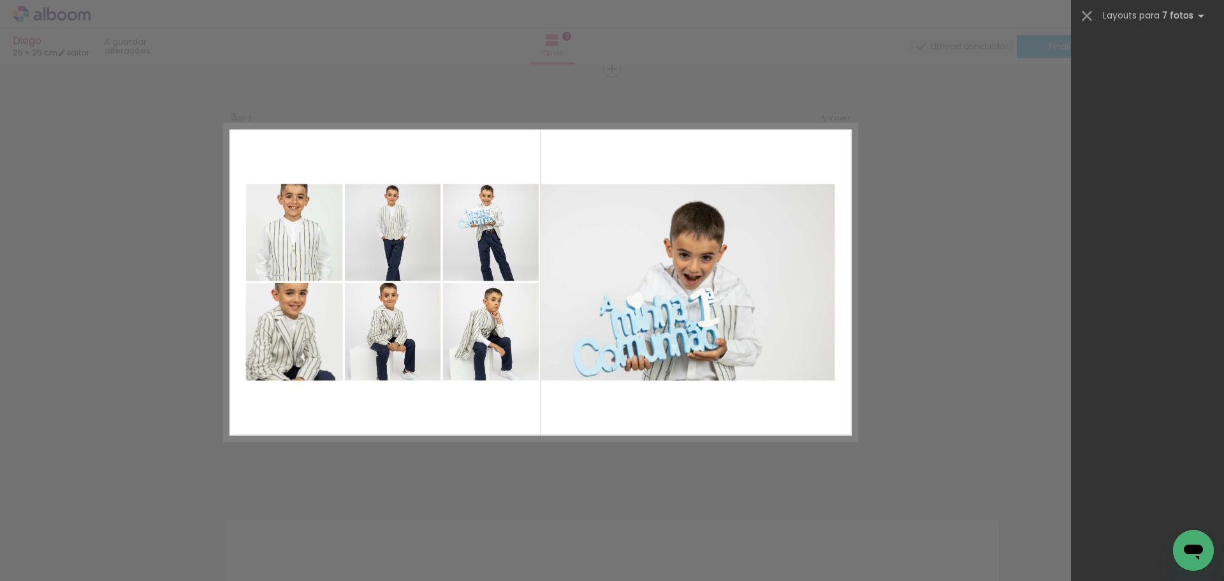
scroll to position [0, 0]
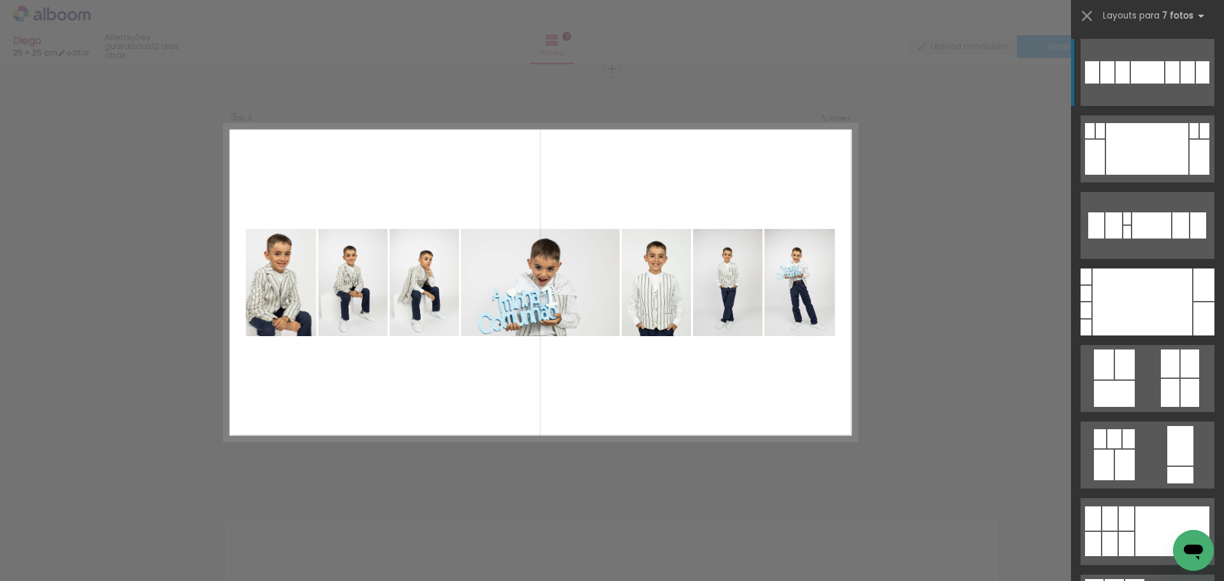
click at [1135, 72] on div at bounding box center [1147, 72] width 33 height 22
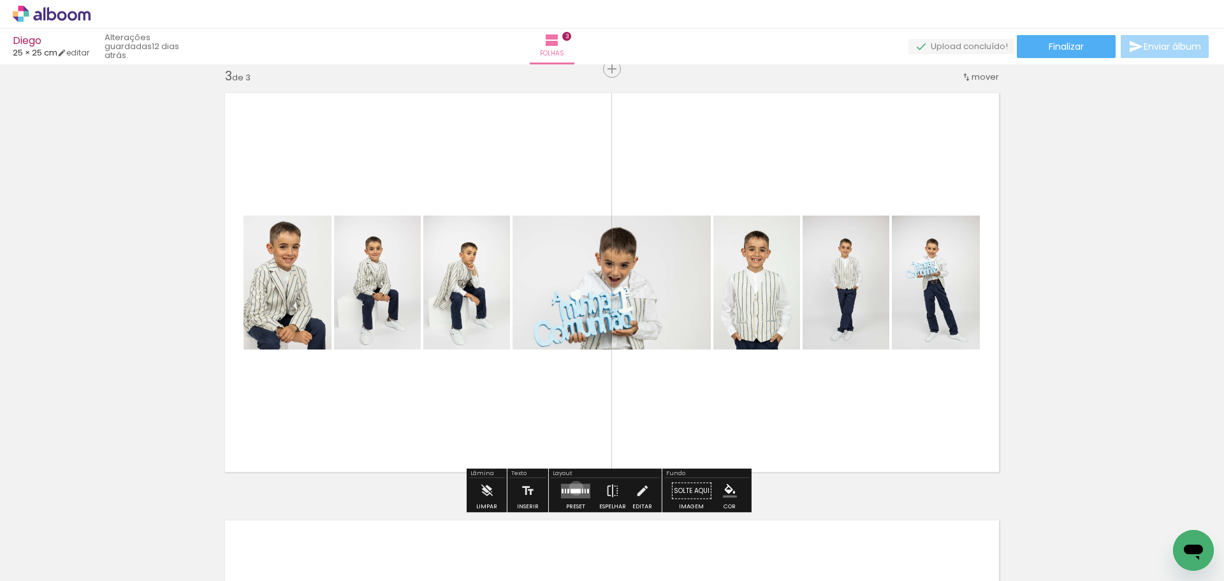
click at [573, 488] on quentale-layouter at bounding box center [575, 490] width 29 height 15
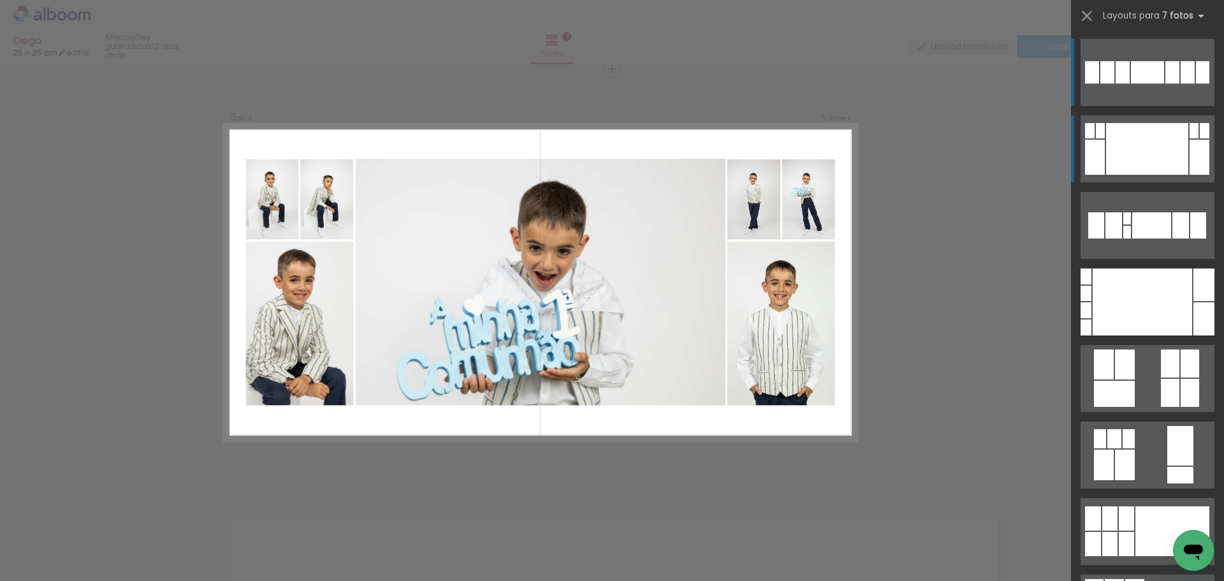
click at [1174, 157] on div at bounding box center [1147, 149] width 82 height 52
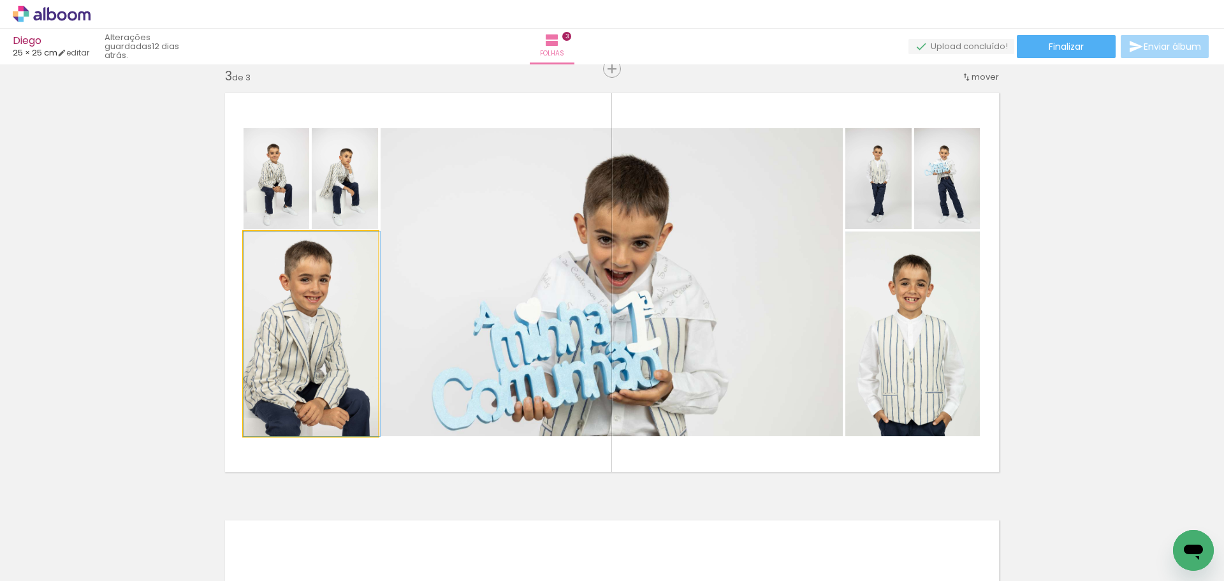
drag, startPoint x: 314, startPoint y: 360, endPoint x: 330, endPoint y: 361, distance: 16.0
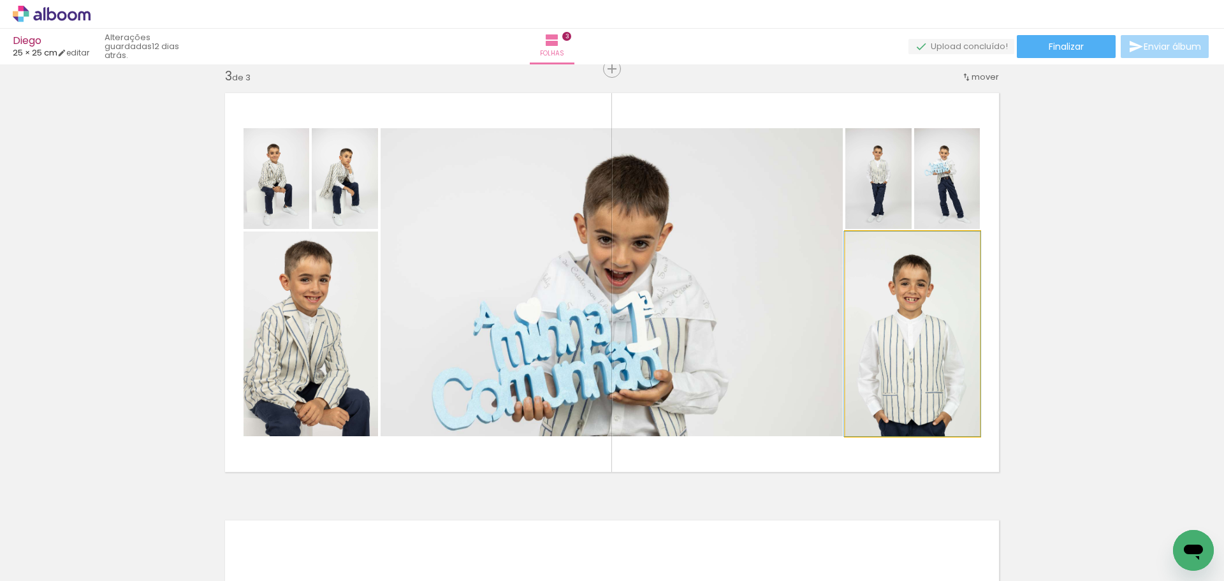
click at [907, 367] on quentale-photo at bounding box center [912, 333] width 134 height 205
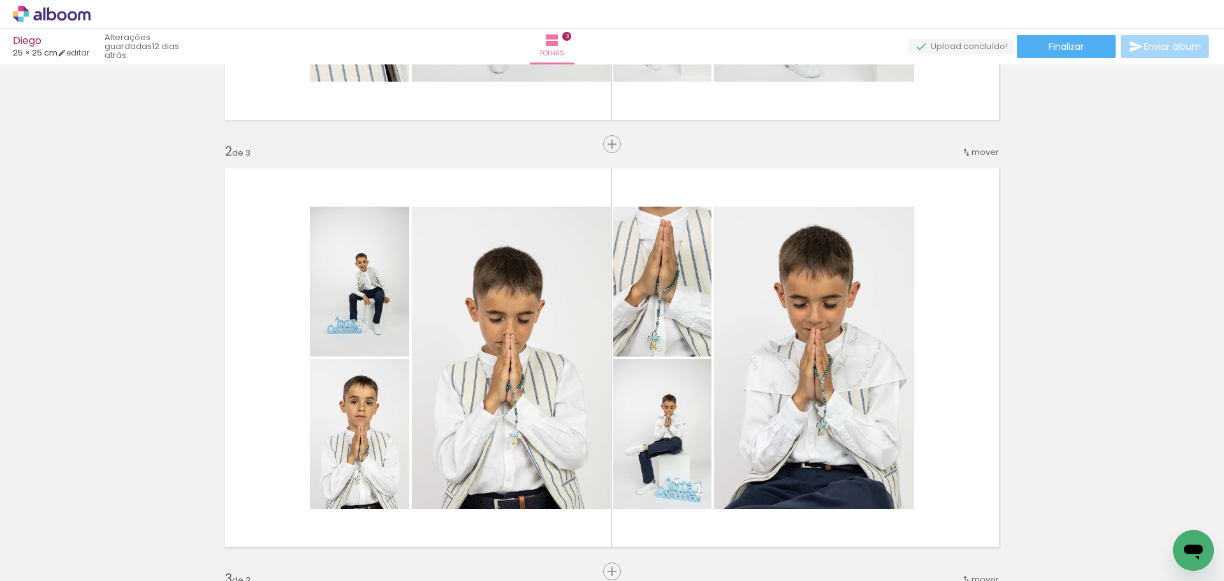
scroll to position [361, 0]
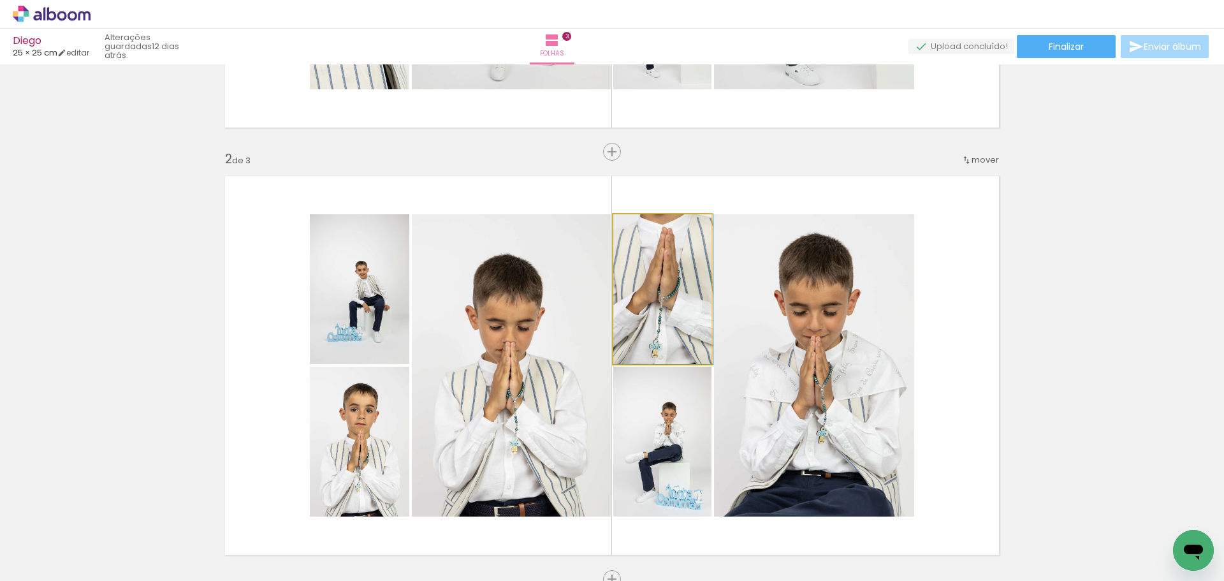
drag, startPoint x: 671, startPoint y: 310, endPoint x: 677, endPoint y: 292, distance: 19.6
type paper-slider "112"
click at [643, 230] on div at bounding box center [648, 227] width 11 height 11
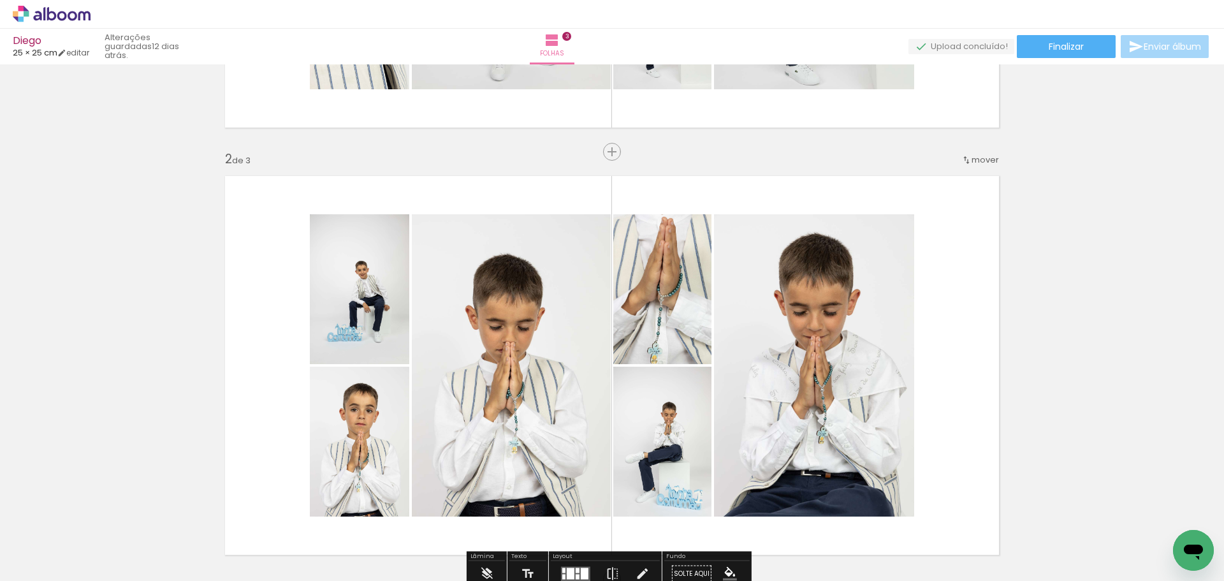
click at [1012, 308] on div "Inserir folha 1 de 3 Inserir folha 2 de 3 Inserir folha 3 de 3" at bounding box center [612, 562] width 1224 height 1709
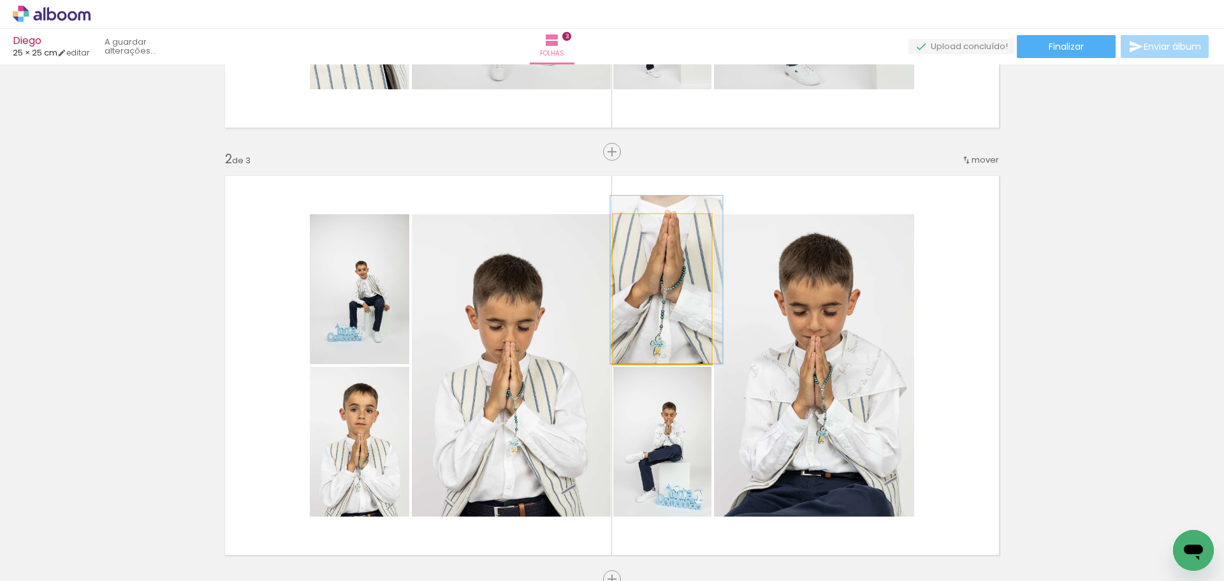
drag, startPoint x: 688, startPoint y: 311, endPoint x: 691, endPoint y: 294, distance: 16.9
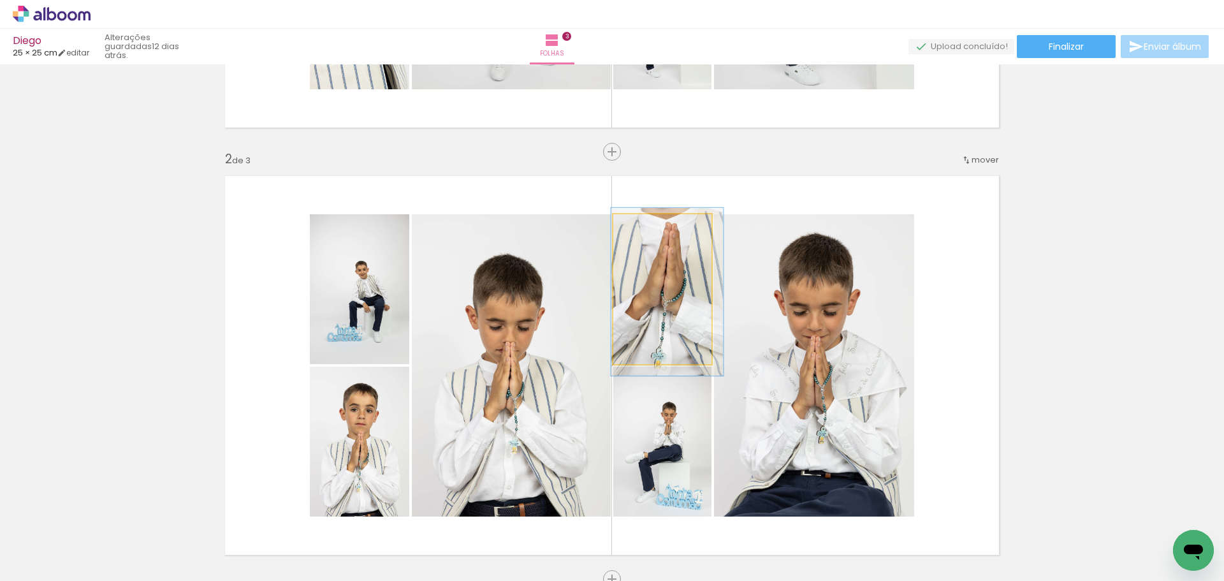
drag, startPoint x: 678, startPoint y: 300, endPoint x: 678, endPoint y: 312, distance: 12.1
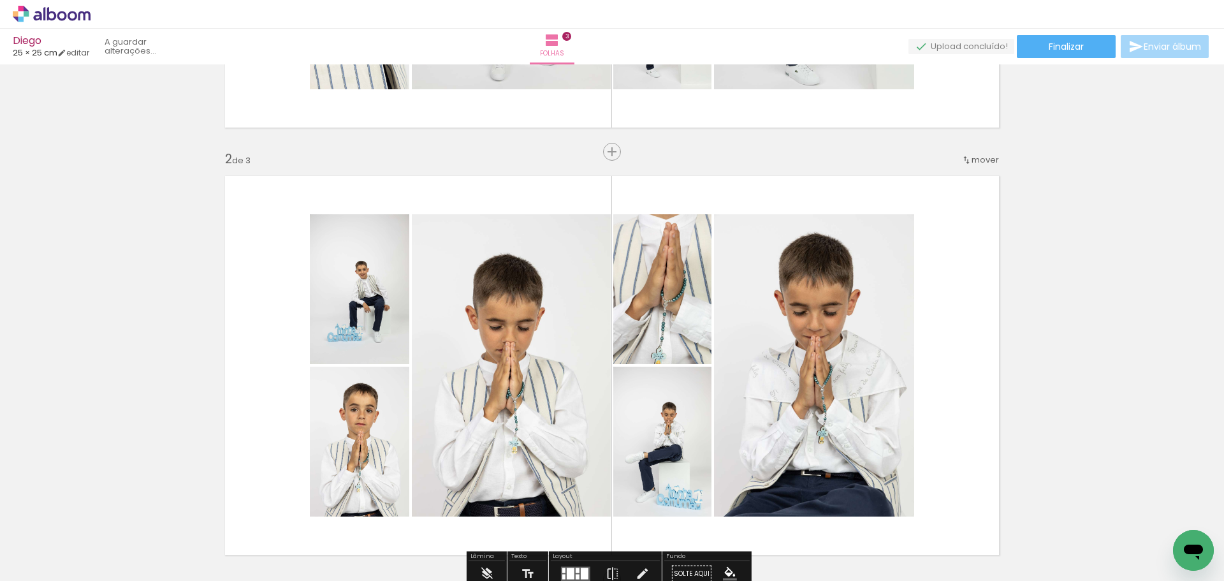
click at [998, 312] on quentale-layouter at bounding box center [612, 365] width 790 height 395
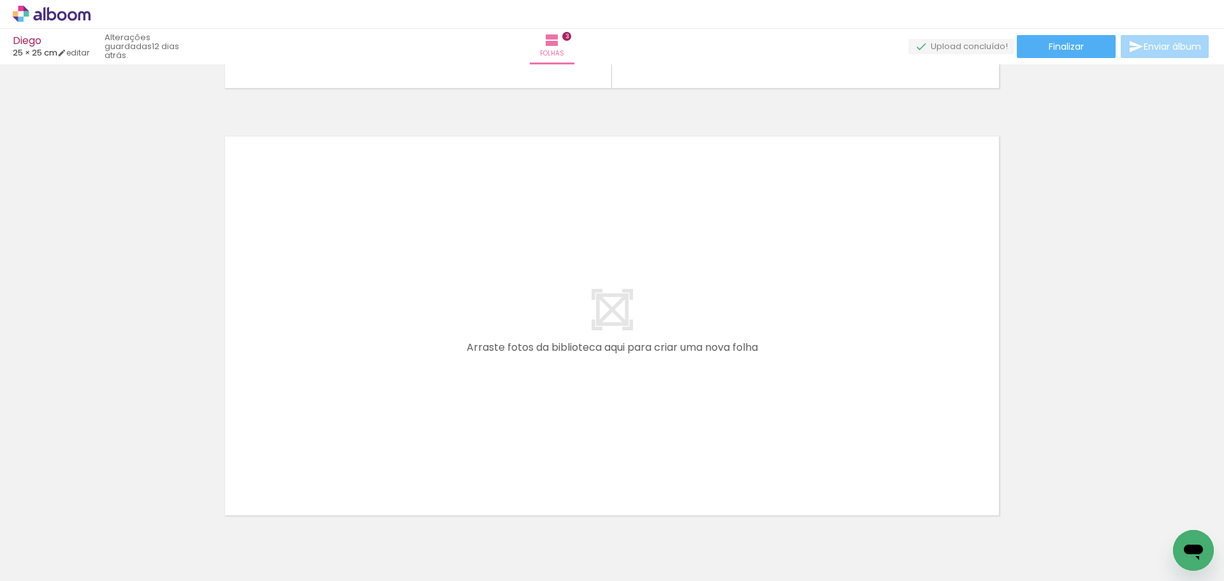
scroll to position [1317, 0]
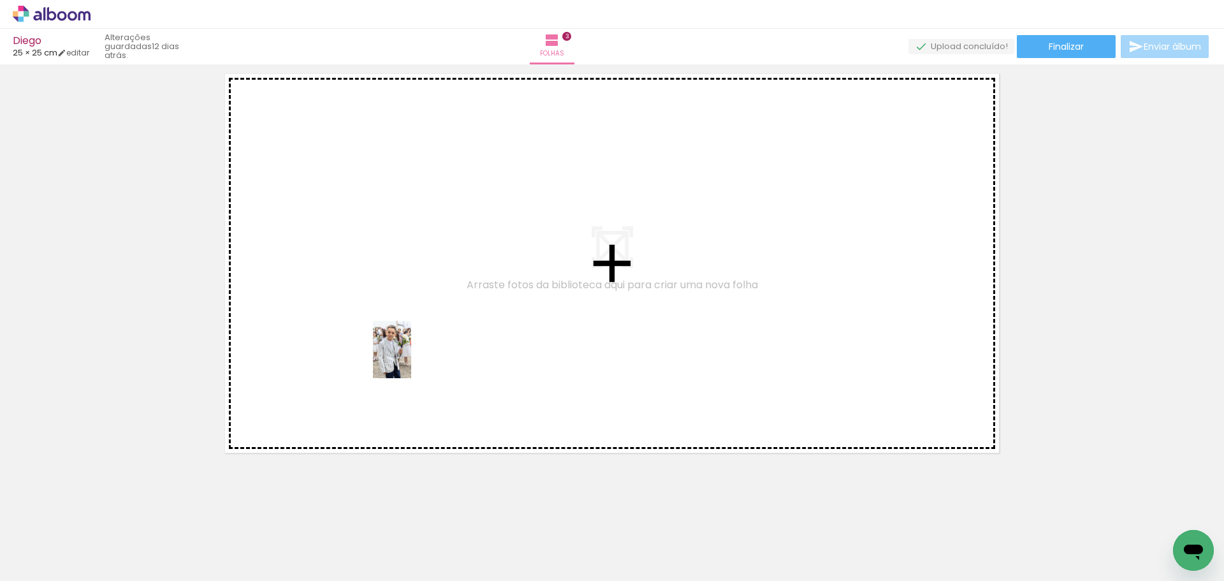
drag, startPoint x: 368, startPoint y: 553, endPoint x: 411, endPoint y: 359, distance: 198.4
click at [411, 359] on quentale-workspace at bounding box center [612, 290] width 1224 height 581
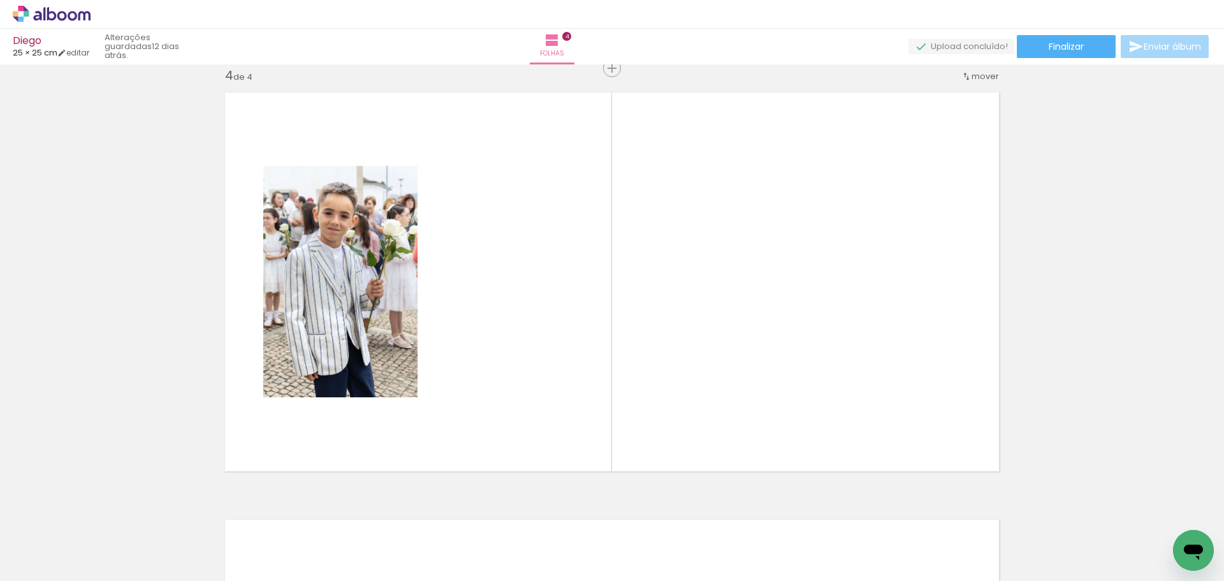
scroll to position [1298, 0]
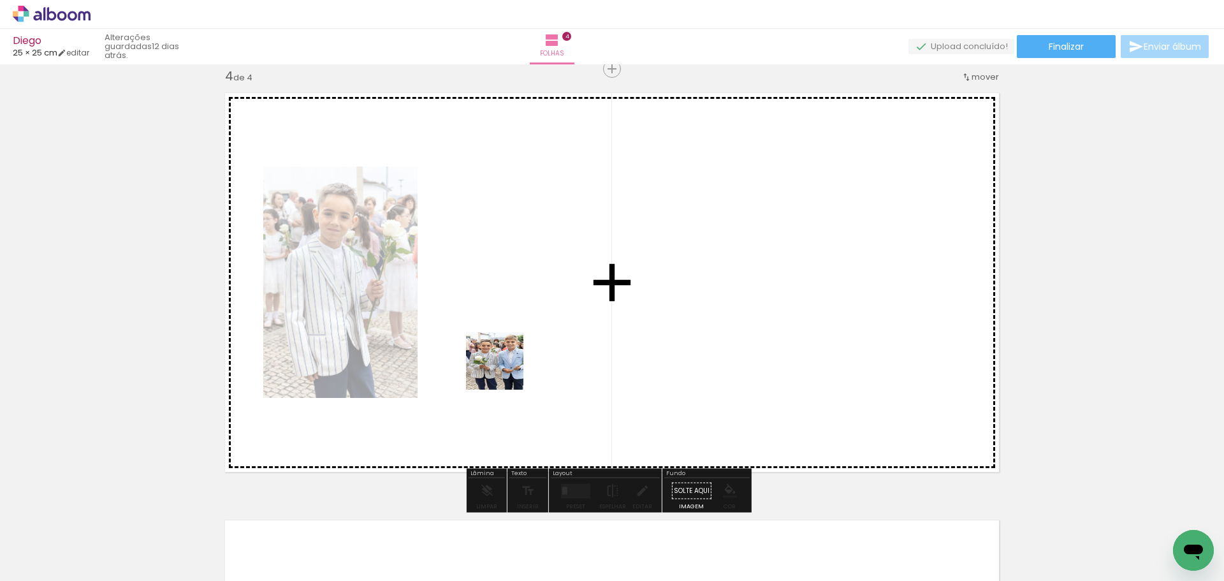
drag, startPoint x: 460, startPoint y: 496, endPoint x: 512, endPoint y: 406, distance: 104.0
click at [507, 362] on quentale-workspace at bounding box center [612, 290] width 1224 height 581
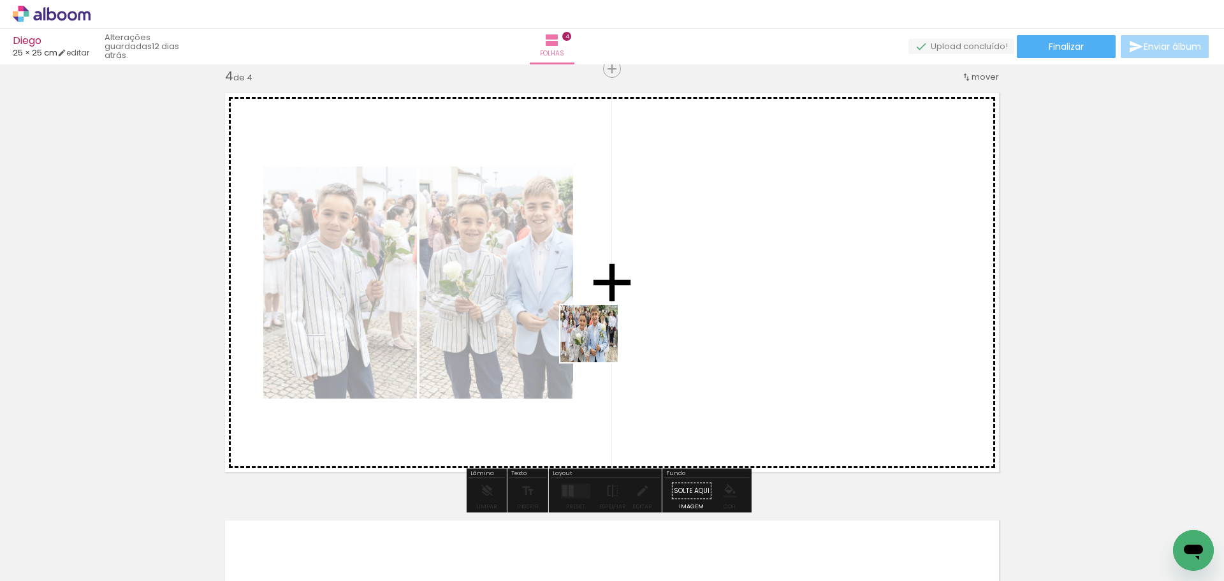
drag, startPoint x: 518, startPoint y: 535, endPoint x: 601, endPoint y: 454, distance: 115.8
click at [600, 338] on quentale-workspace at bounding box center [612, 290] width 1224 height 581
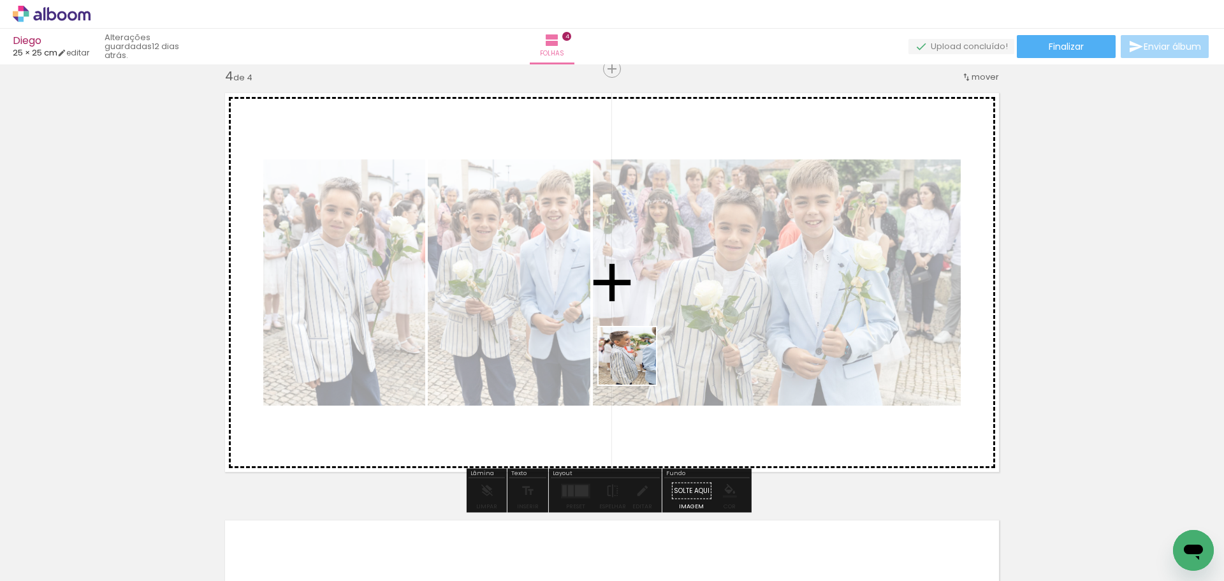
drag, startPoint x: 593, startPoint y: 535, endPoint x: 646, endPoint y: 454, distance: 96.5
click at [642, 349] on quentale-workspace at bounding box center [612, 290] width 1224 height 581
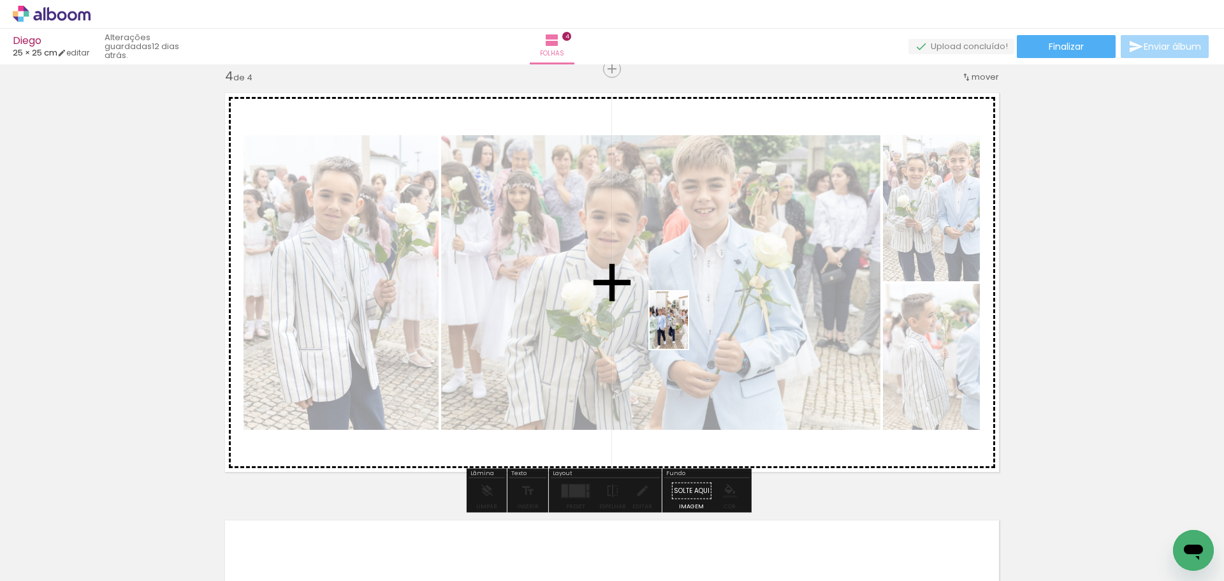
drag, startPoint x: 671, startPoint y: 541, endPoint x: 687, endPoint y: 325, distance: 216.1
click at [688, 323] on quentale-workspace at bounding box center [612, 290] width 1224 height 581
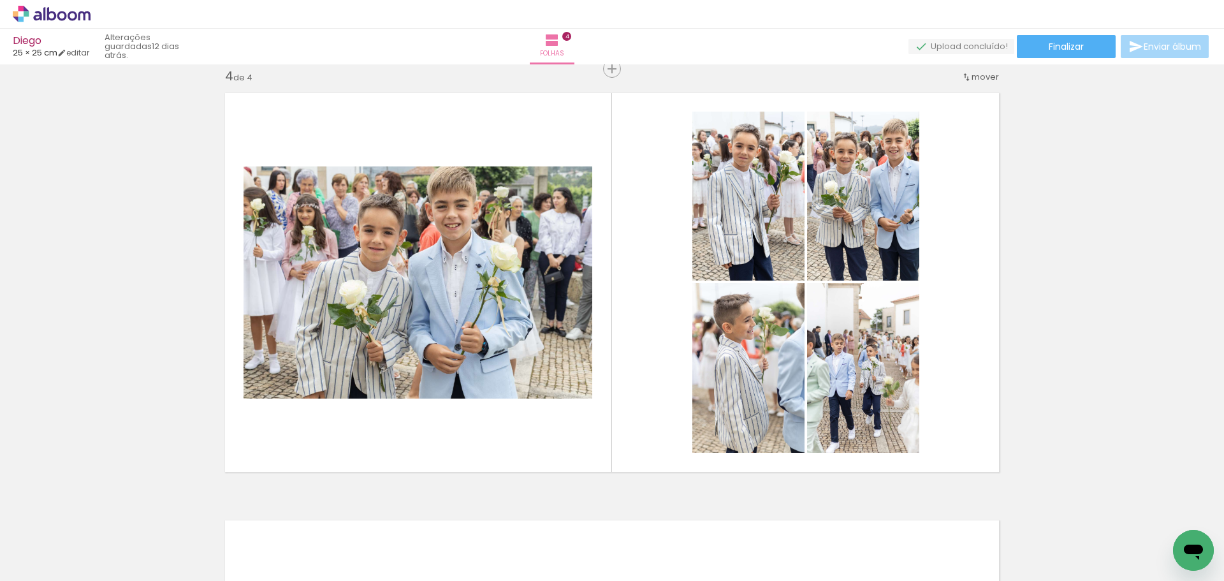
scroll to position [0, 1400]
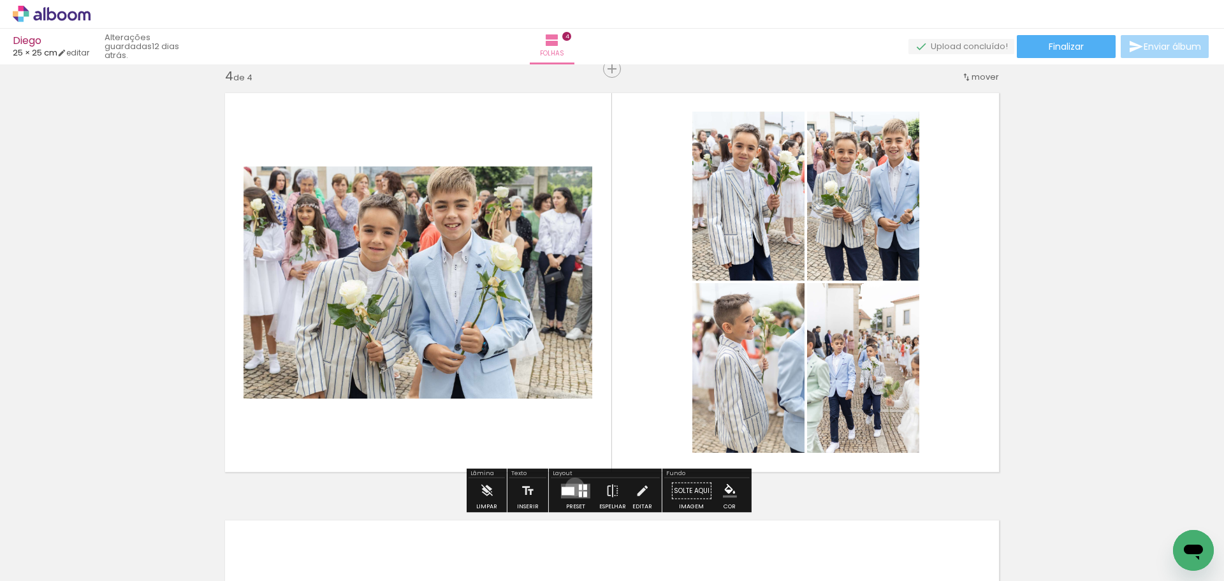
click at [572, 486] on quentale-layouter at bounding box center [575, 490] width 29 height 15
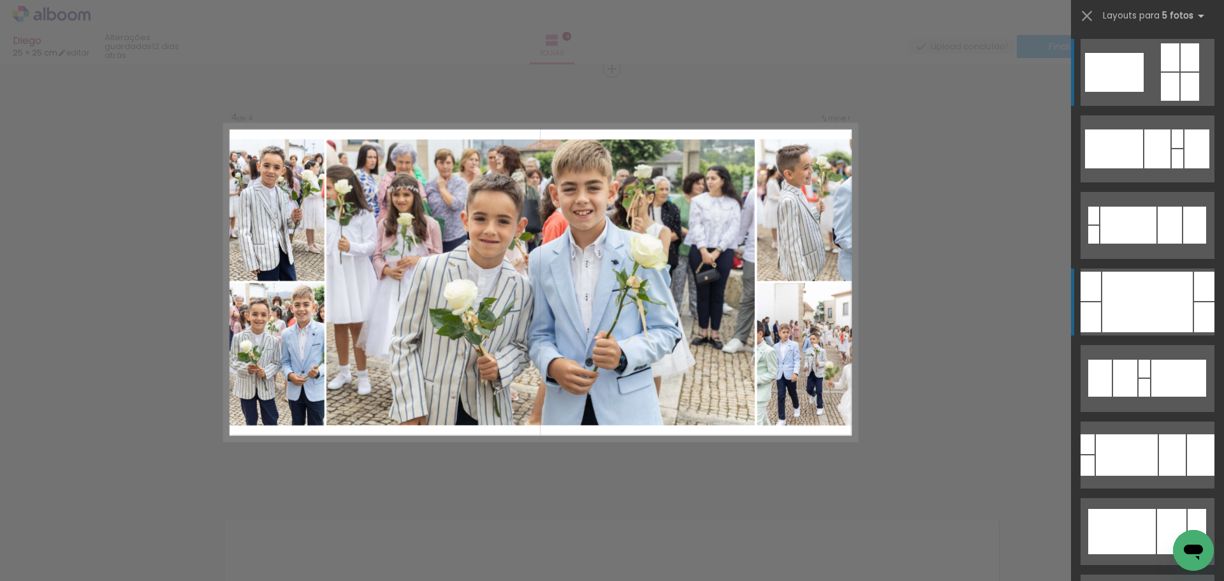
click at [1171, 294] on div at bounding box center [1147, 302] width 91 height 61
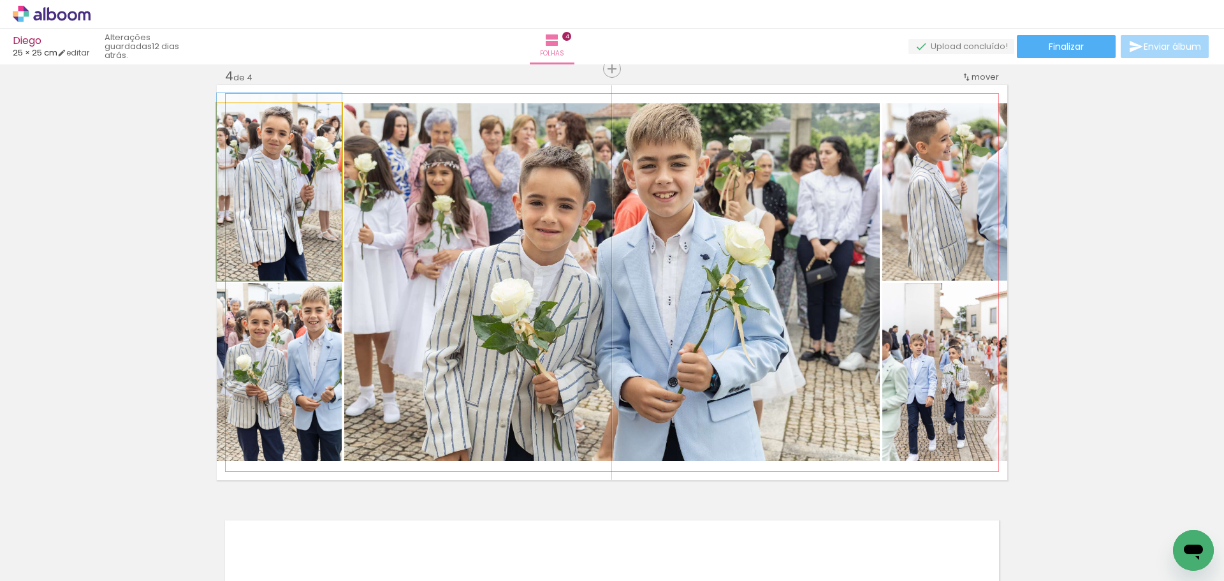
drag, startPoint x: 284, startPoint y: 192, endPoint x: 296, endPoint y: 182, distance: 15.8
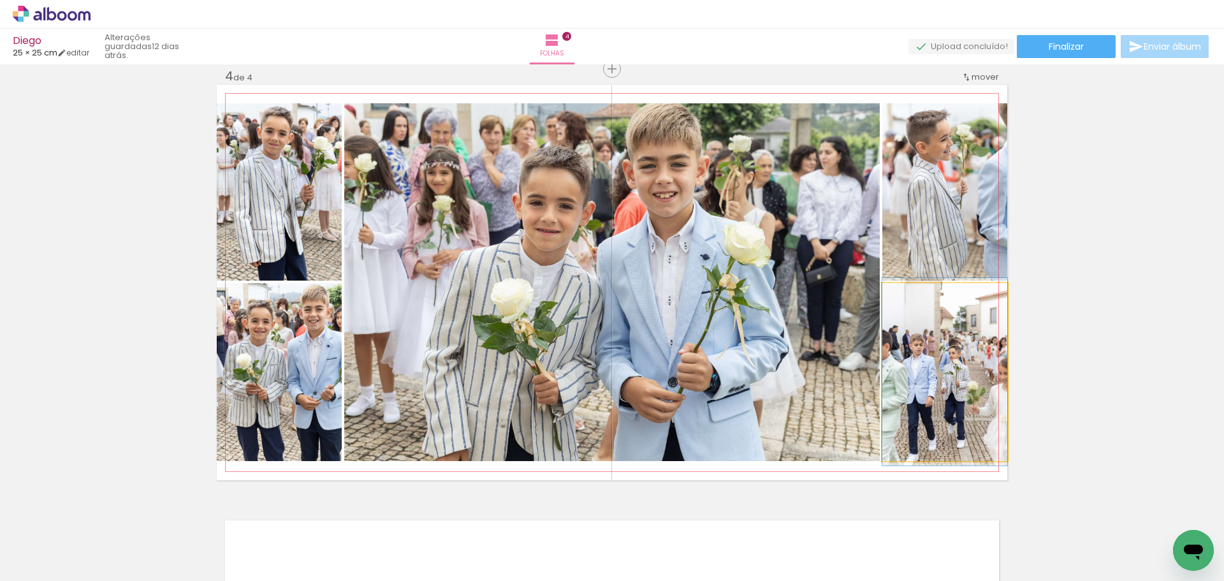
click at [940, 331] on quentale-photo at bounding box center [944, 372] width 125 height 178
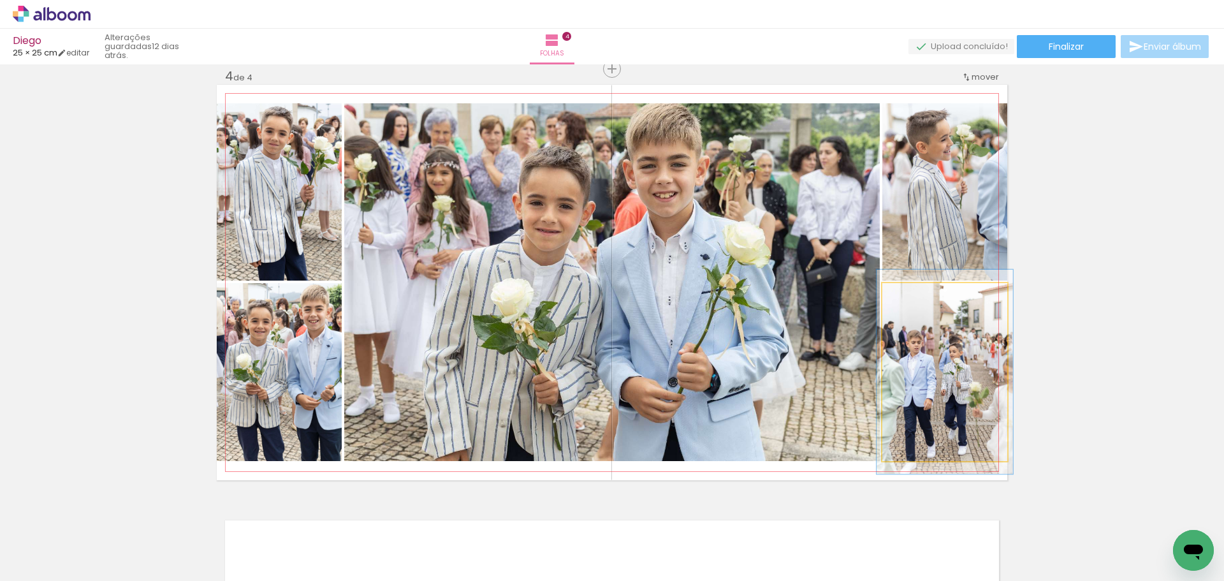
type paper-slider "112"
click at [917, 298] on div at bounding box center [916, 296] width 20 height 20
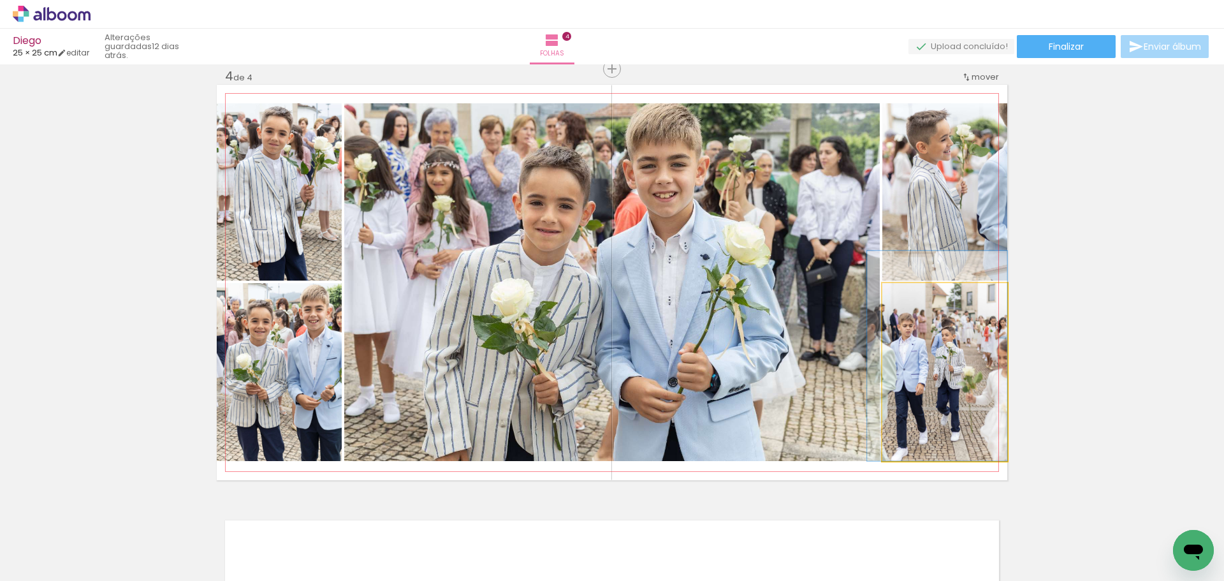
drag, startPoint x: 953, startPoint y: 368, endPoint x: 938, endPoint y: 344, distance: 28.1
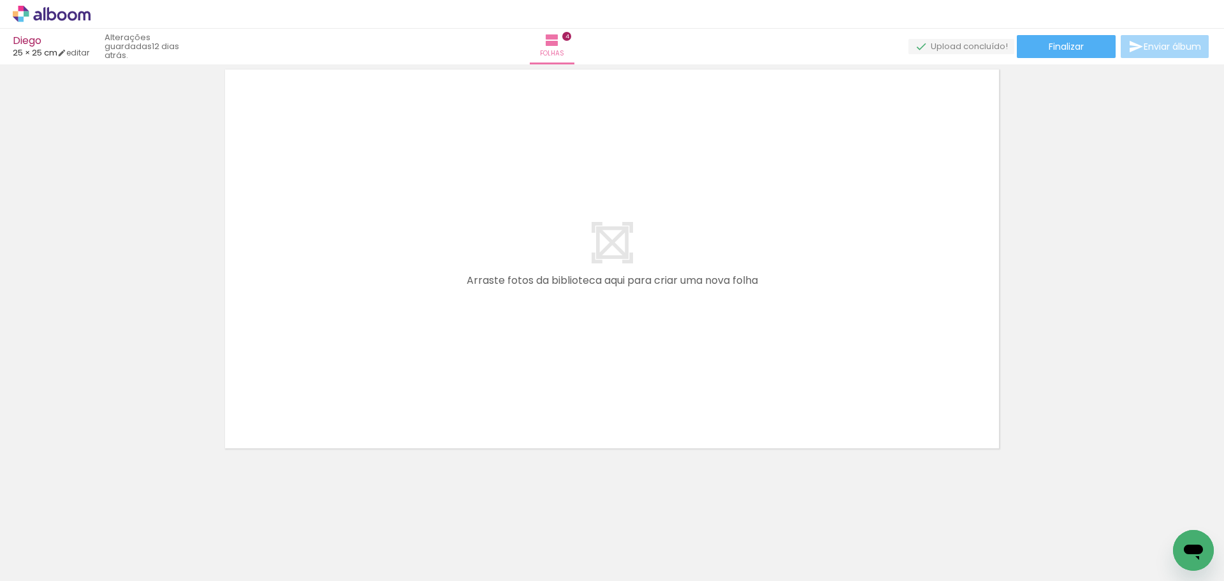
scroll to position [0, 0]
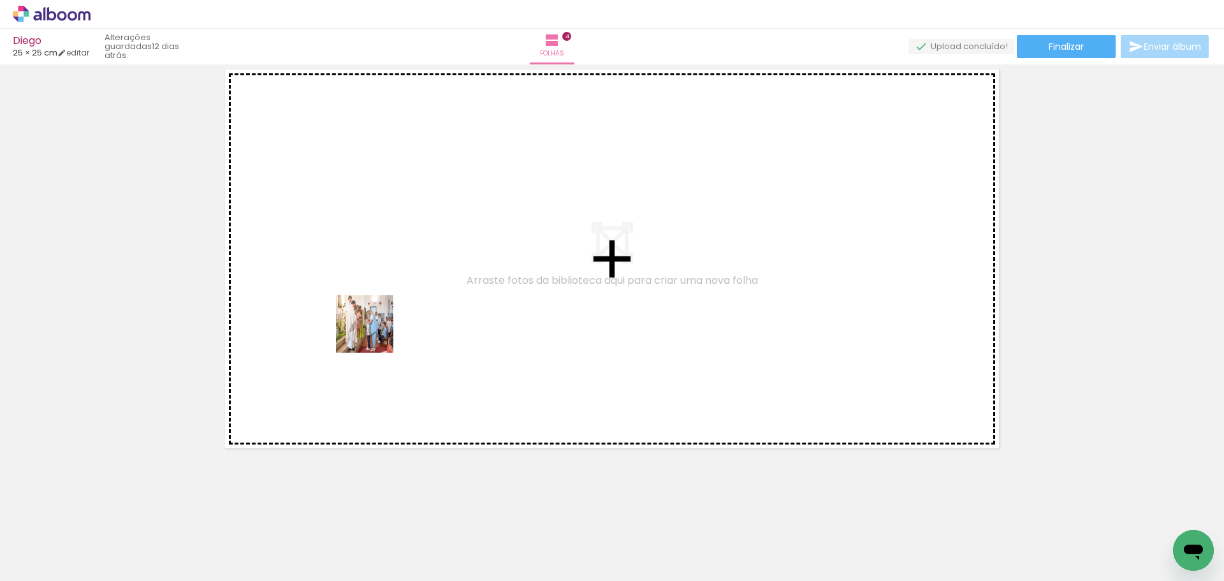
drag, startPoint x: 134, startPoint y: 547, endPoint x: 381, endPoint y: 326, distance: 330.4
click at [381, 326] on quentale-workspace at bounding box center [612, 290] width 1224 height 581
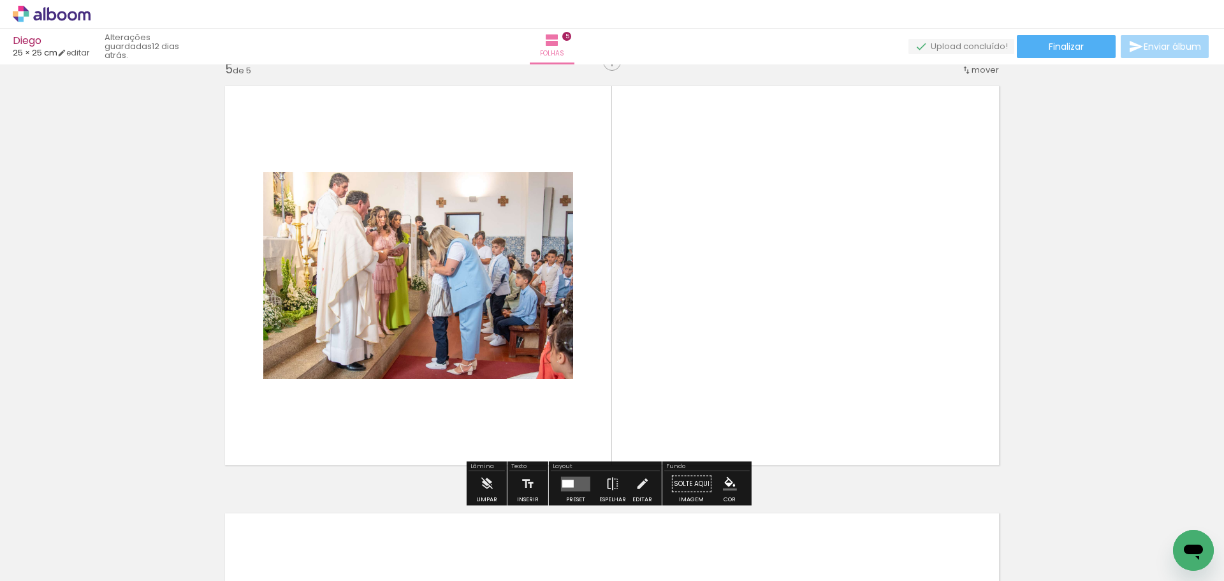
scroll to position [1725, 0]
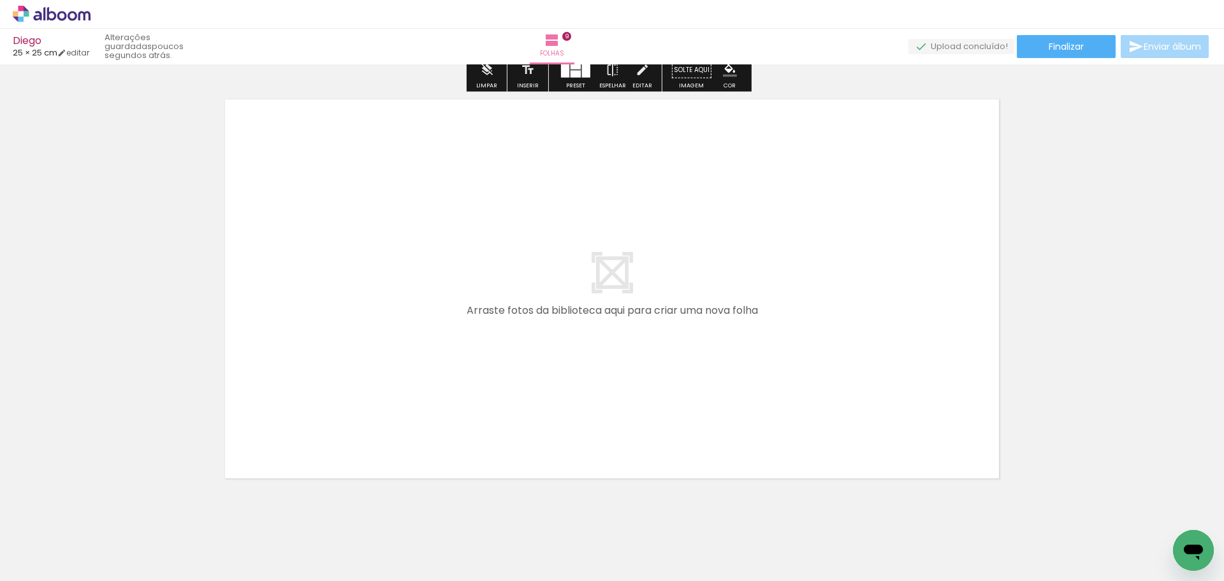
scroll to position [3884, 0]
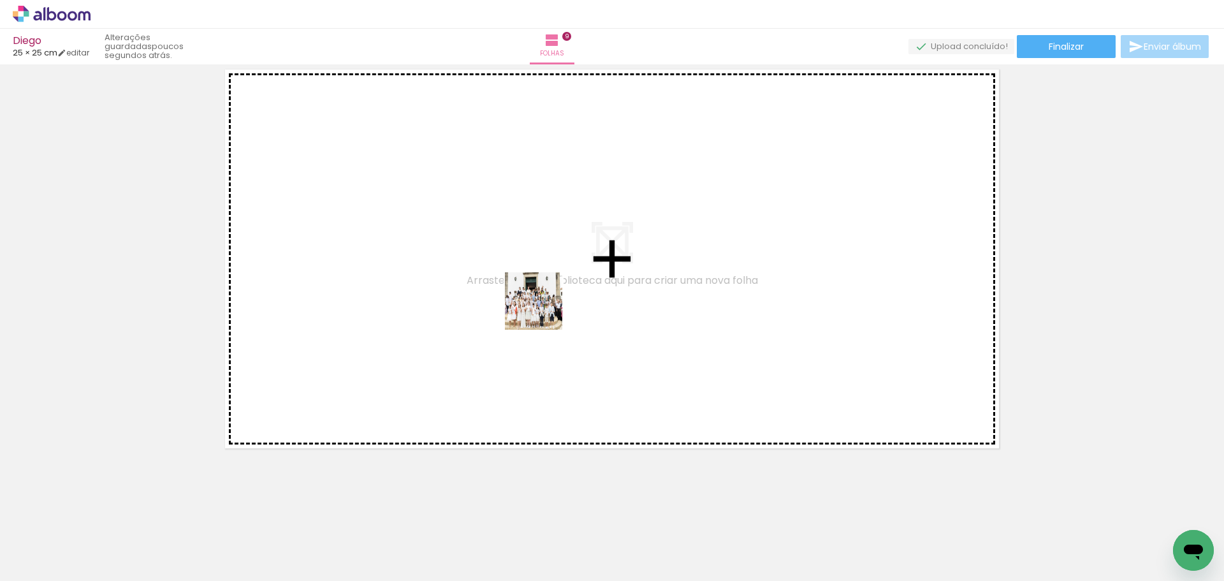
drag, startPoint x: 777, startPoint y: 542, endPoint x: 781, endPoint y: 532, distance: 11.7
click at [519, 278] on quentale-workspace at bounding box center [612, 290] width 1224 height 581
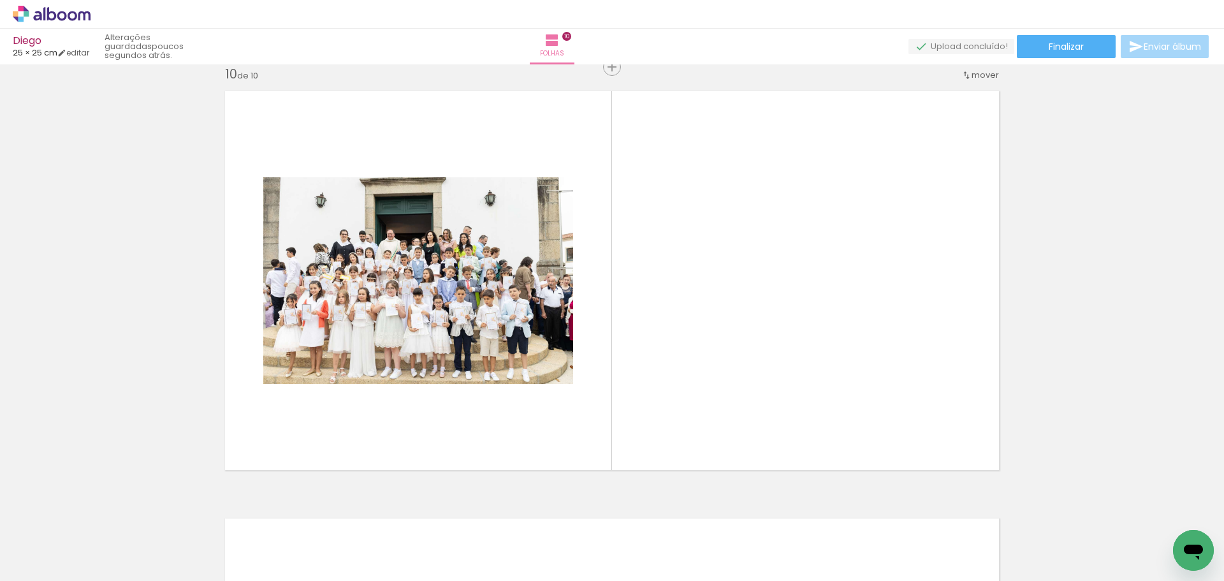
scroll to position [3860, 0]
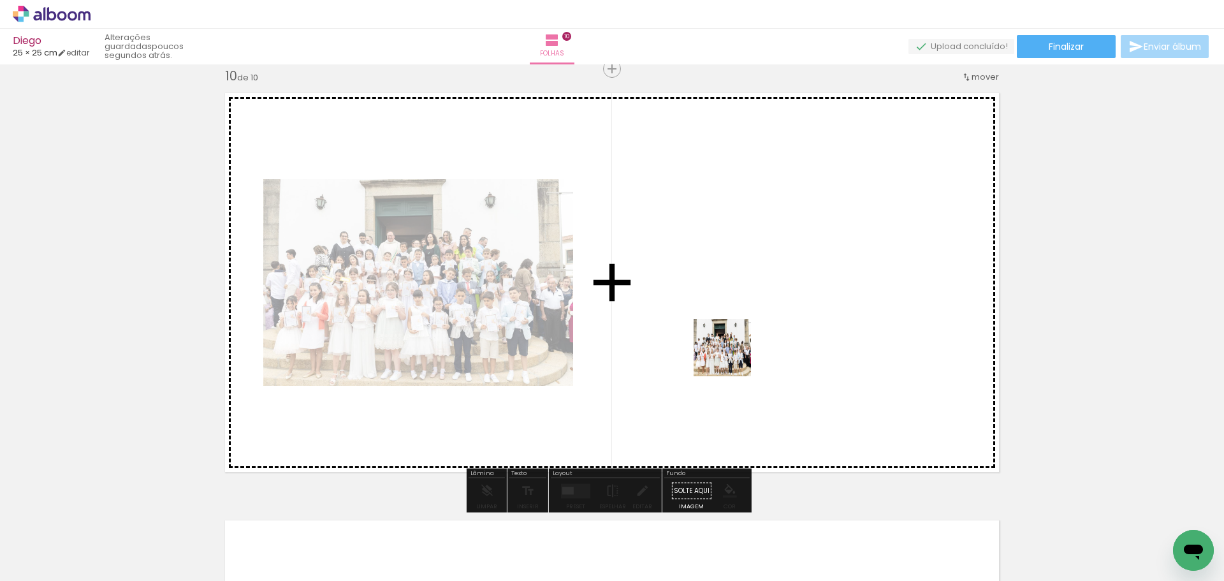
drag, startPoint x: 781, startPoint y: 447, endPoint x: 706, endPoint y: 296, distance: 169.1
click at [706, 296] on quentale-workspace at bounding box center [612, 290] width 1224 height 581
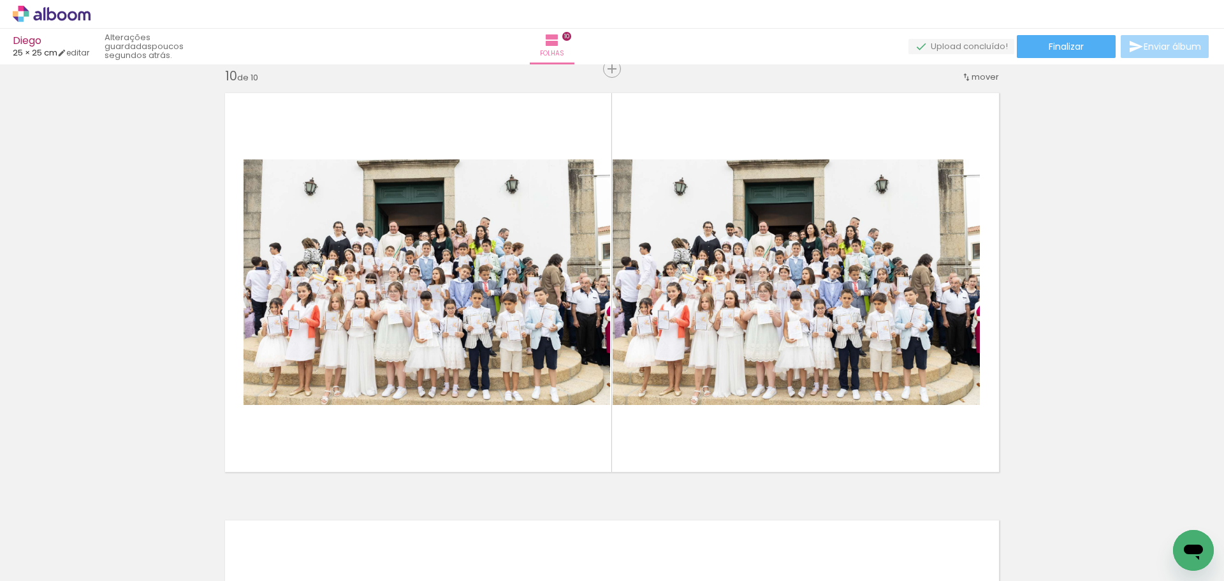
scroll to position [0, 1360]
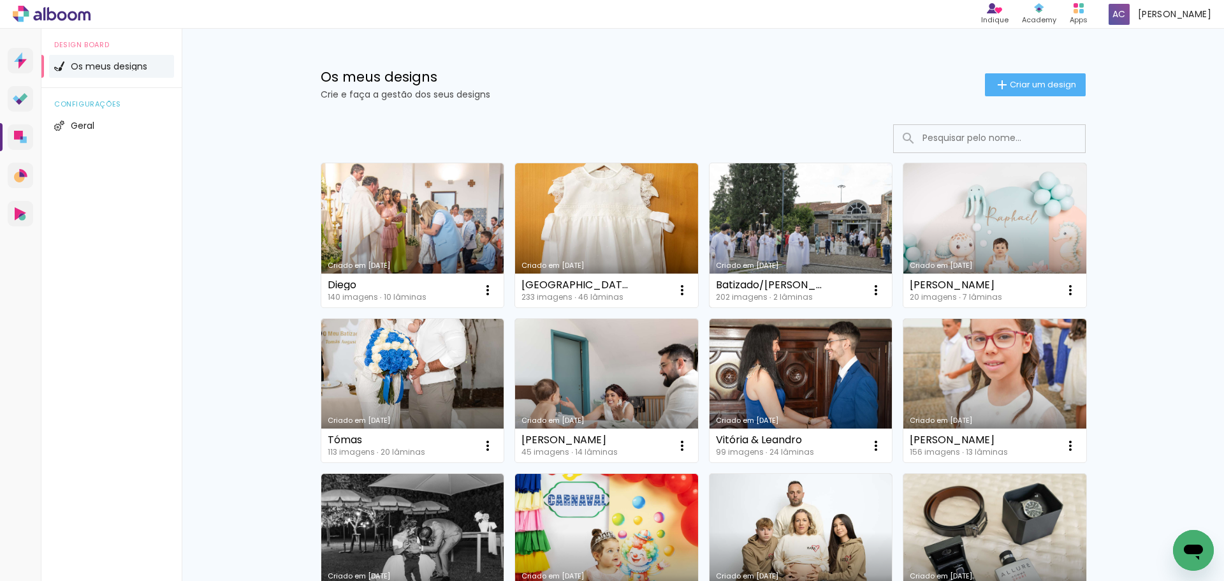
click at [806, 221] on link "Criado em [DATE]" at bounding box center [800, 235] width 183 height 144
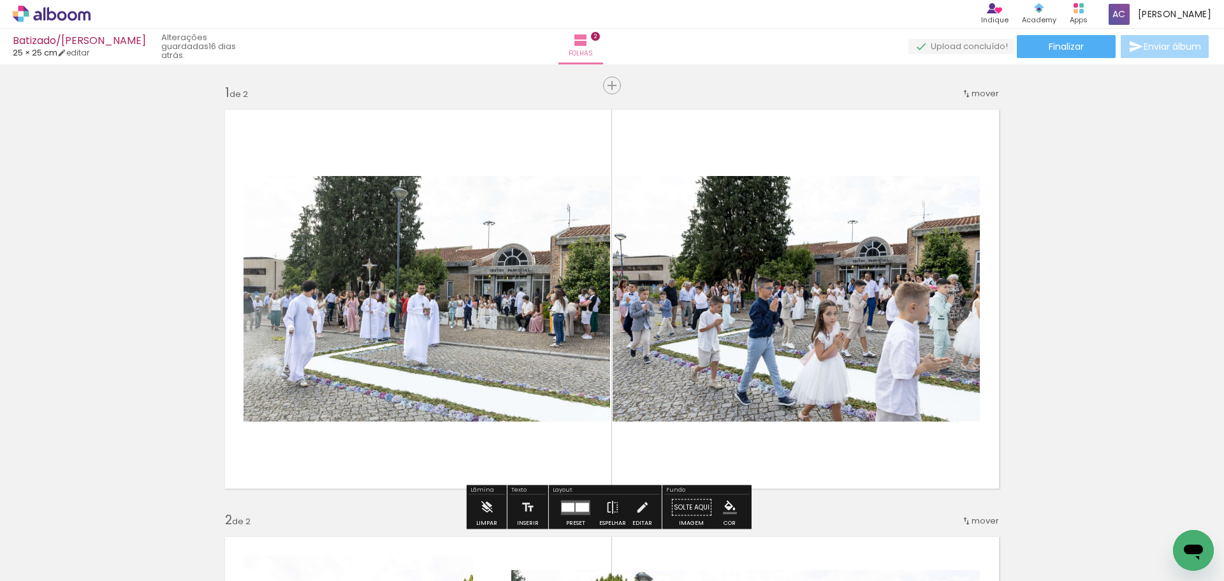
click at [200, 546] on div at bounding box center [199, 538] width 63 height 42
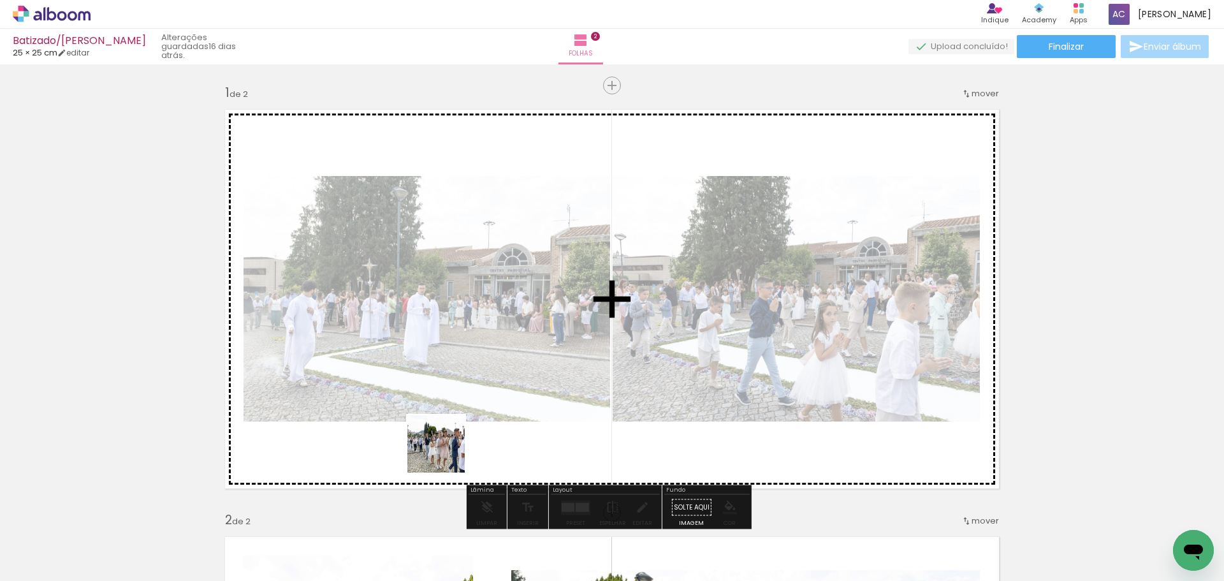
drag, startPoint x: 415, startPoint y: 548, endPoint x: 489, endPoint y: 513, distance: 81.6
click at [495, 321] on quentale-workspace at bounding box center [612, 290] width 1224 height 581
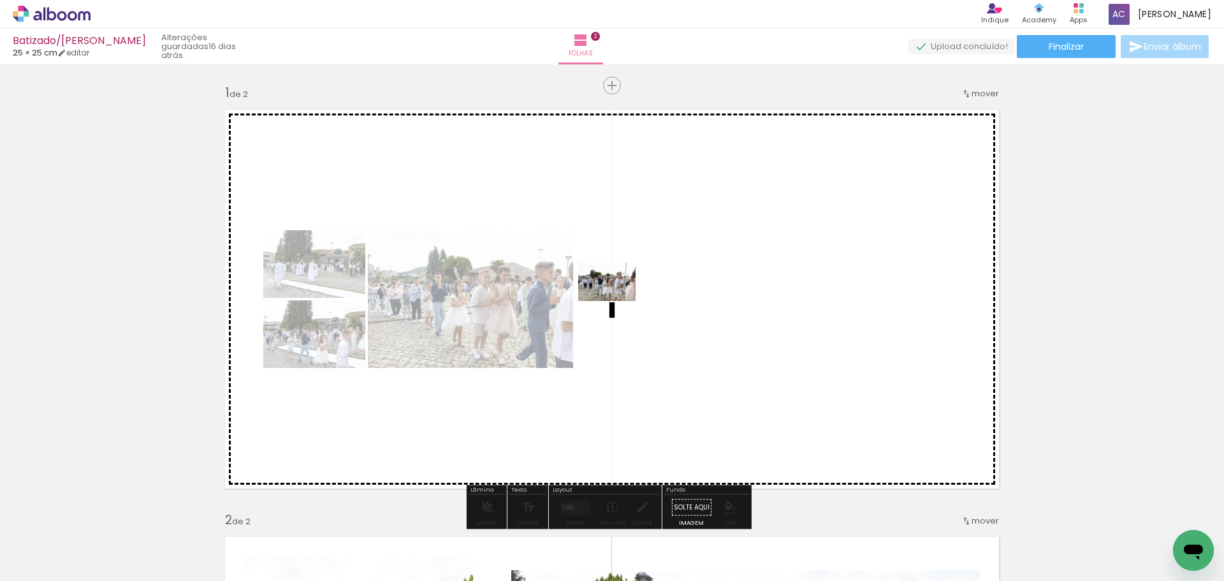
drag, startPoint x: 493, startPoint y: 548, endPoint x: 600, endPoint y: 355, distance: 220.8
click at [632, 285] on quentale-workspace at bounding box center [612, 290] width 1224 height 581
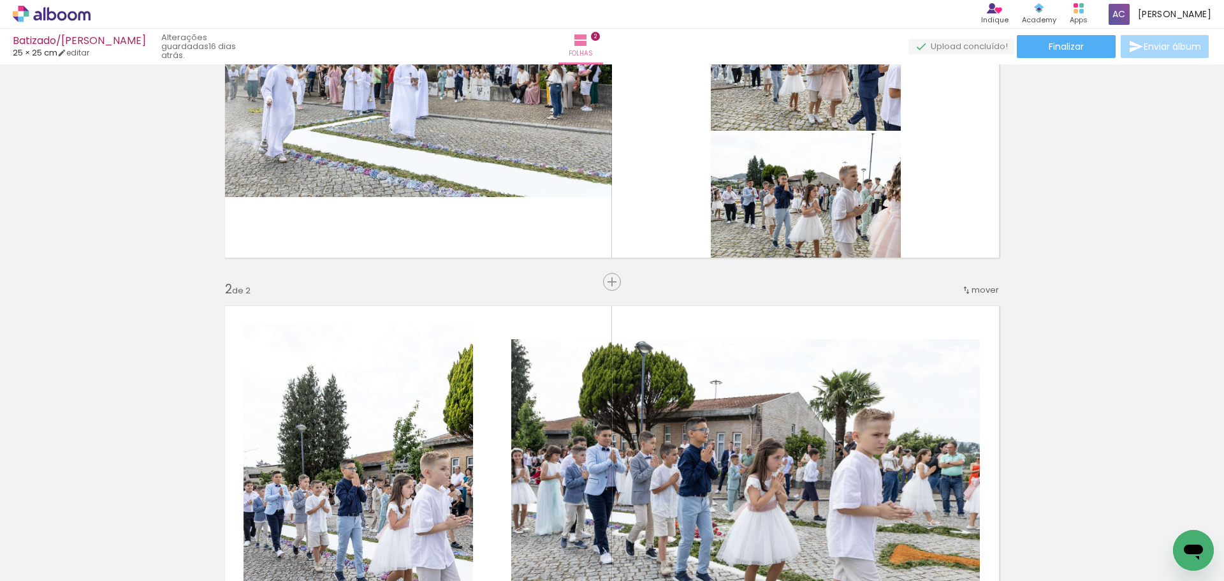
scroll to position [321, 0]
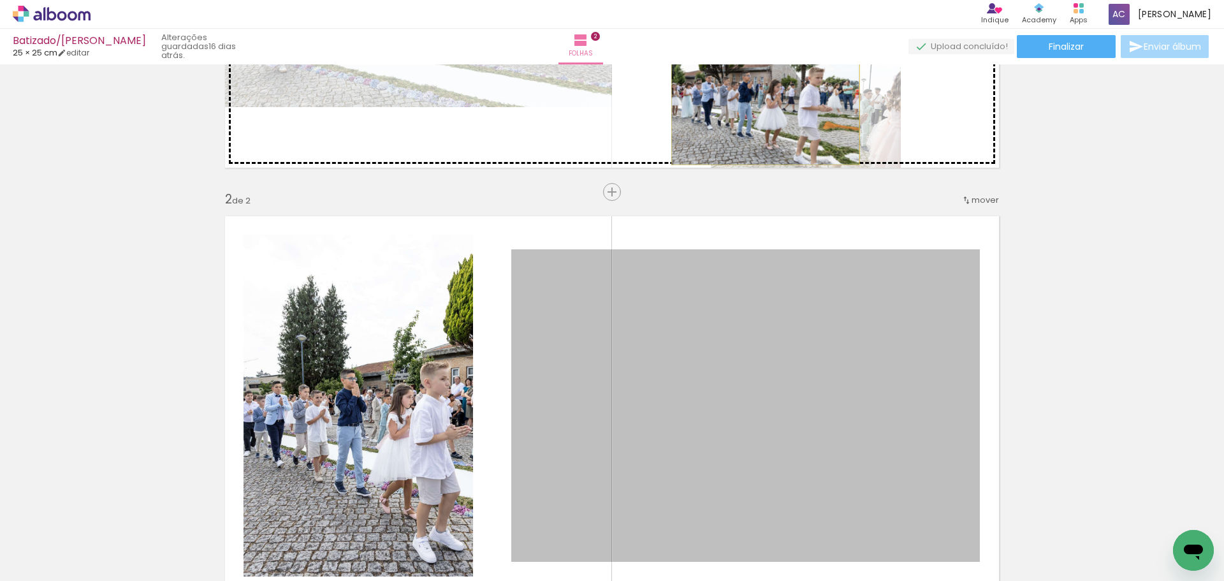
drag, startPoint x: 690, startPoint y: 402, endPoint x: 760, endPoint y: 102, distance: 307.8
click at [760, 102] on div "Inserir folha 1 de 2 Inserir folha 2 de 2" at bounding box center [612, 389] width 1224 height 1282
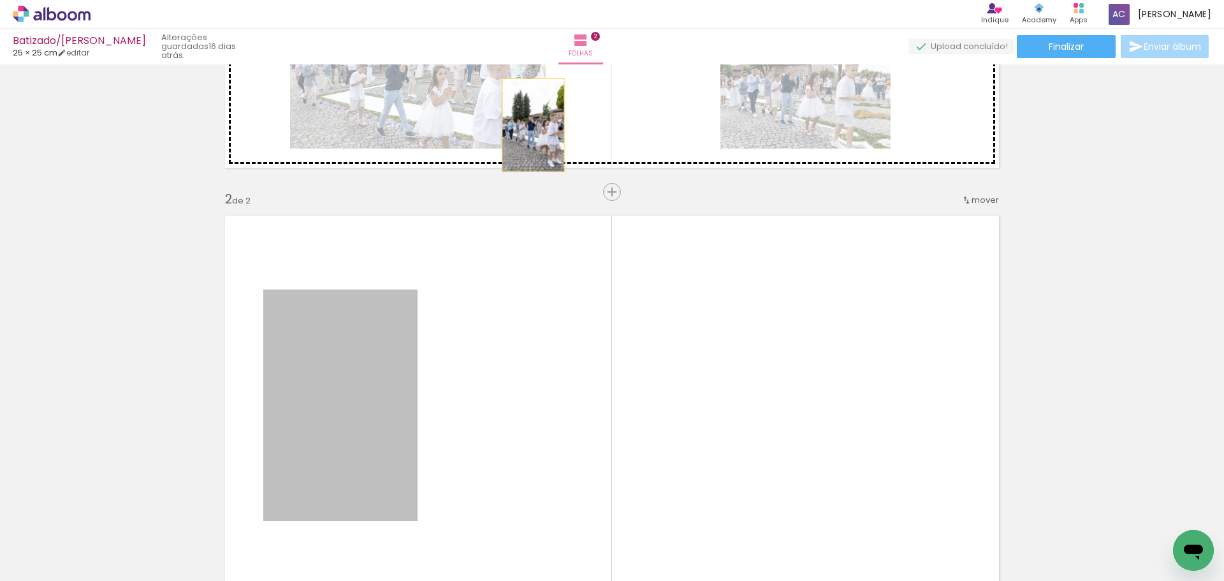
drag, startPoint x: 407, startPoint y: 356, endPoint x: 538, endPoint y: 185, distance: 215.1
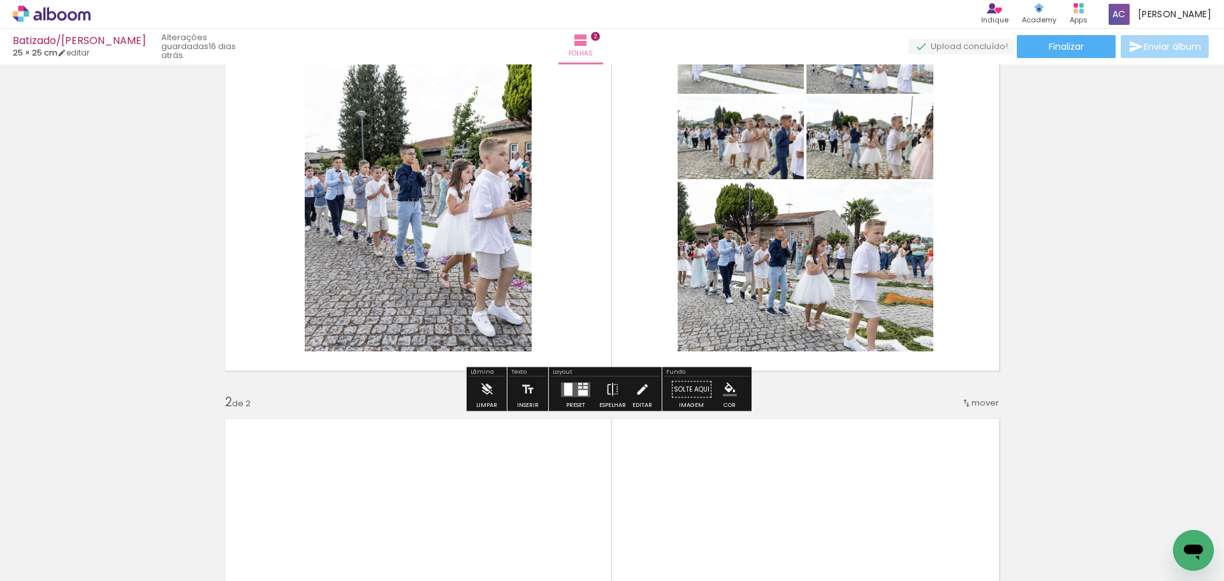
scroll to position [127, 0]
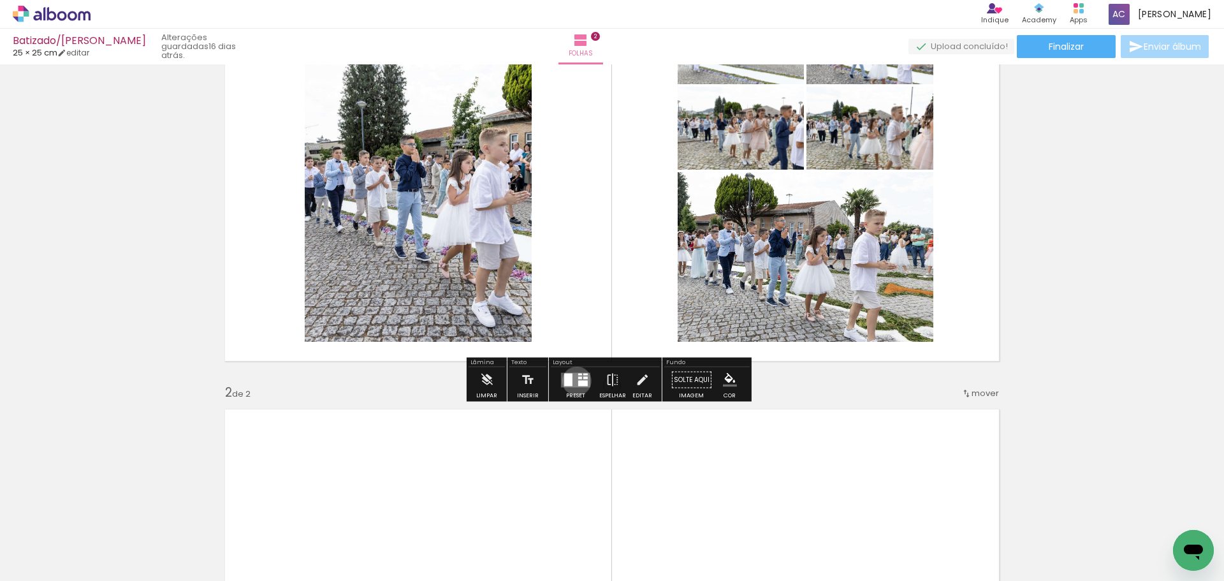
click at [574, 381] on quentale-layouter at bounding box center [575, 379] width 29 height 15
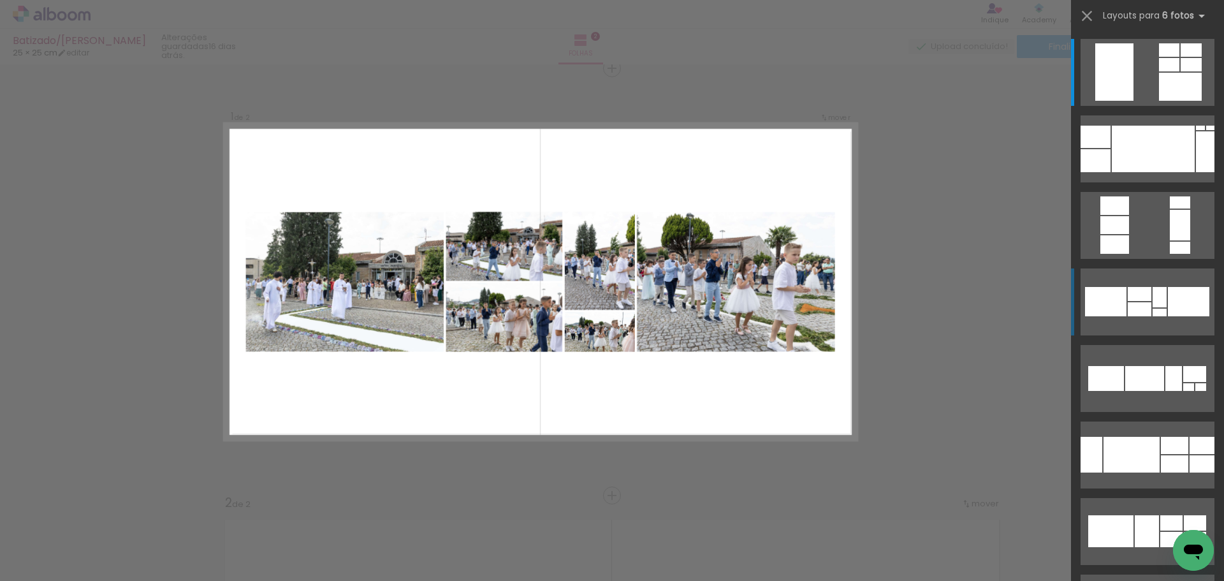
scroll to position [17, 0]
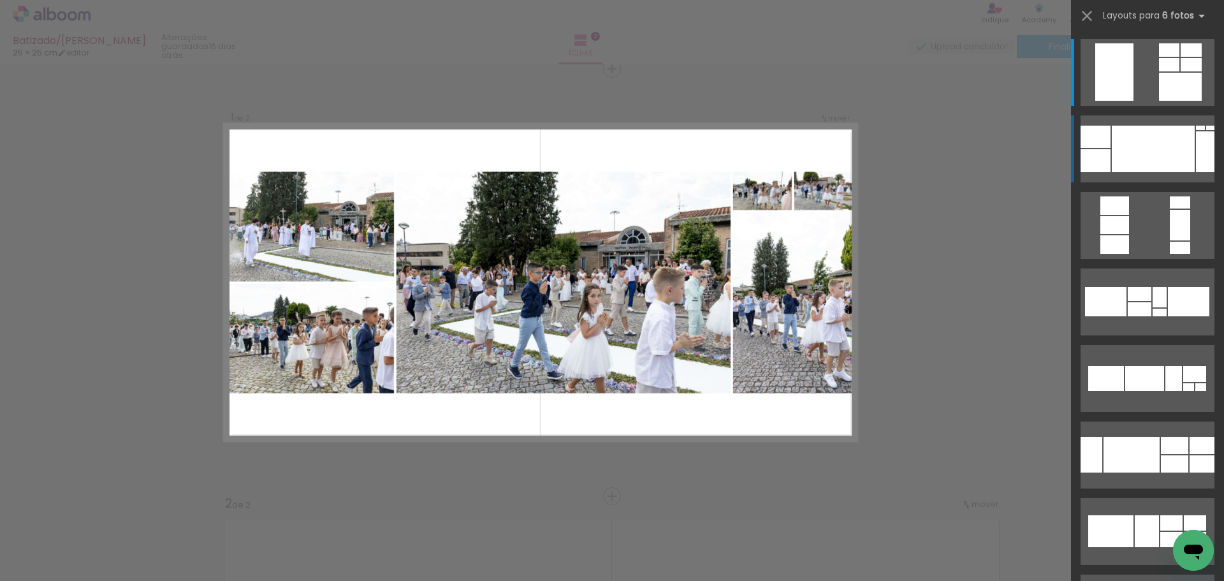
click at [1127, 159] on div at bounding box center [1153, 149] width 83 height 47
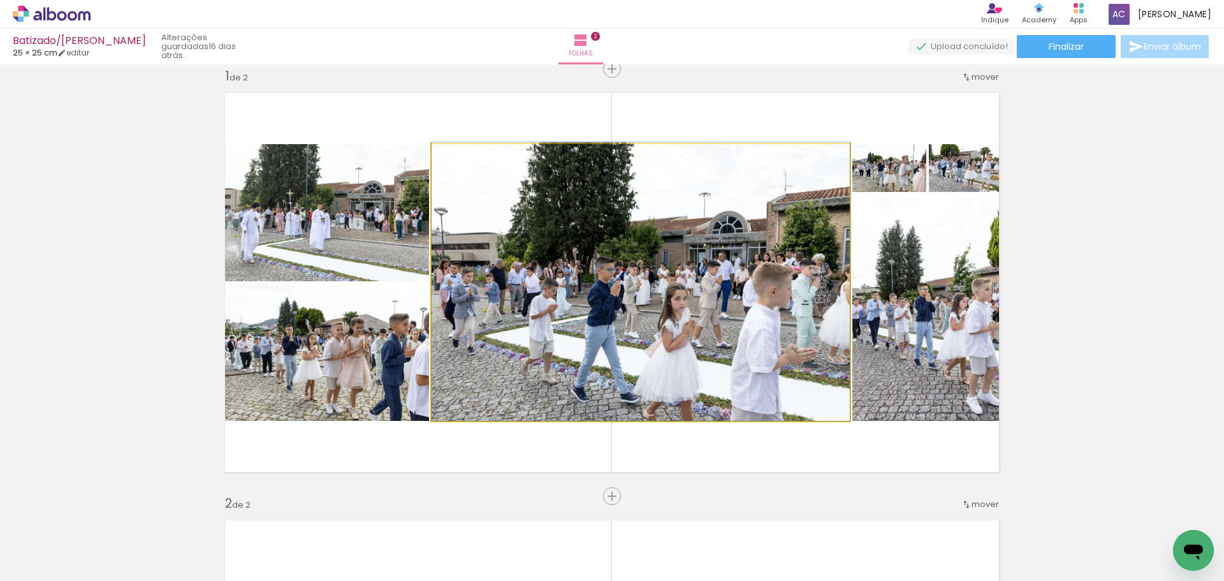
drag, startPoint x: 704, startPoint y: 346, endPoint x: 701, endPoint y: 335, distance: 11.3
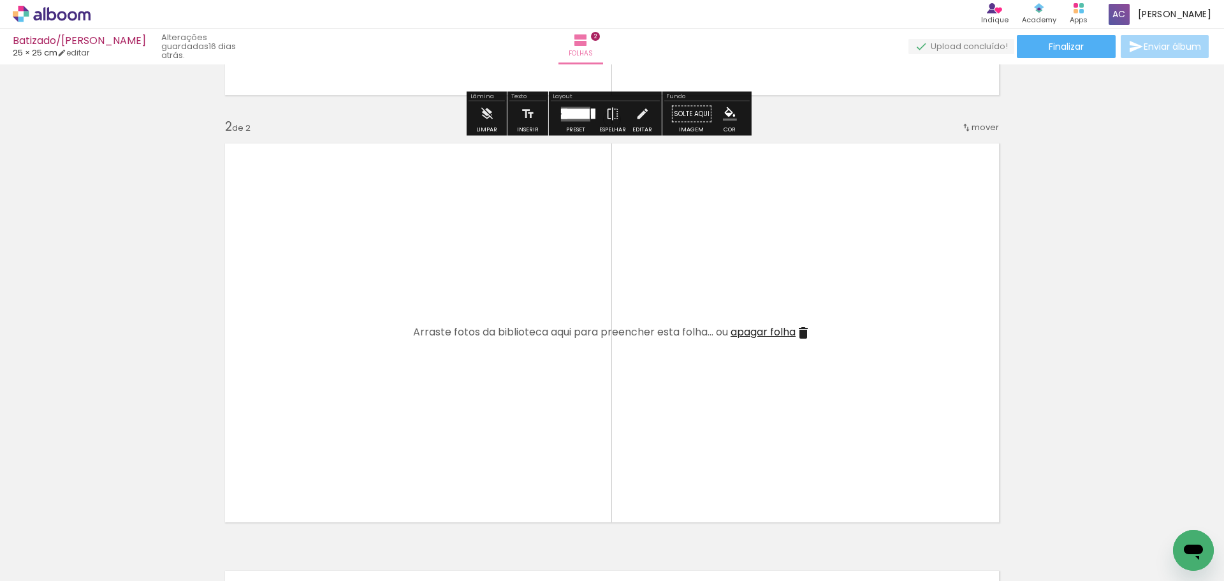
scroll to position [463, 0]
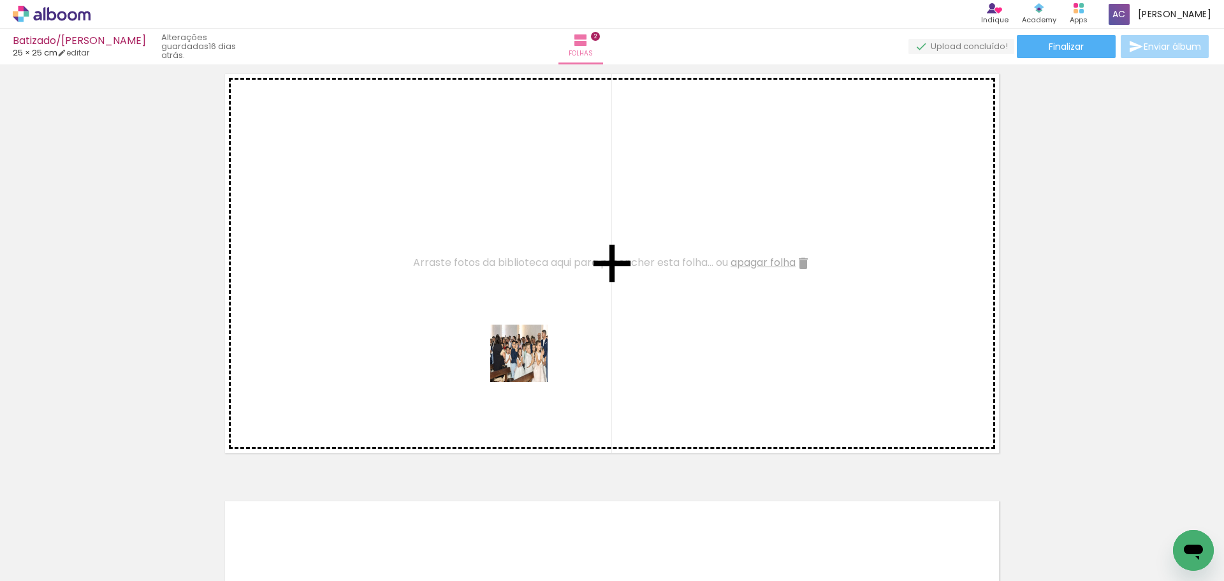
drag, startPoint x: 567, startPoint y: 553, endPoint x: 623, endPoint y: 510, distance: 71.4
click at [528, 357] on quentale-workspace at bounding box center [612, 290] width 1224 height 581
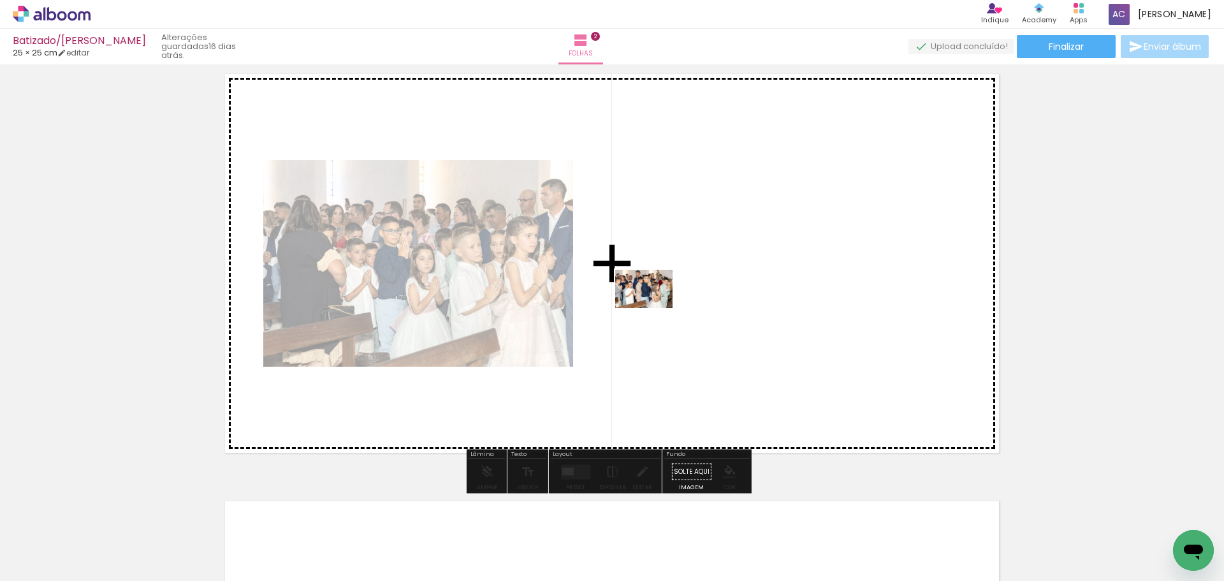
drag, startPoint x: 648, startPoint y: 551, endPoint x: 676, endPoint y: 403, distance: 150.6
click at [656, 305] on quentale-workspace at bounding box center [612, 290] width 1224 height 581
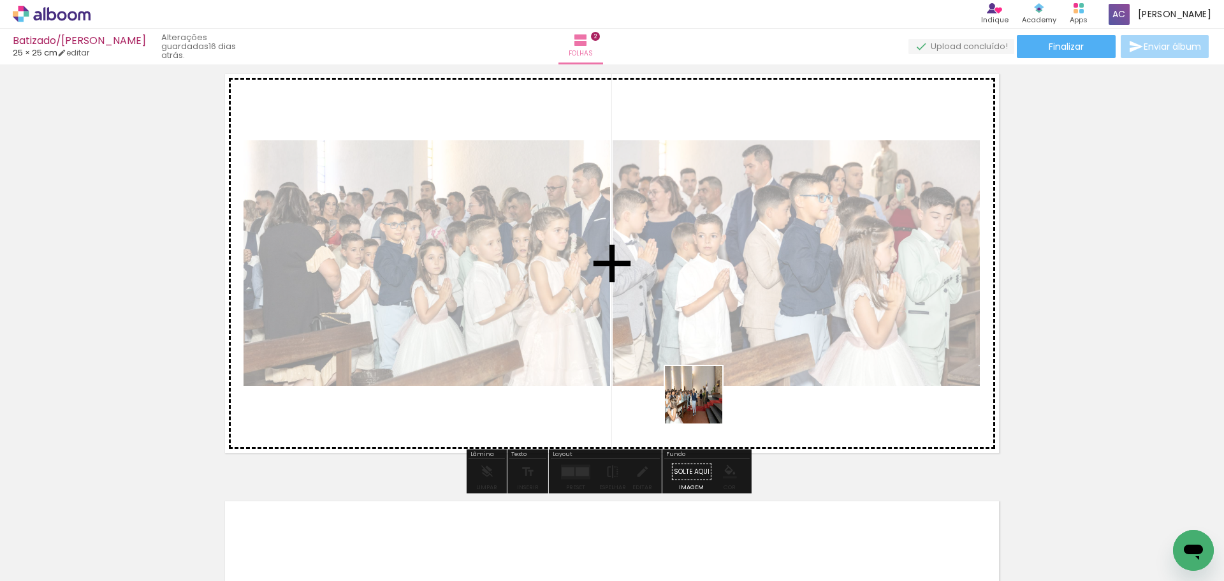
drag, startPoint x: 699, startPoint y: 555, endPoint x: 710, endPoint y: 337, distance: 218.3
click at [710, 301] on quentale-workspace at bounding box center [612, 290] width 1224 height 581
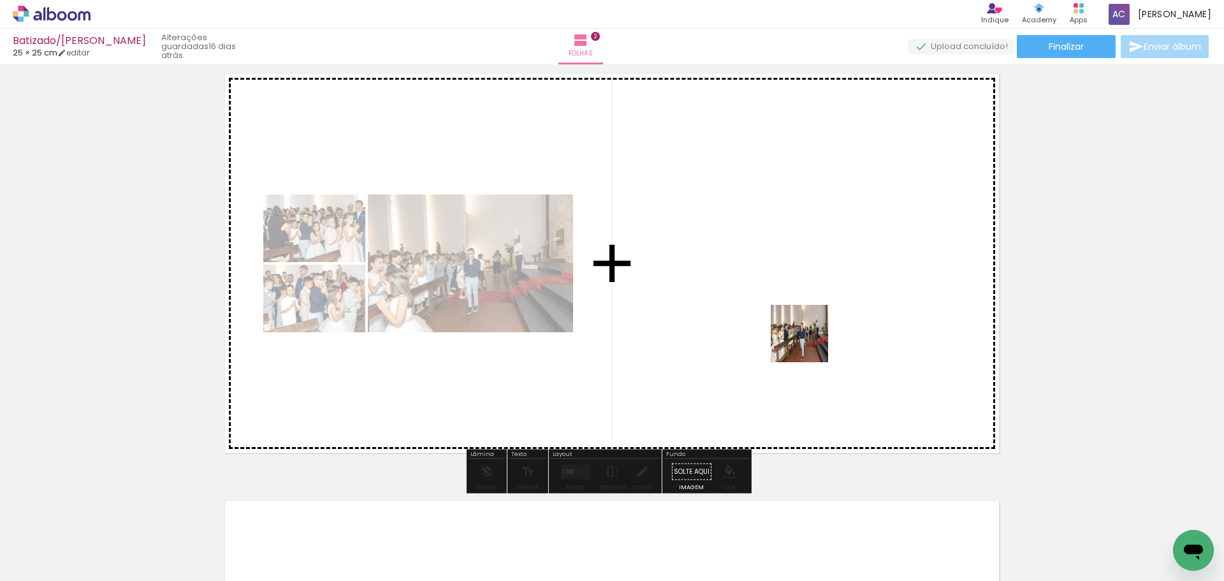
drag, startPoint x: 767, startPoint y: 541, endPoint x: 811, endPoint y: 330, distance: 214.9
click at [811, 330] on quentale-workspace at bounding box center [612, 290] width 1224 height 581
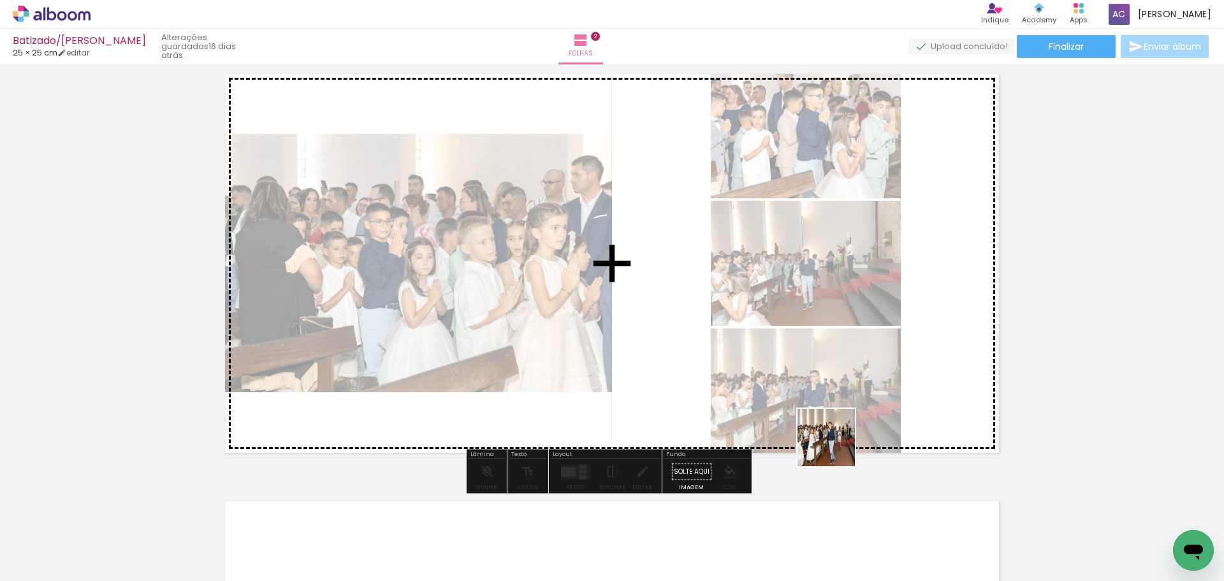
drag, startPoint x: 833, startPoint y: 554, endPoint x: 835, endPoint y: 330, distance: 224.4
click at [835, 330] on quentale-workspace at bounding box center [612, 290] width 1224 height 581
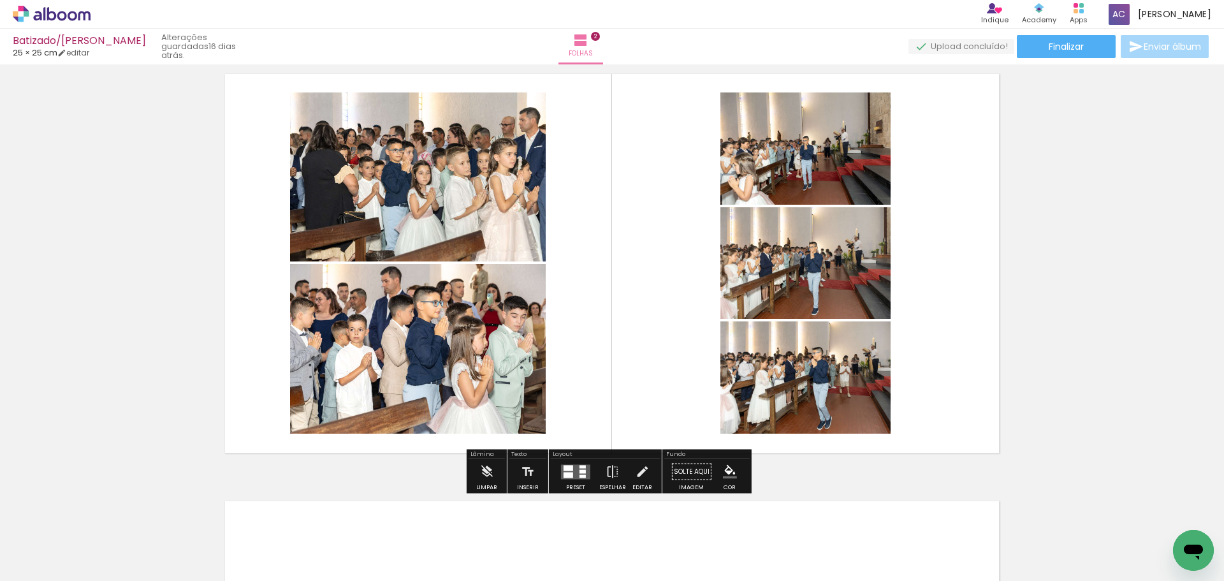
click at [571, 471] on quentale-layouter at bounding box center [575, 471] width 29 height 15
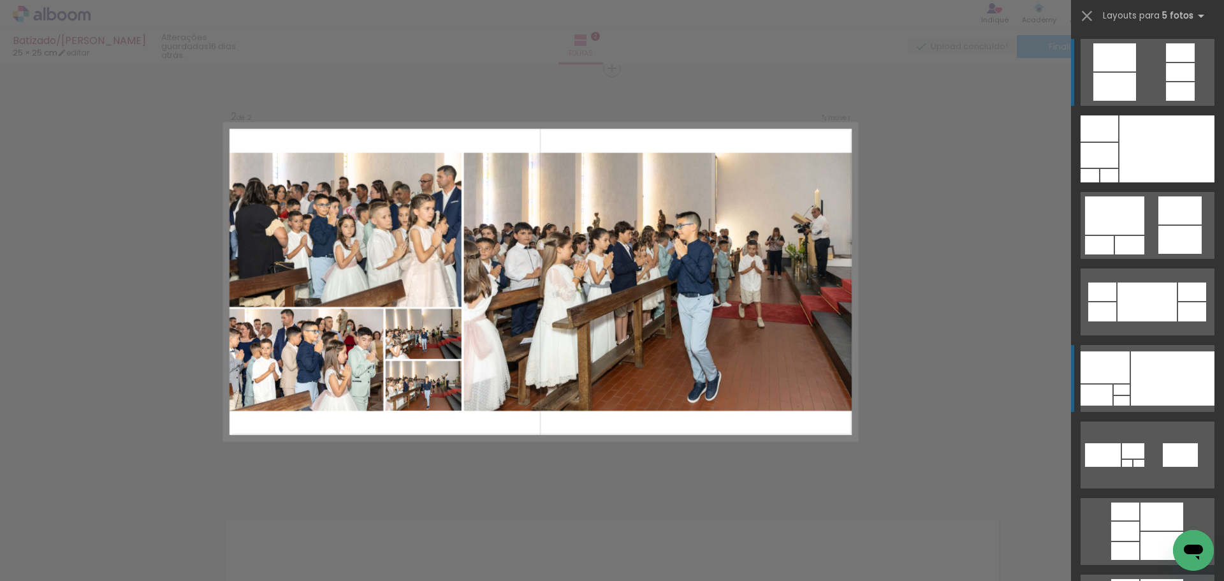
scroll to position [444, 0]
click at [1174, 374] on div at bounding box center [1173, 378] width 84 height 54
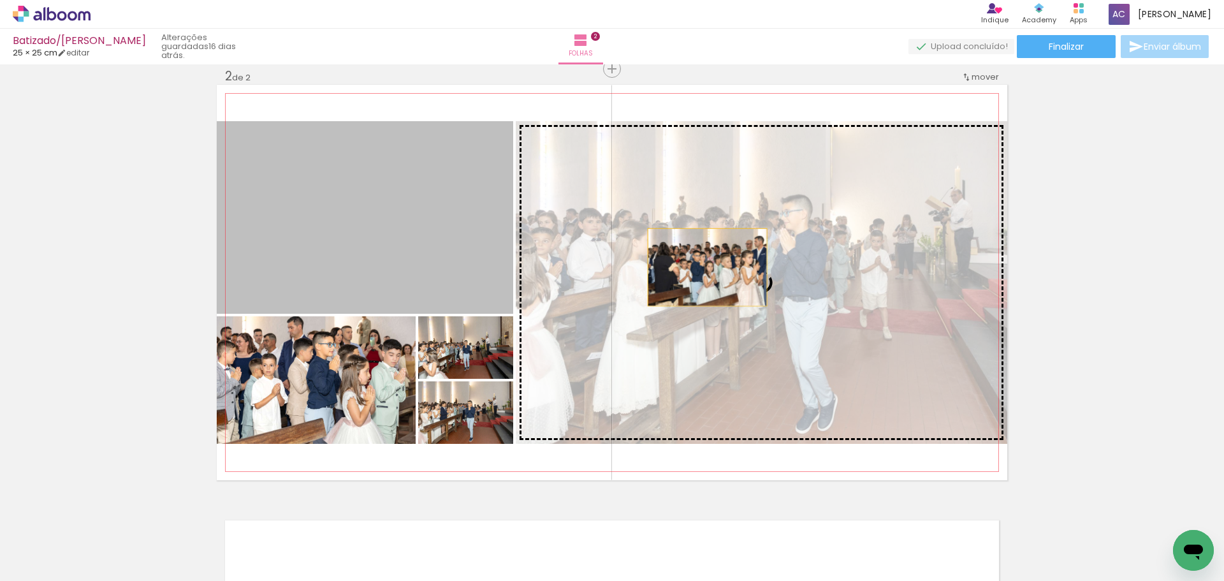
drag, startPoint x: 407, startPoint y: 229, endPoint x: 746, endPoint y: 270, distance: 341.6
click at [0, 0] on slot at bounding box center [0, 0] width 0 height 0
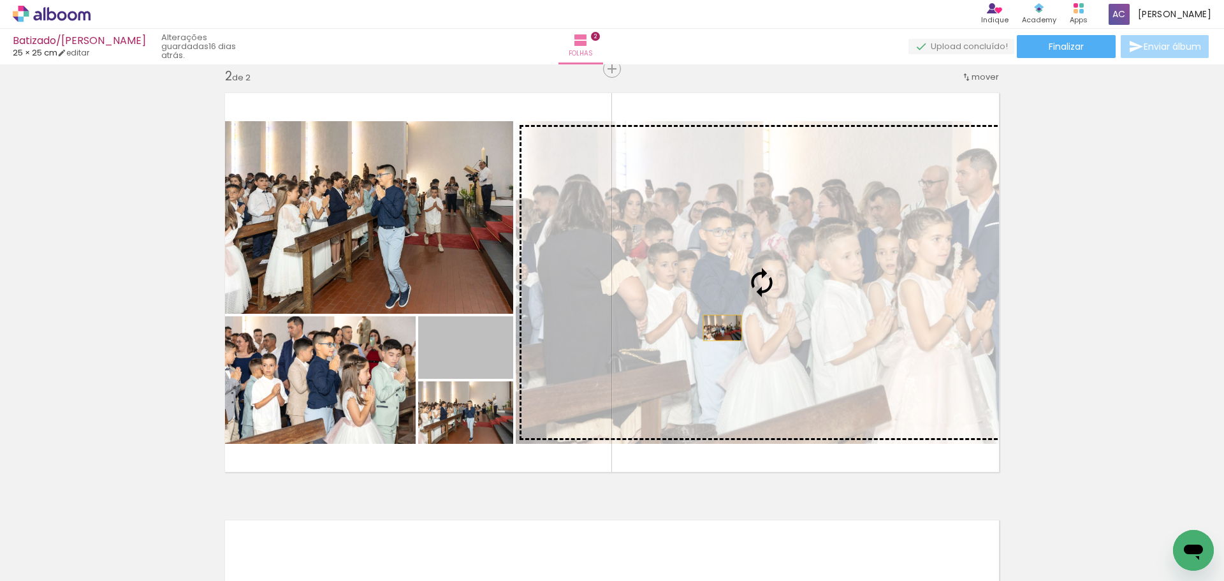
drag, startPoint x: 495, startPoint y: 366, endPoint x: 724, endPoint y: 327, distance: 232.1
click at [0, 0] on slot at bounding box center [0, 0] width 0 height 0
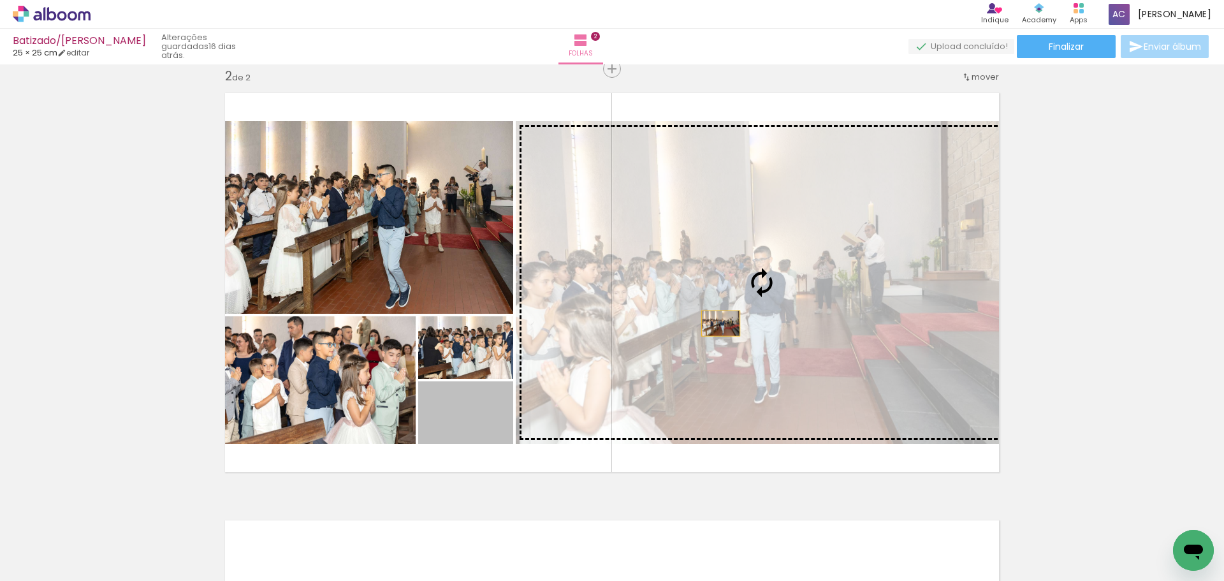
drag, startPoint x: 485, startPoint y: 427, endPoint x: 716, endPoint y: 323, distance: 253.1
click at [0, 0] on slot at bounding box center [0, 0] width 0 height 0
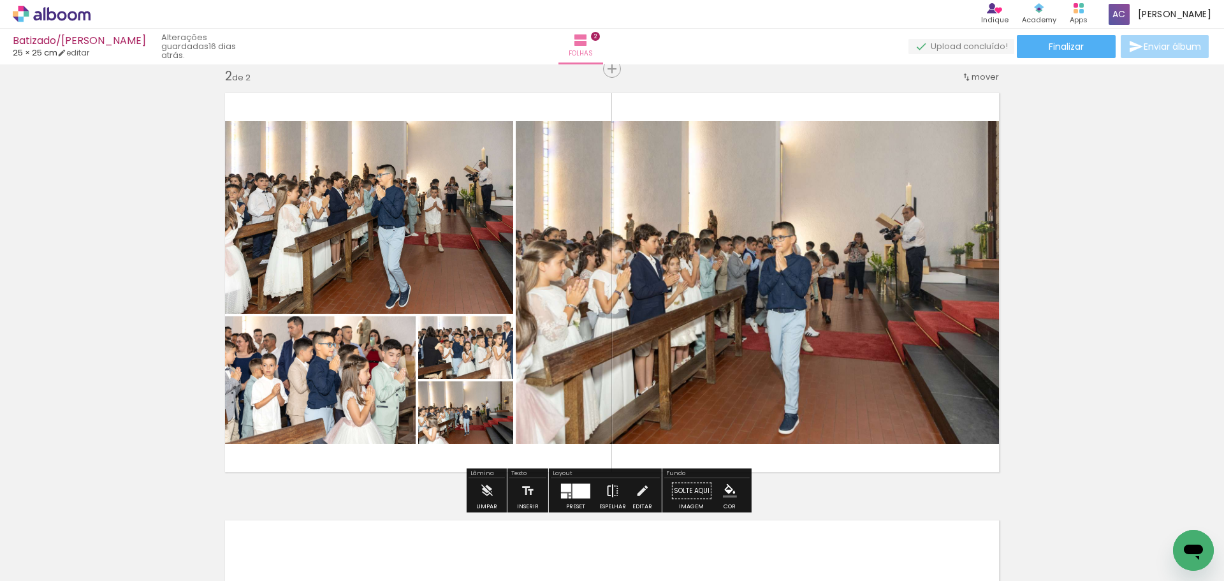
click at [606, 490] on iron-icon at bounding box center [613, 490] width 14 height 25
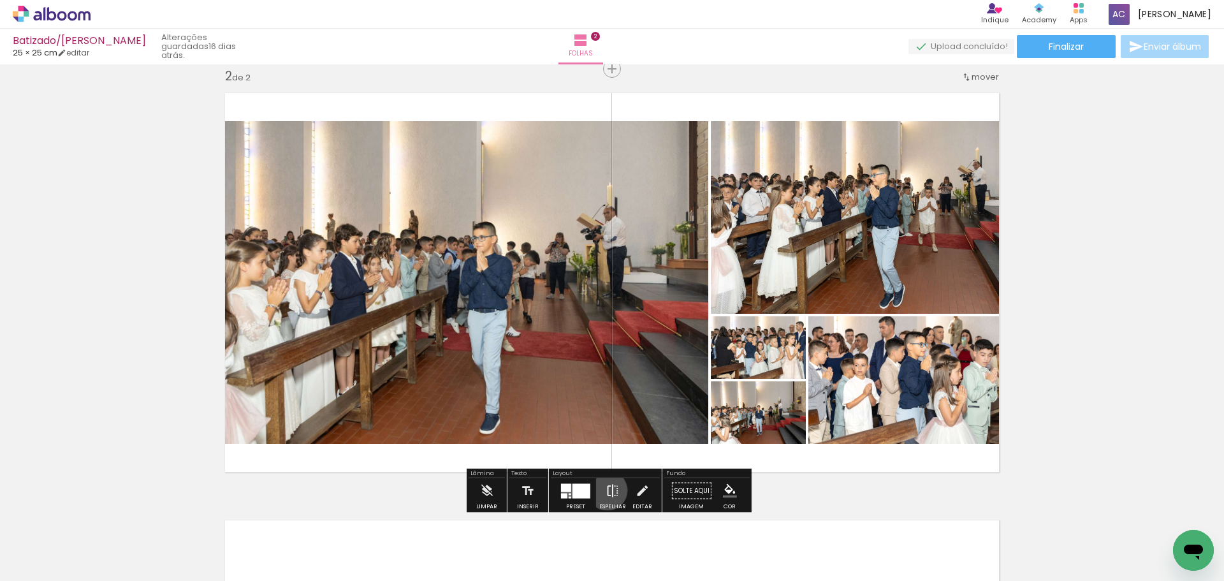
click at [606, 490] on iron-icon at bounding box center [613, 490] width 14 height 25
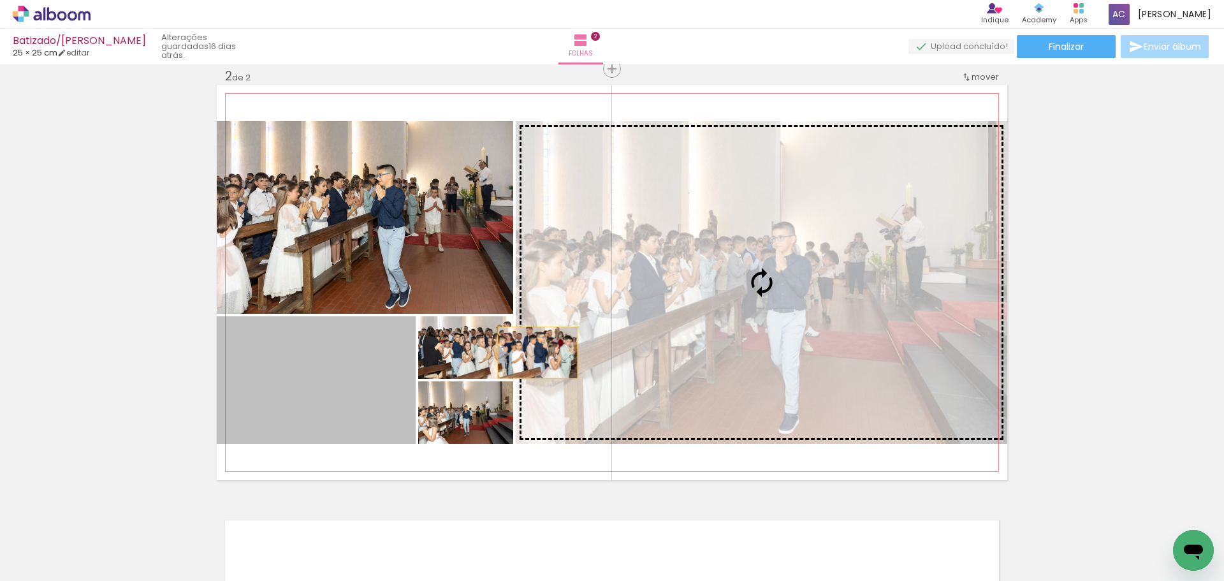
drag, startPoint x: 314, startPoint y: 413, endPoint x: 723, endPoint y: 286, distance: 428.4
click at [0, 0] on slot at bounding box center [0, 0] width 0 height 0
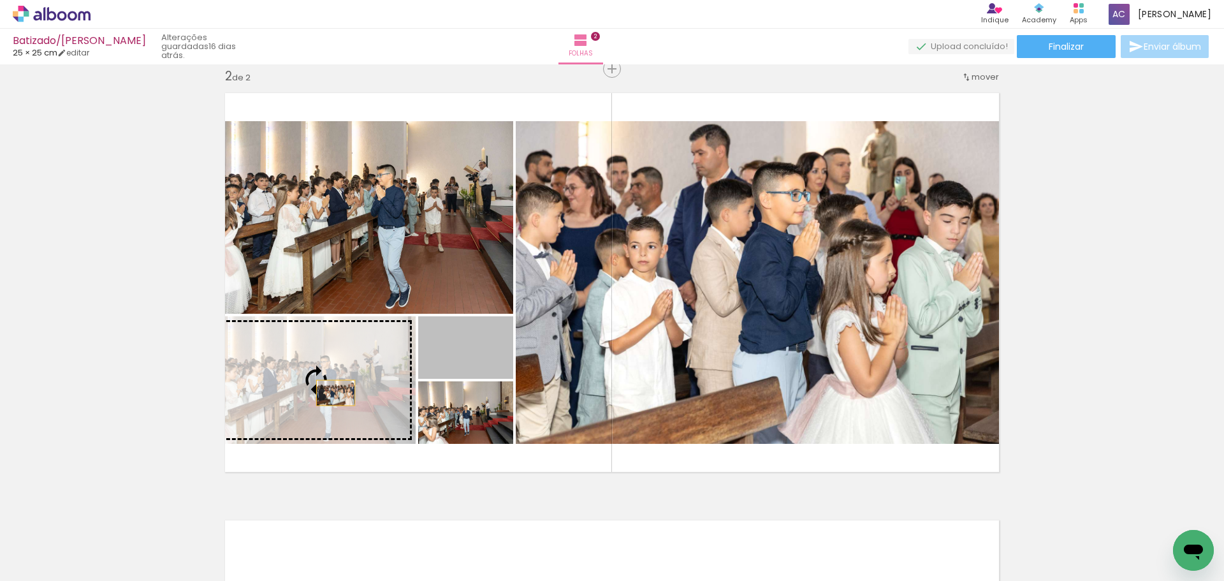
drag, startPoint x: 474, startPoint y: 353, endPoint x: 324, endPoint y: 390, distance: 153.8
click at [0, 0] on slot at bounding box center [0, 0] width 0 height 0
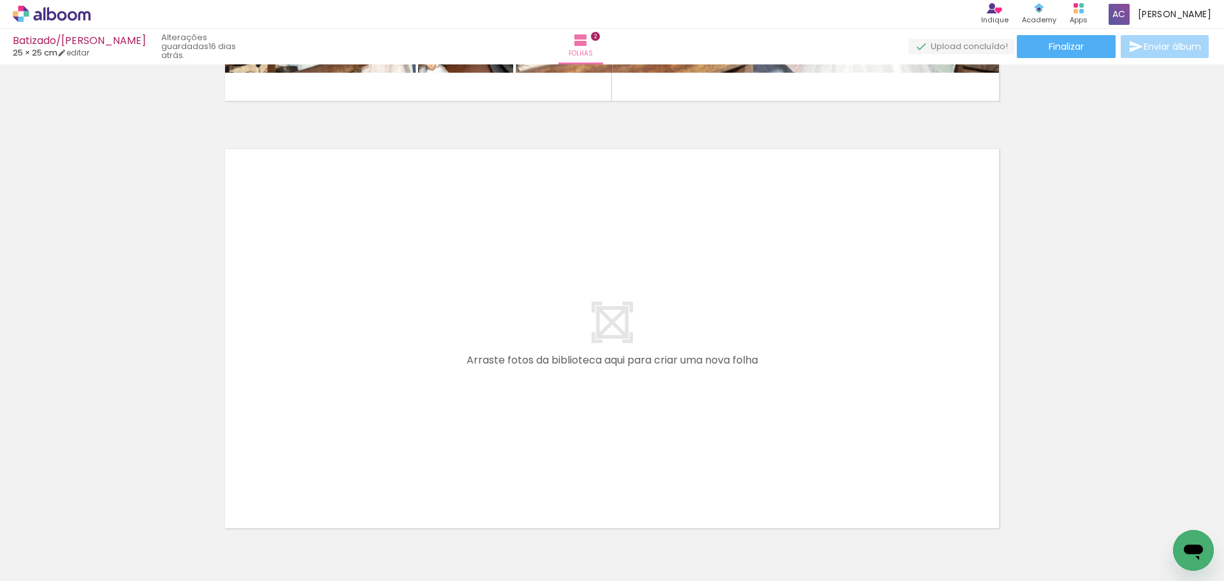
scroll to position [890, 0]
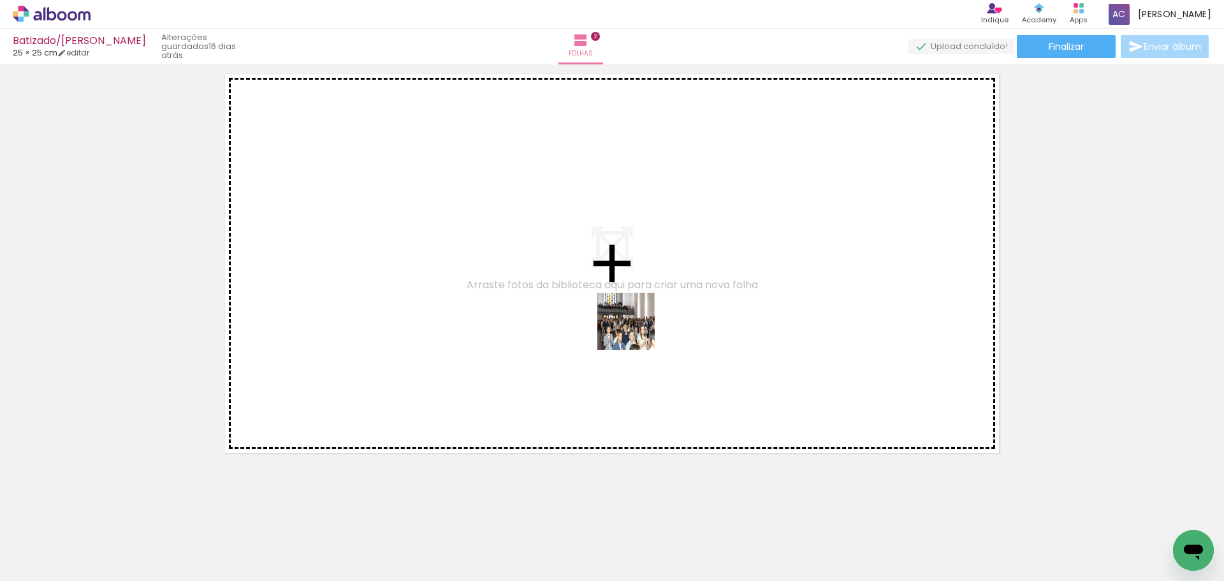
drag, startPoint x: 889, startPoint y: 518, endPoint x: 806, endPoint y: 454, distance: 104.4
click at [578, 298] on quentale-workspace at bounding box center [612, 290] width 1224 height 581
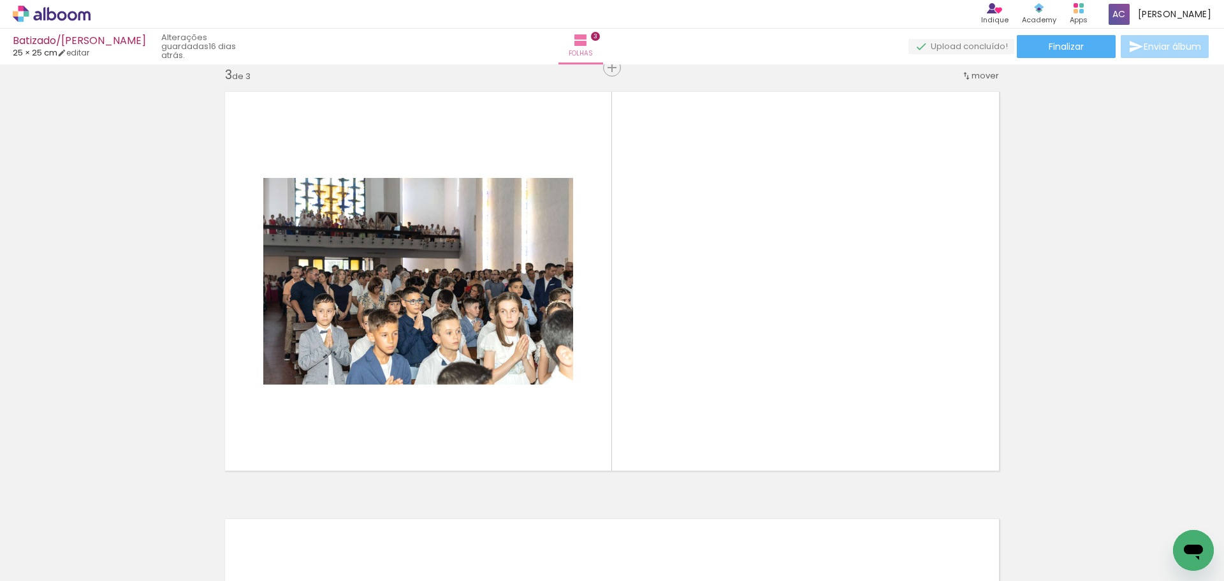
scroll to position [871, 0]
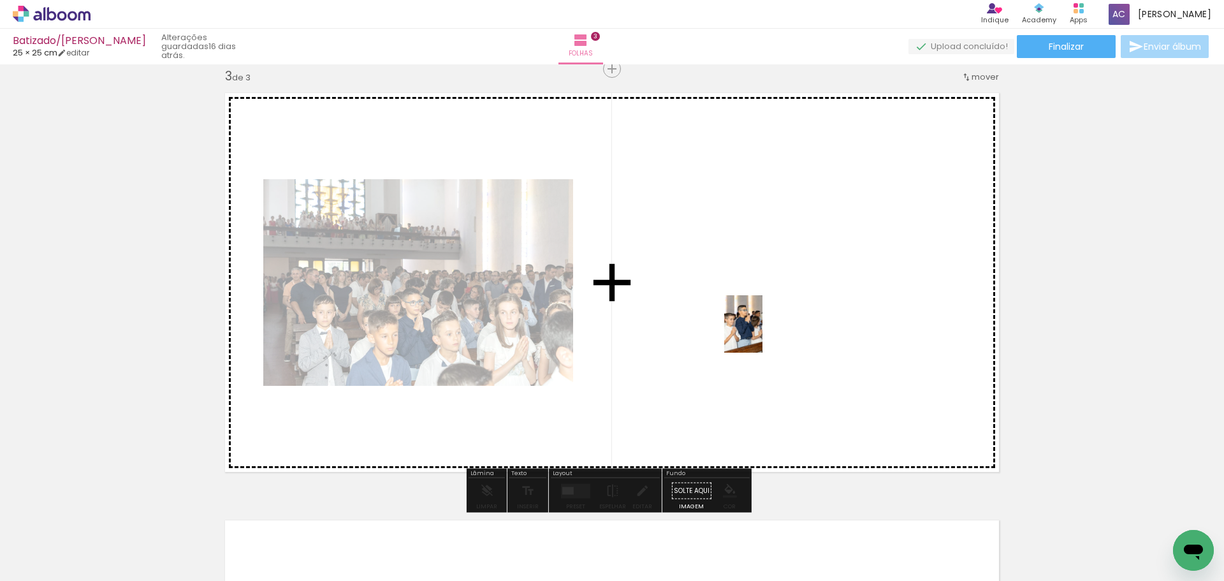
drag, startPoint x: 977, startPoint y: 541, endPoint x: 916, endPoint y: 453, distance: 106.3
click at [732, 308] on quentale-workspace at bounding box center [612, 290] width 1224 height 581
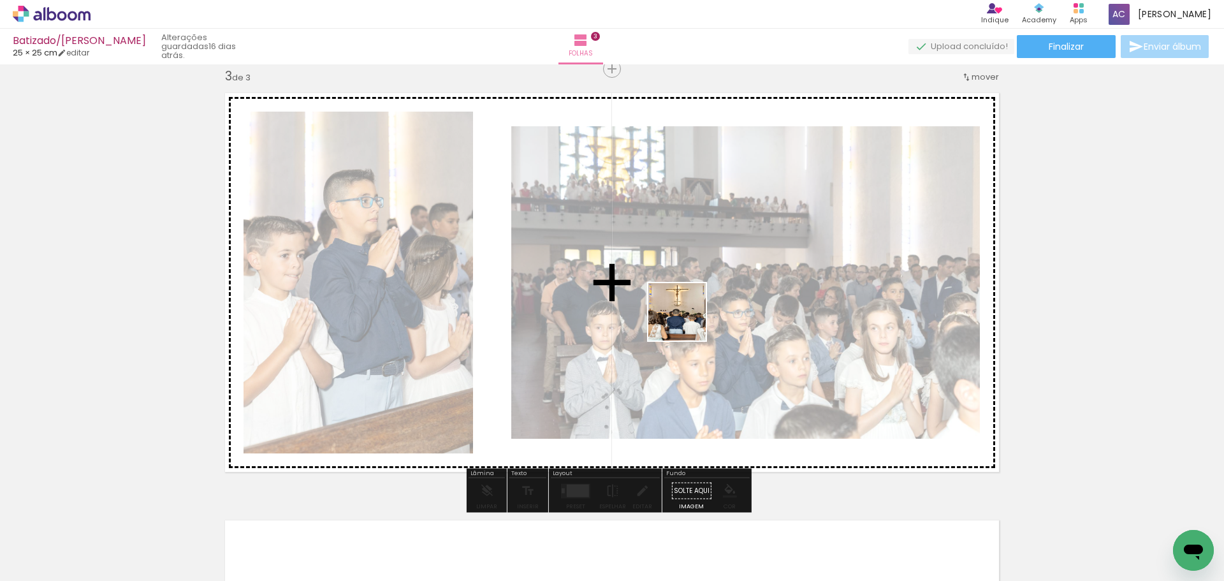
drag, startPoint x: 1058, startPoint y: 554, endPoint x: 780, endPoint y: 376, distance: 330.0
click at [637, 294] on quentale-workspace at bounding box center [612, 290] width 1224 height 581
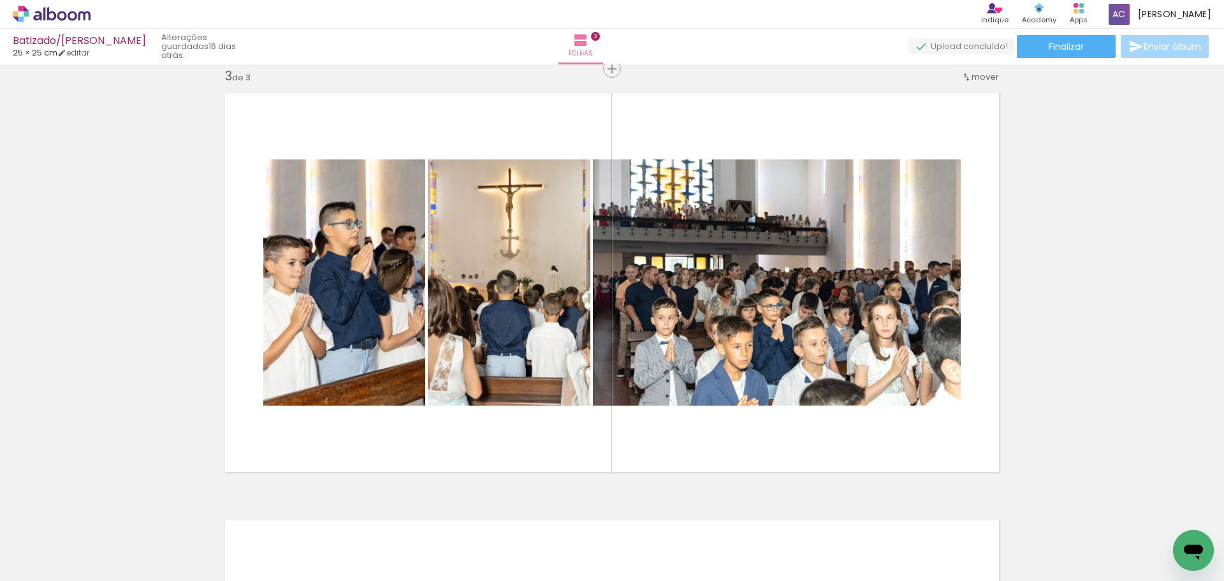
scroll to position [0, 766]
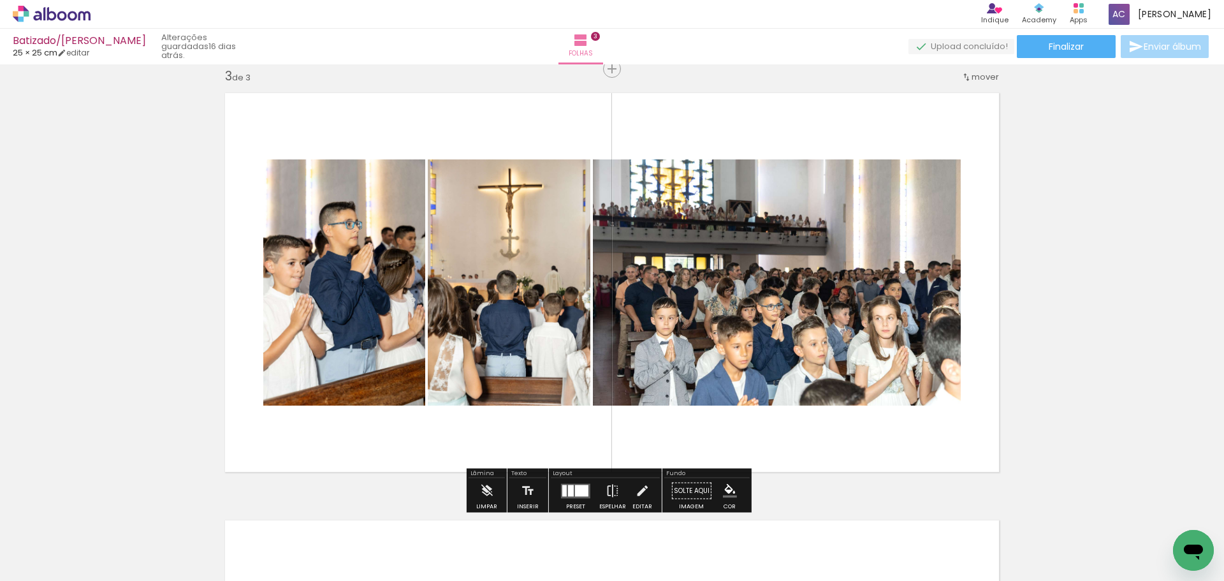
drag, startPoint x: 575, startPoint y: 490, endPoint x: 595, endPoint y: 488, distance: 19.9
click at [575, 490] on div at bounding box center [581, 489] width 13 height 11
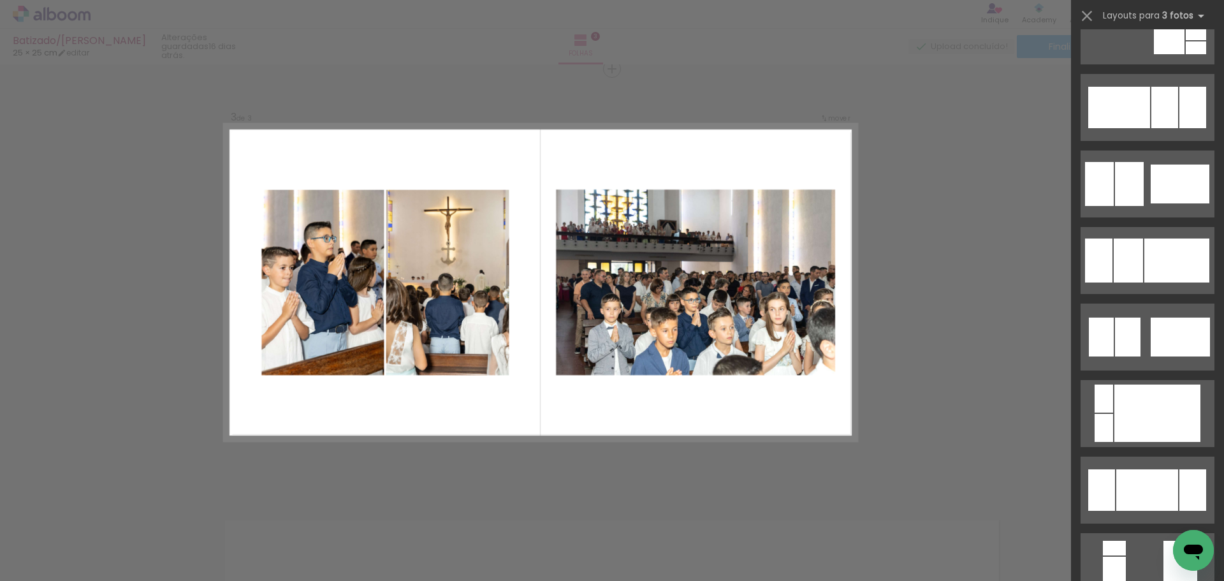
scroll to position [1020, 0]
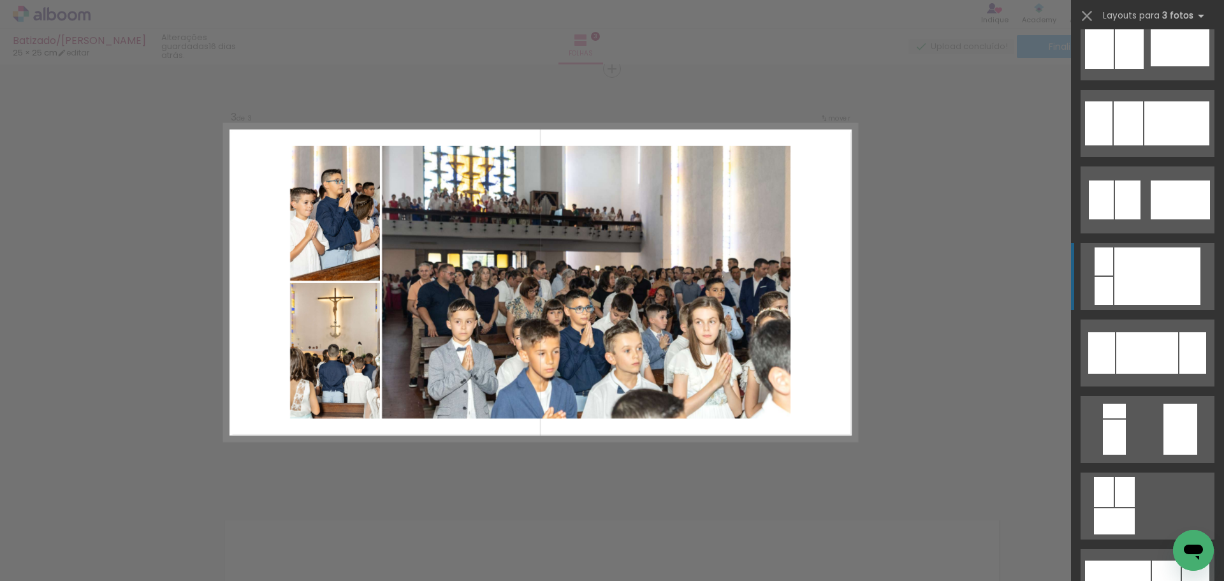
click at [1155, 284] on div at bounding box center [1157, 275] width 86 height 57
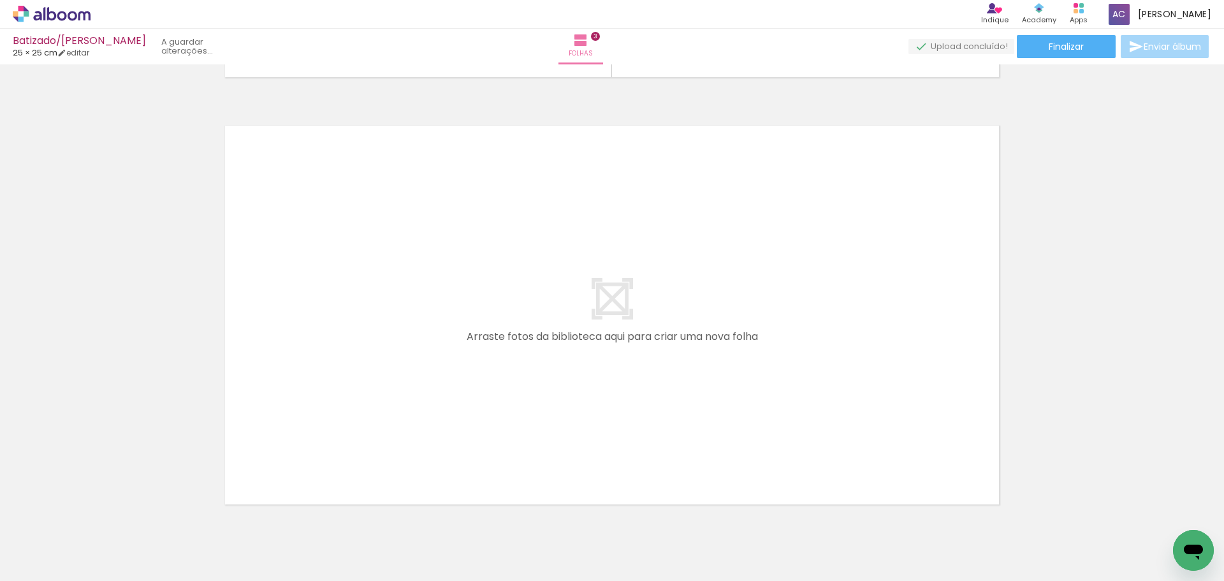
scroll to position [1321, 0]
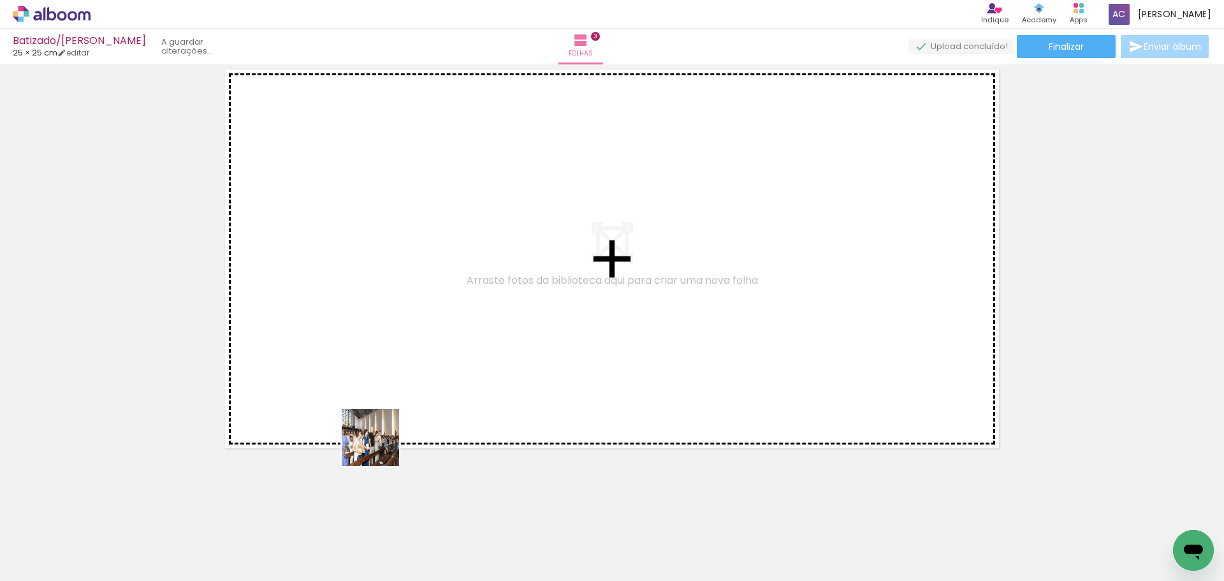
drag, startPoint x: 372, startPoint y: 553, endPoint x: 451, endPoint y: 451, distance: 129.0
click at [426, 243] on quentale-workspace at bounding box center [612, 290] width 1224 height 581
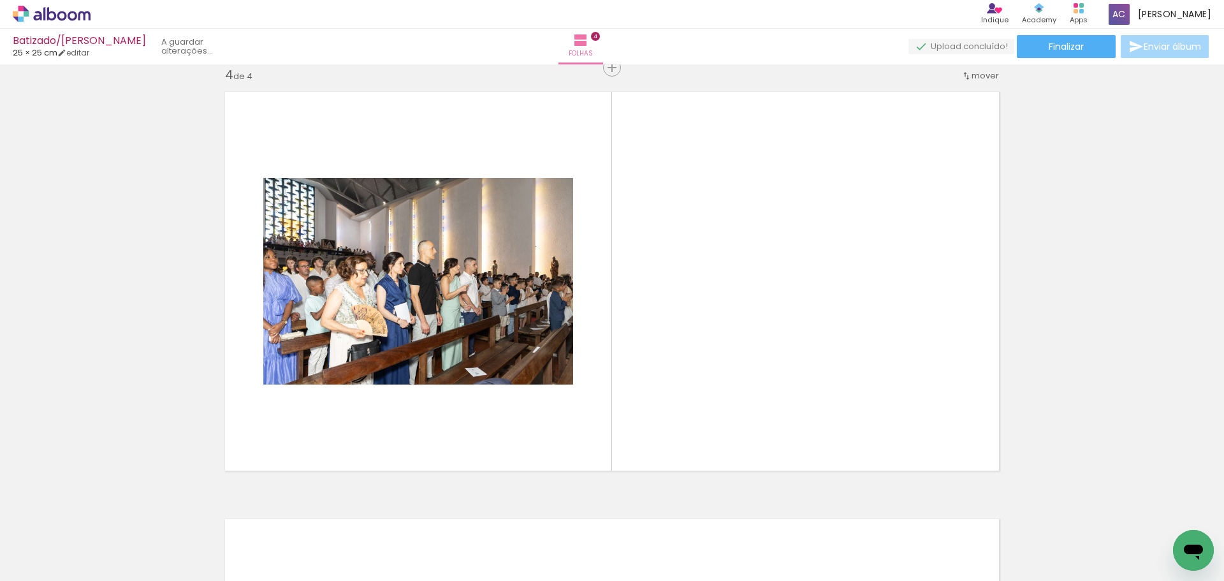
scroll to position [1298, 0]
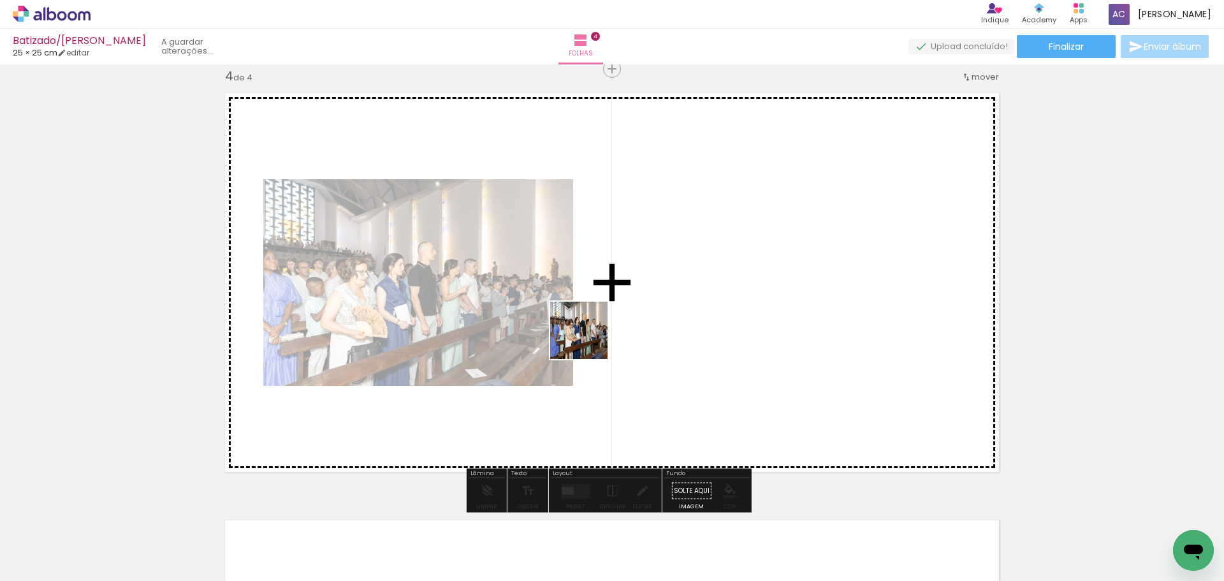
drag, startPoint x: 453, startPoint y: 520, endPoint x: 530, endPoint y: 491, distance: 82.1
click at [589, 338] on quentale-workspace at bounding box center [612, 290] width 1224 height 581
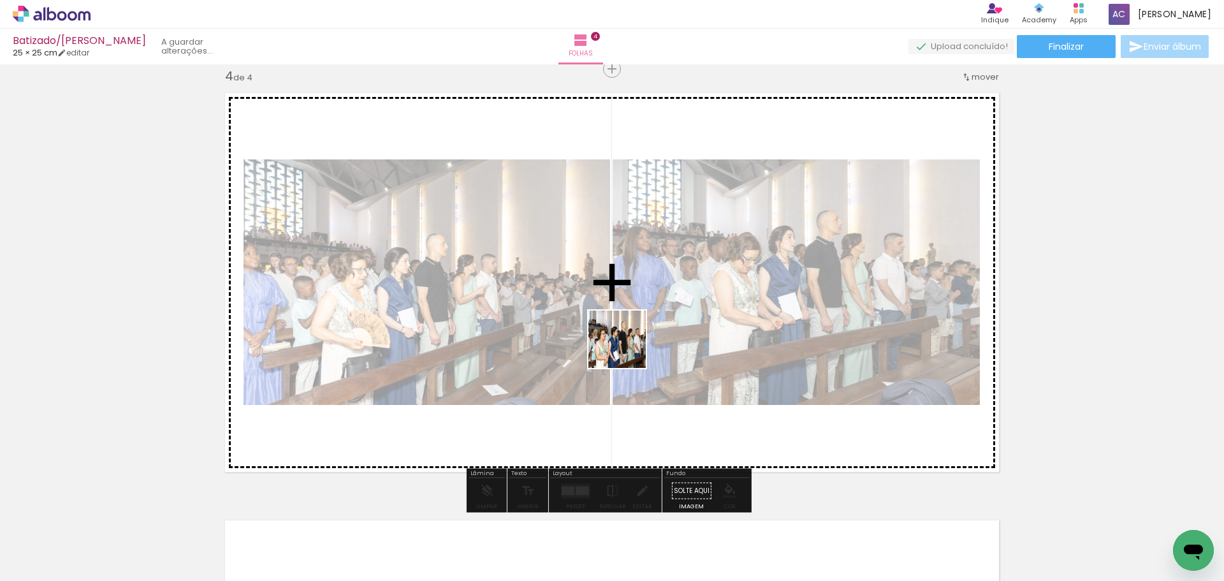
drag, startPoint x: 512, startPoint y: 550, endPoint x: 604, endPoint y: 433, distance: 149.3
click at [629, 346] on quentale-workspace at bounding box center [612, 290] width 1224 height 581
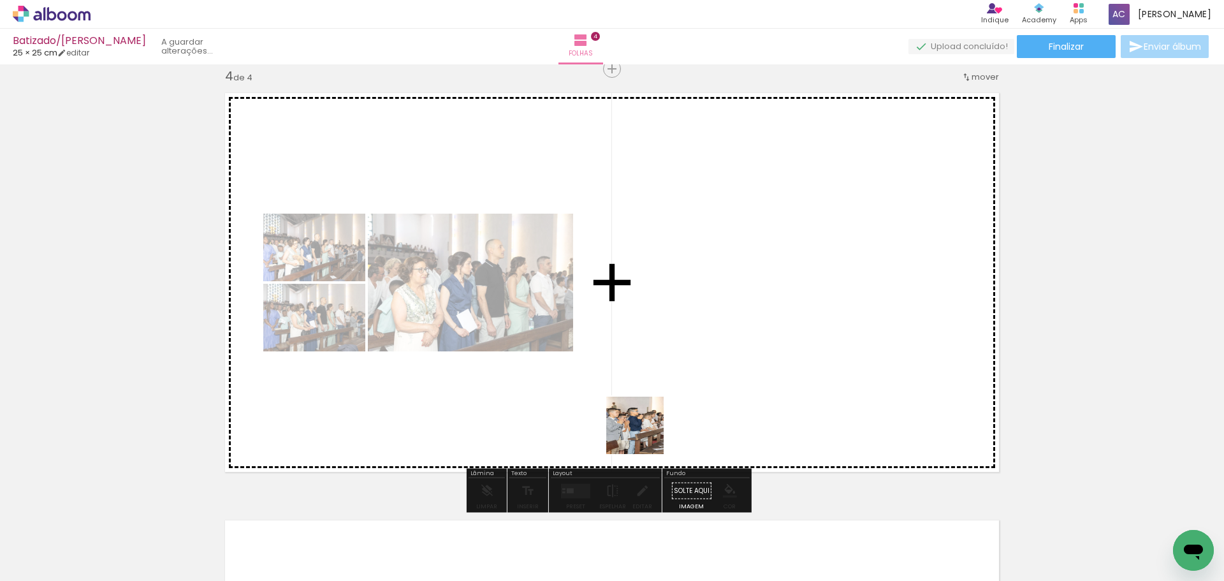
drag, startPoint x: 584, startPoint y: 549, endPoint x: 676, endPoint y: 521, distance: 96.6
click at [701, 340] on quentale-workspace at bounding box center [612, 290] width 1224 height 581
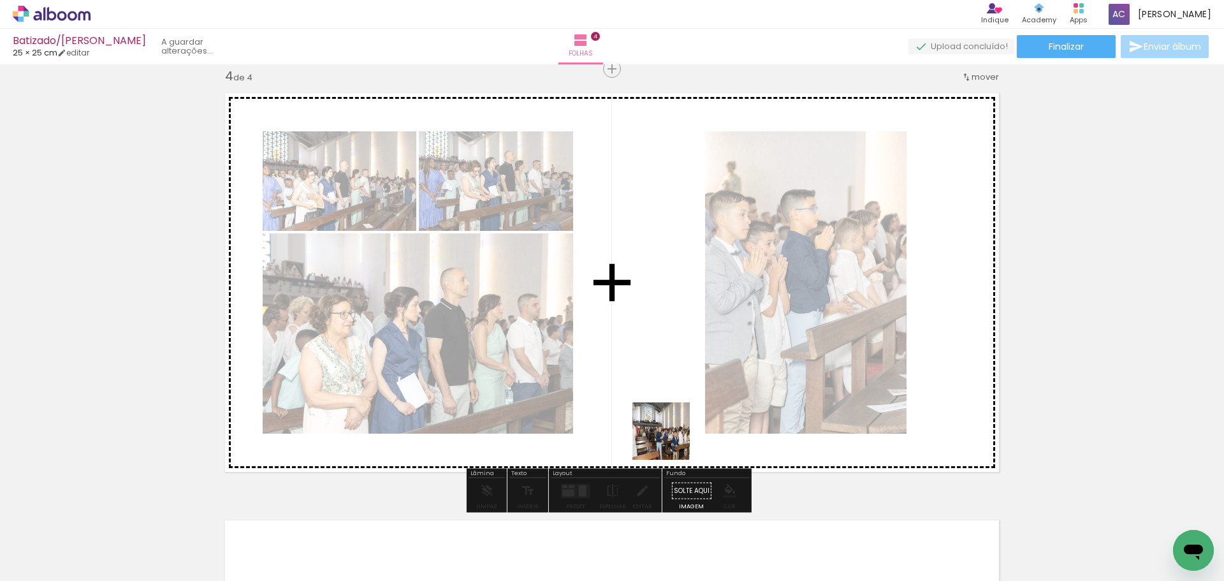
drag, startPoint x: 653, startPoint y: 554, endPoint x: 701, endPoint y: 338, distance: 220.8
click at [699, 340] on quentale-workspace at bounding box center [612, 290] width 1224 height 581
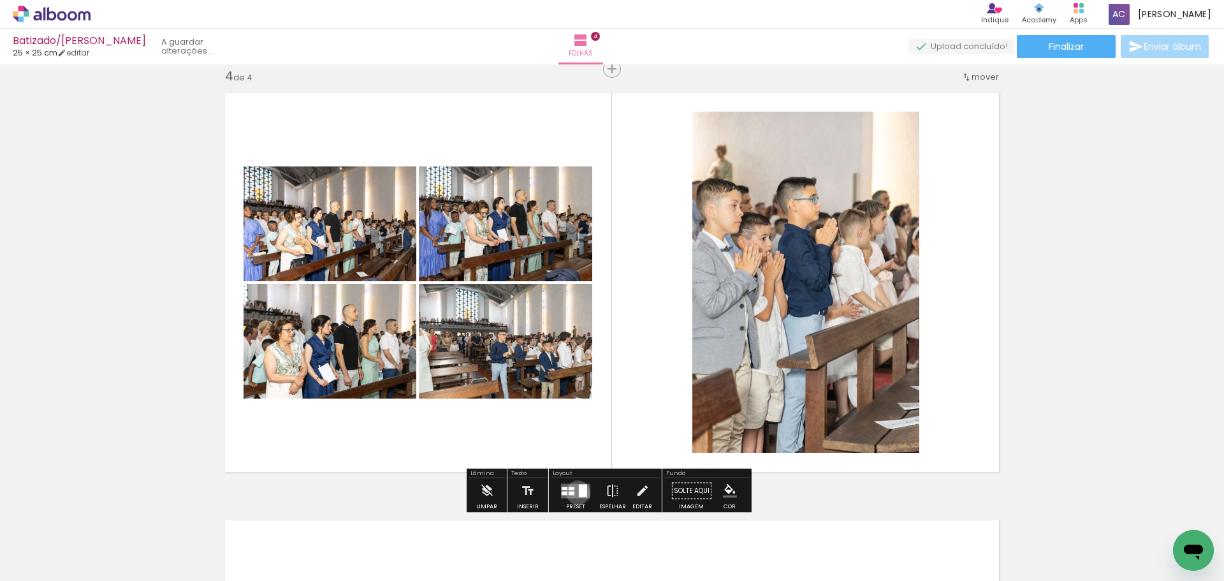
click at [575, 492] on quentale-layouter at bounding box center [575, 490] width 29 height 15
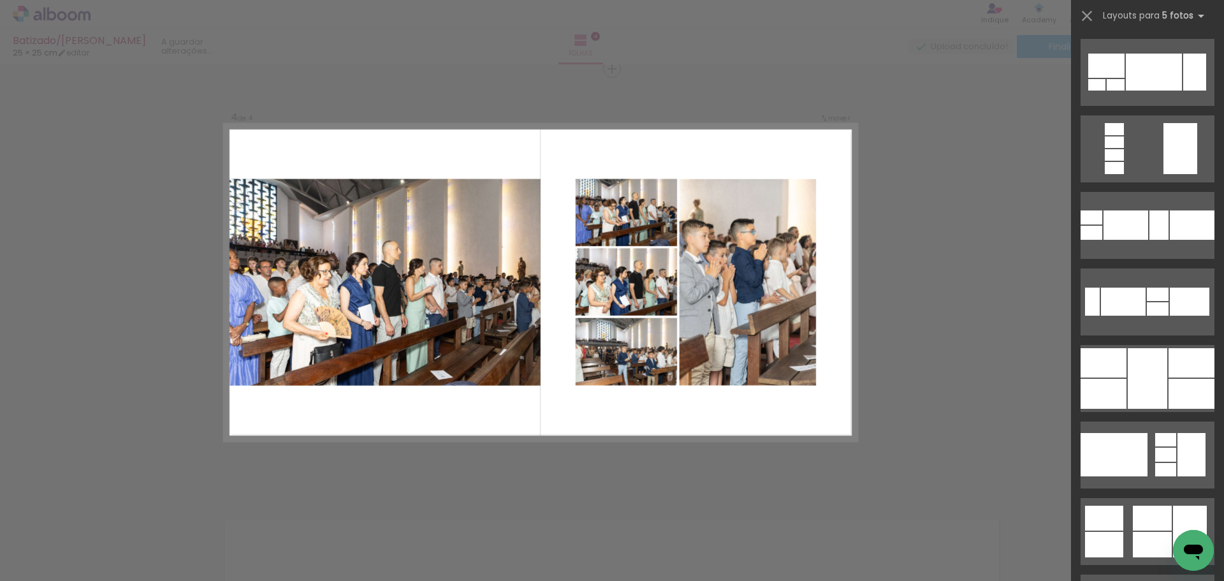
scroll to position [956, 0]
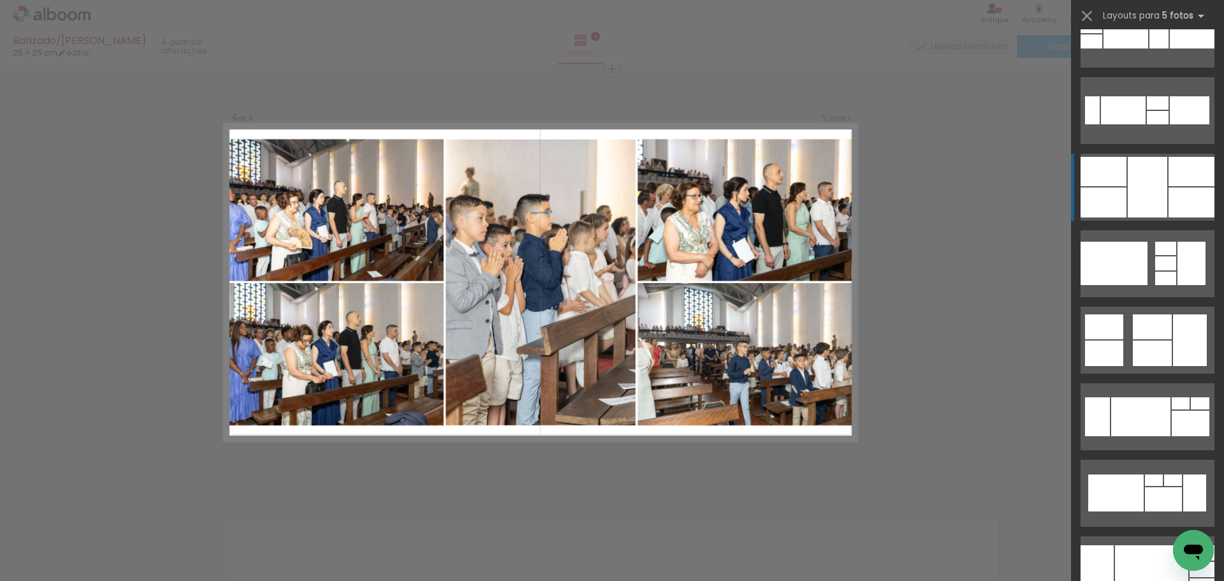
click at [1161, 191] on div at bounding box center [1148, 187] width 40 height 61
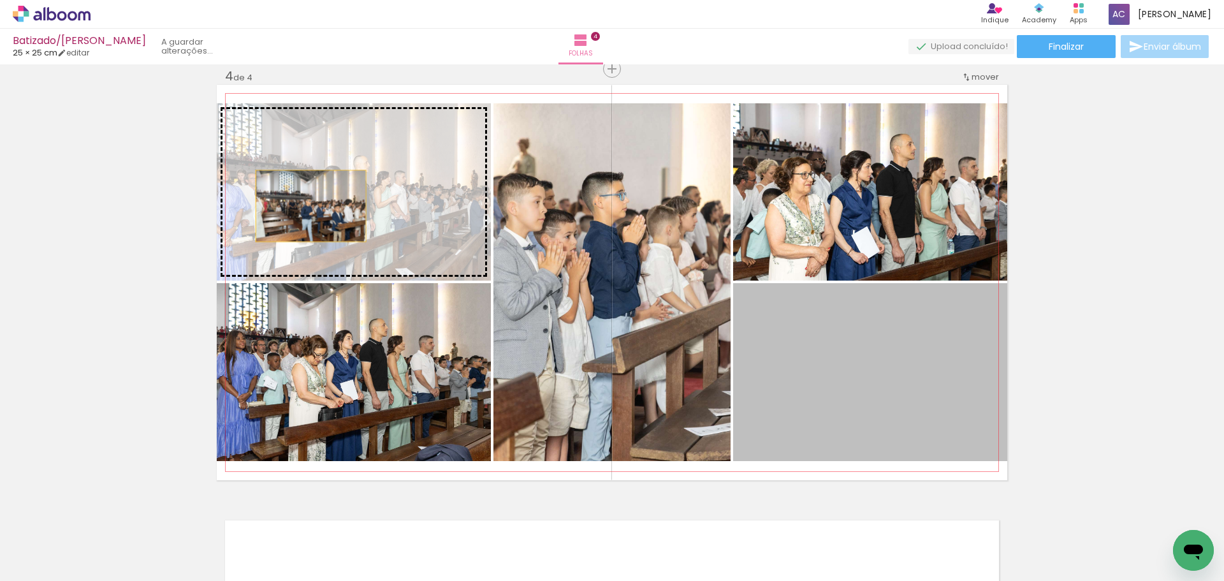
drag, startPoint x: 891, startPoint y: 423, endPoint x: 306, endPoint y: 206, distance: 624.2
click at [0, 0] on slot at bounding box center [0, 0] width 0 height 0
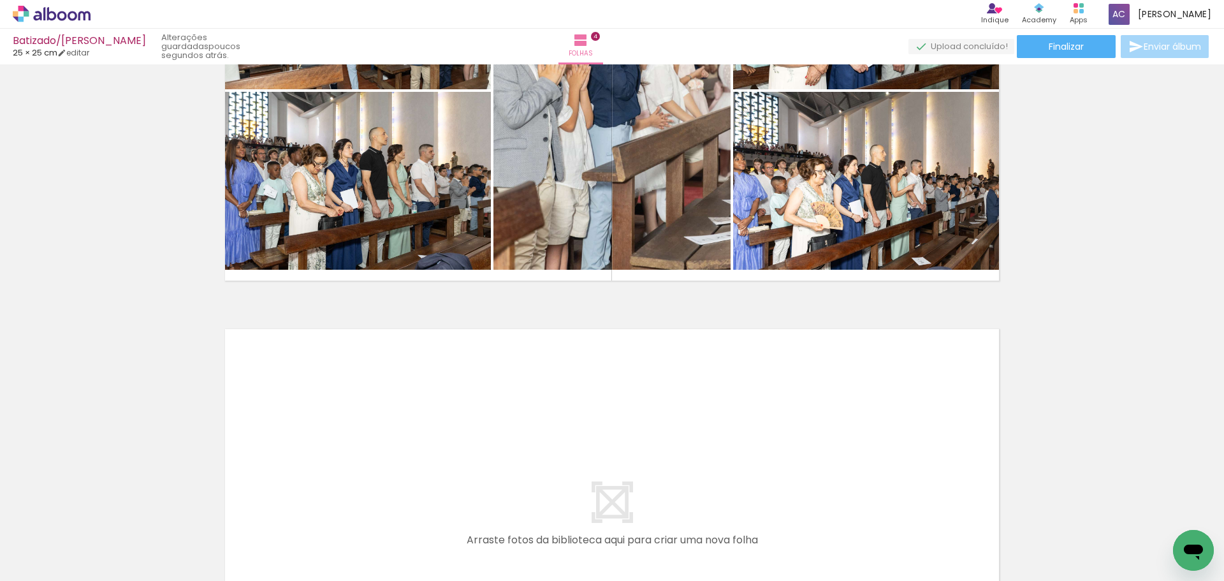
scroll to position [0, 1293]
drag, startPoint x: 342, startPoint y: 553, endPoint x: 365, endPoint y: 439, distance: 116.9
click at [365, 439] on quentale-workspace at bounding box center [612, 290] width 1224 height 581
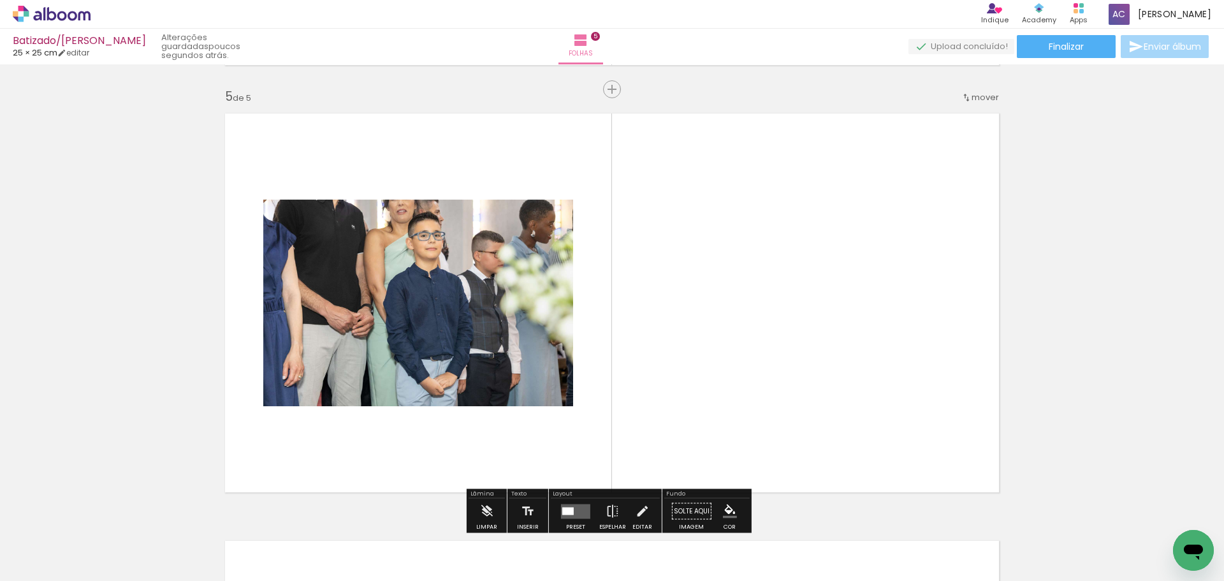
scroll to position [1725, 0]
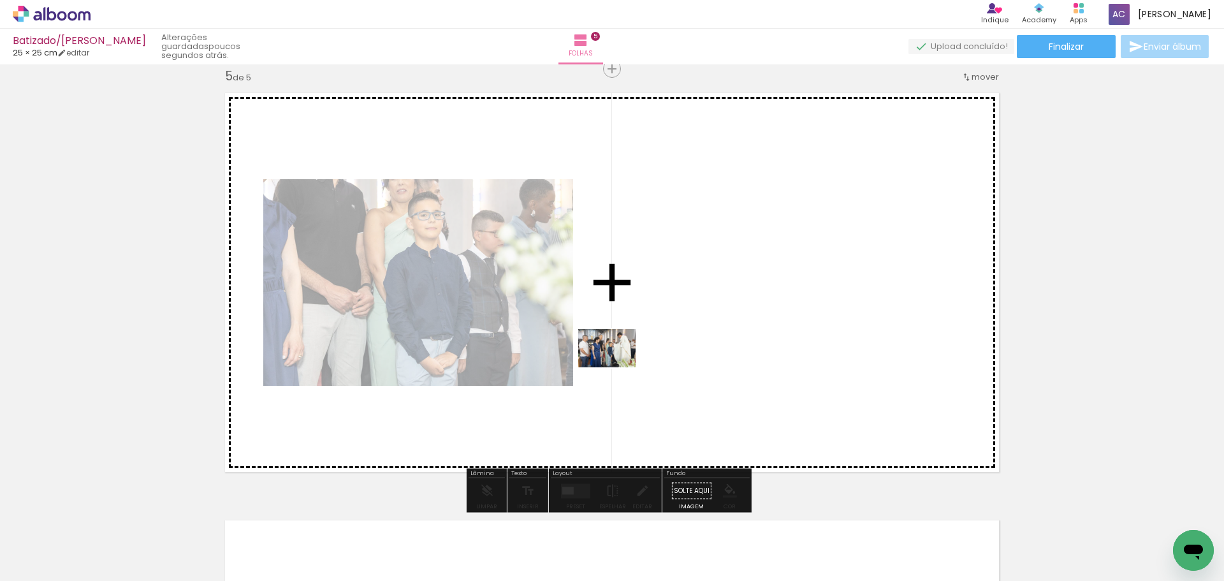
drag, startPoint x: 414, startPoint y: 551, endPoint x: 602, endPoint y: 414, distance: 232.7
click at [624, 361] on quentale-workspace at bounding box center [612, 290] width 1224 height 581
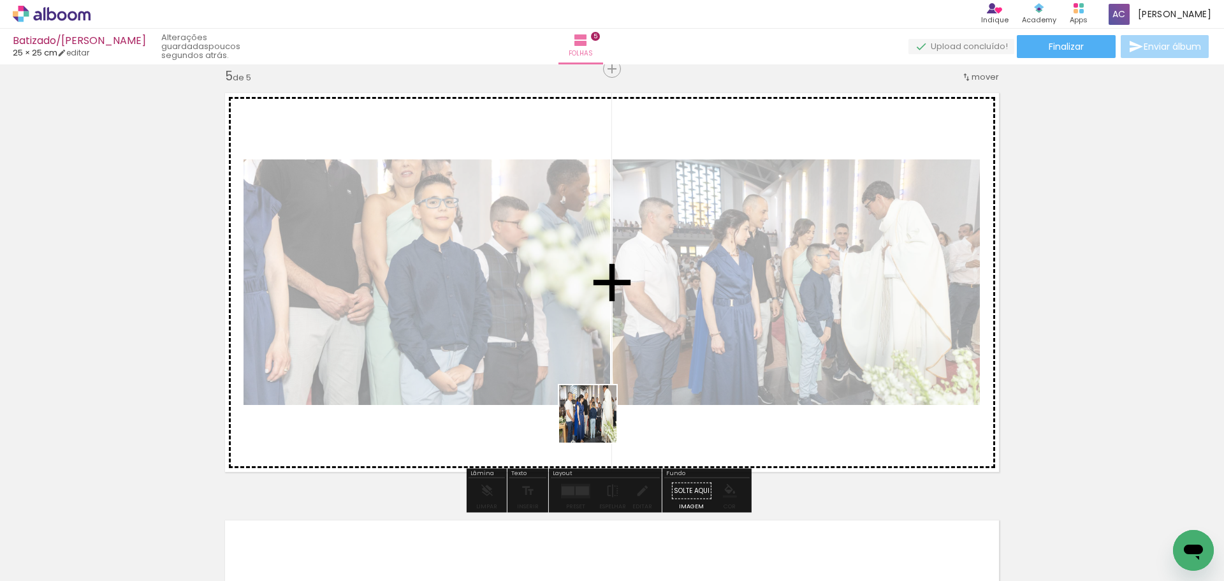
drag, startPoint x: 485, startPoint y: 548, endPoint x: 560, endPoint y: 495, distance: 91.8
click at [629, 384] on quentale-workspace at bounding box center [612, 290] width 1224 height 581
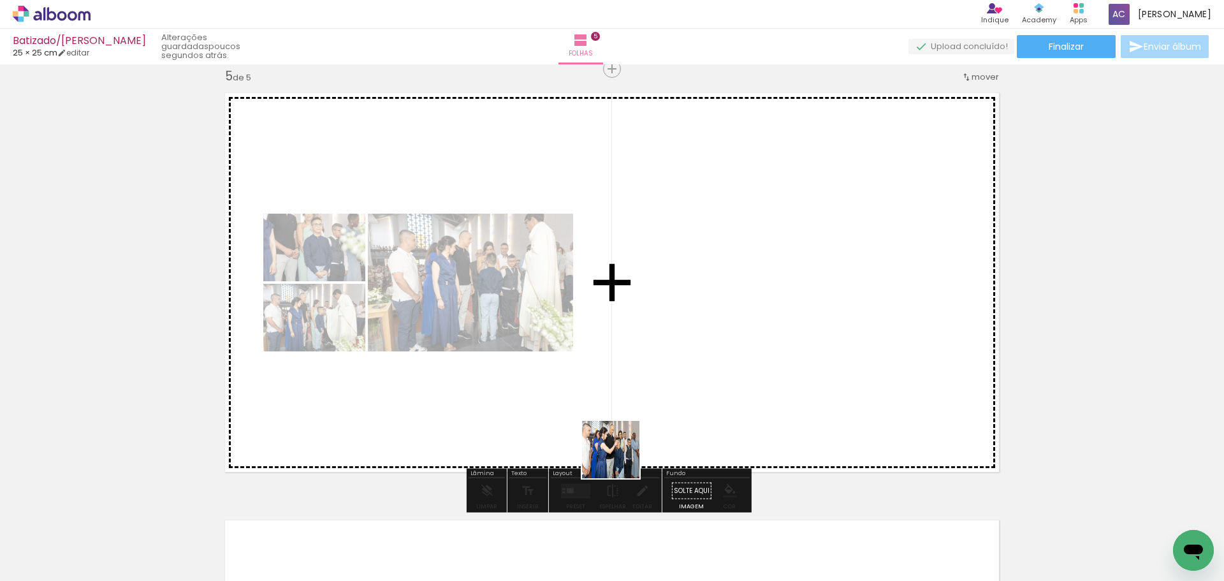
drag, startPoint x: 574, startPoint y: 524, endPoint x: 644, endPoint y: 482, distance: 82.3
click at [680, 376] on quentale-workspace at bounding box center [612, 290] width 1224 height 581
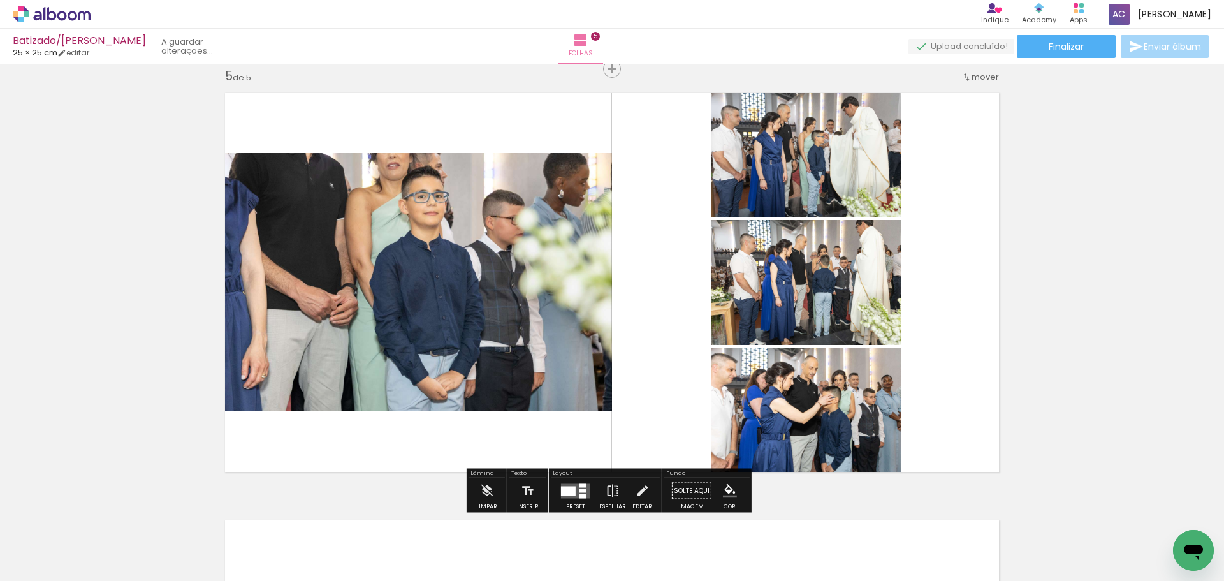
drag, startPoint x: 607, startPoint y: 555, endPoint x: 672, endPoint y: 523, distance: 72.1
click at [715, 379] on quentale-workspace at bounding box center [612, 290] width 1224 height 581
